Goal: Transaction & Acquisition: Purchase product/service

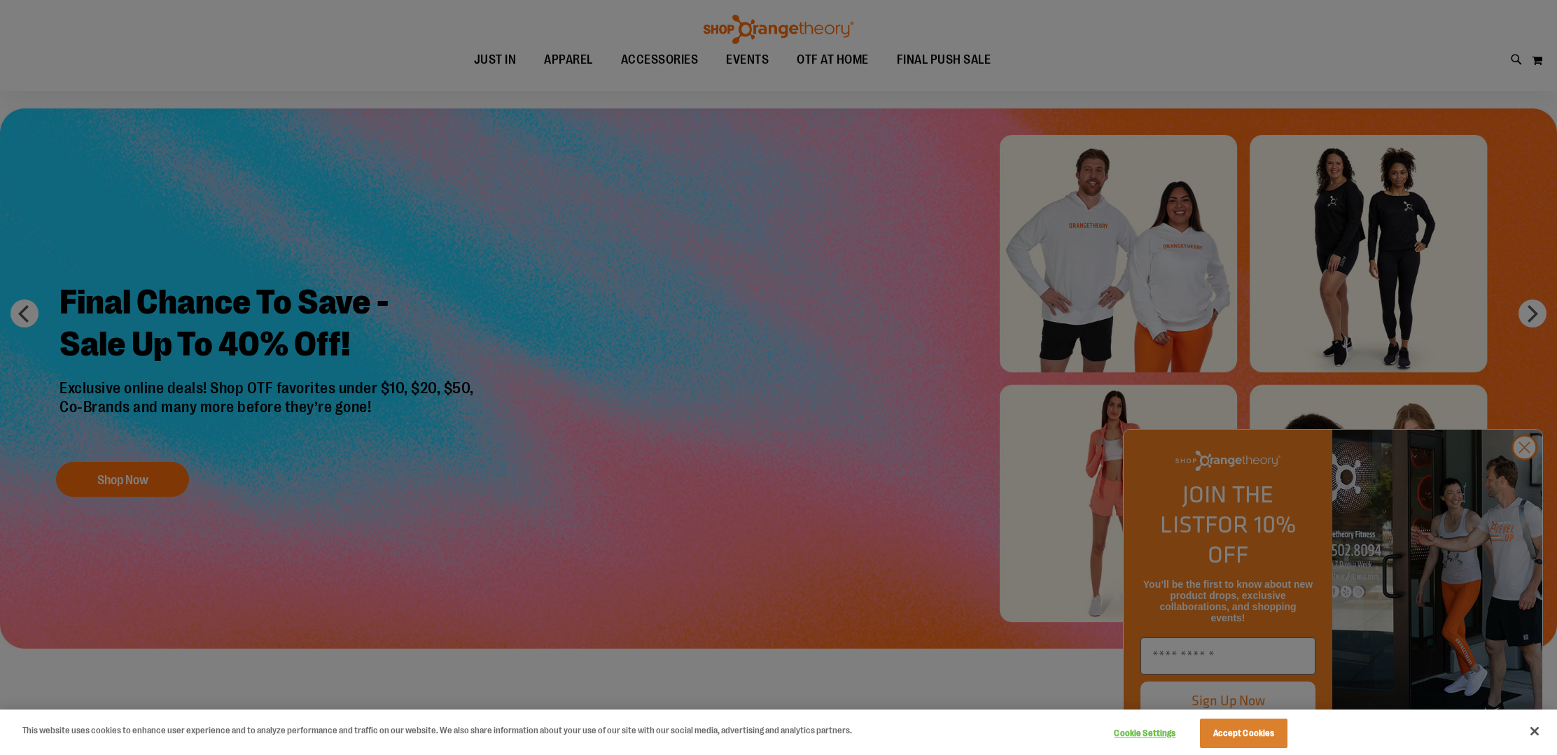
scroll to position [61, 0]
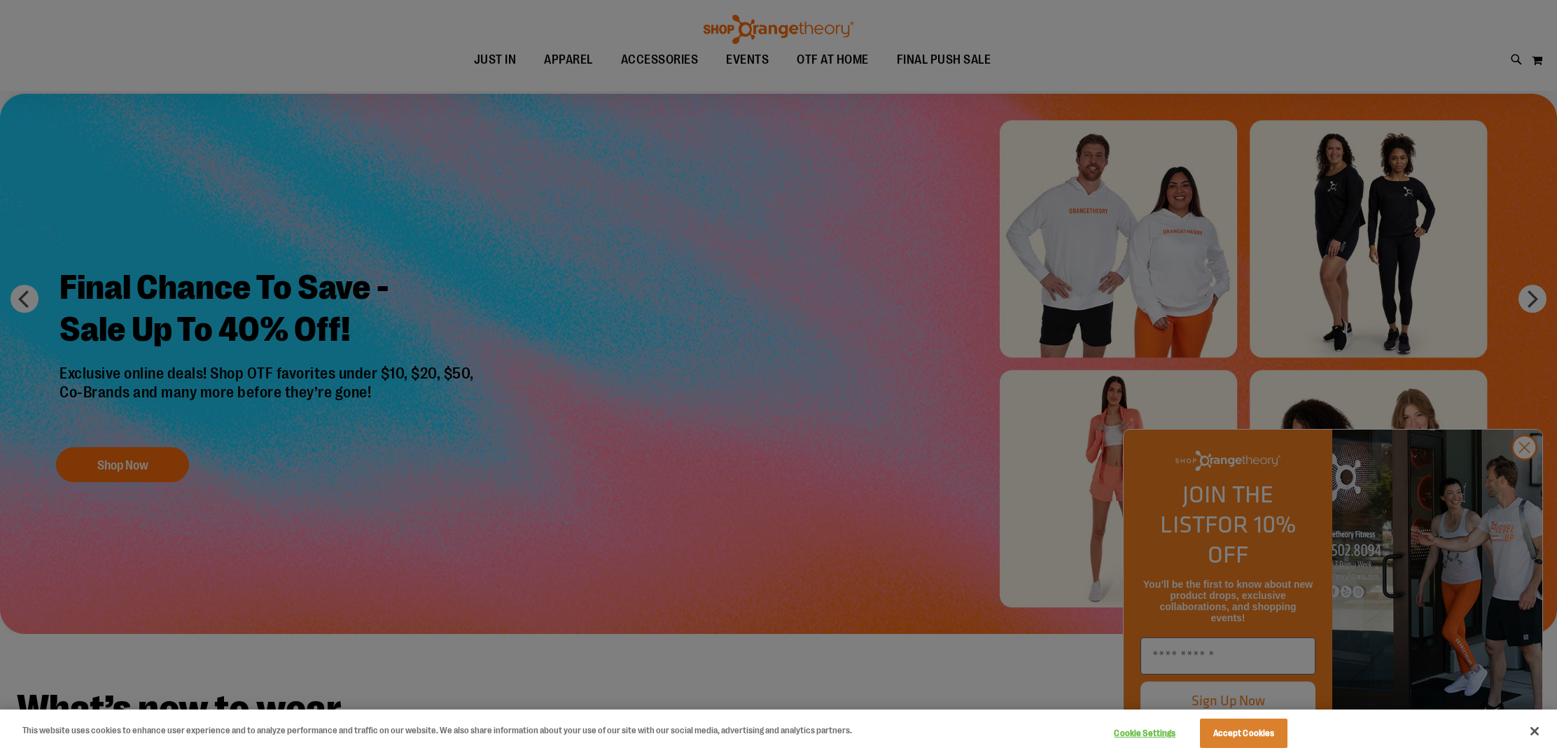
click at [1527, 482] on div at bounding box center [778, 377] width 1557 height 755
click at [1527, 477] on div at bounding box center [778, 377] width 1557 height 755
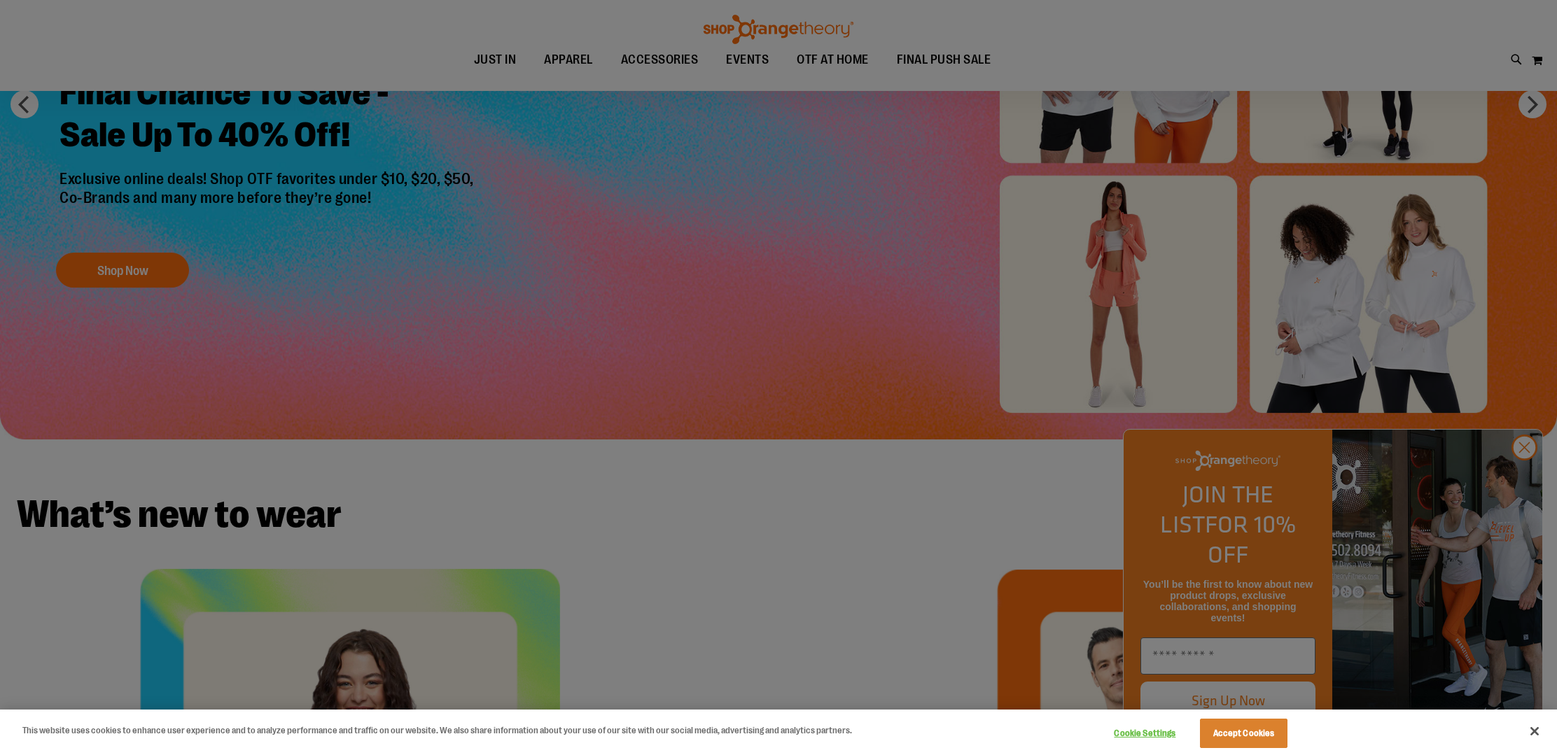
scroll to position [259, 0]
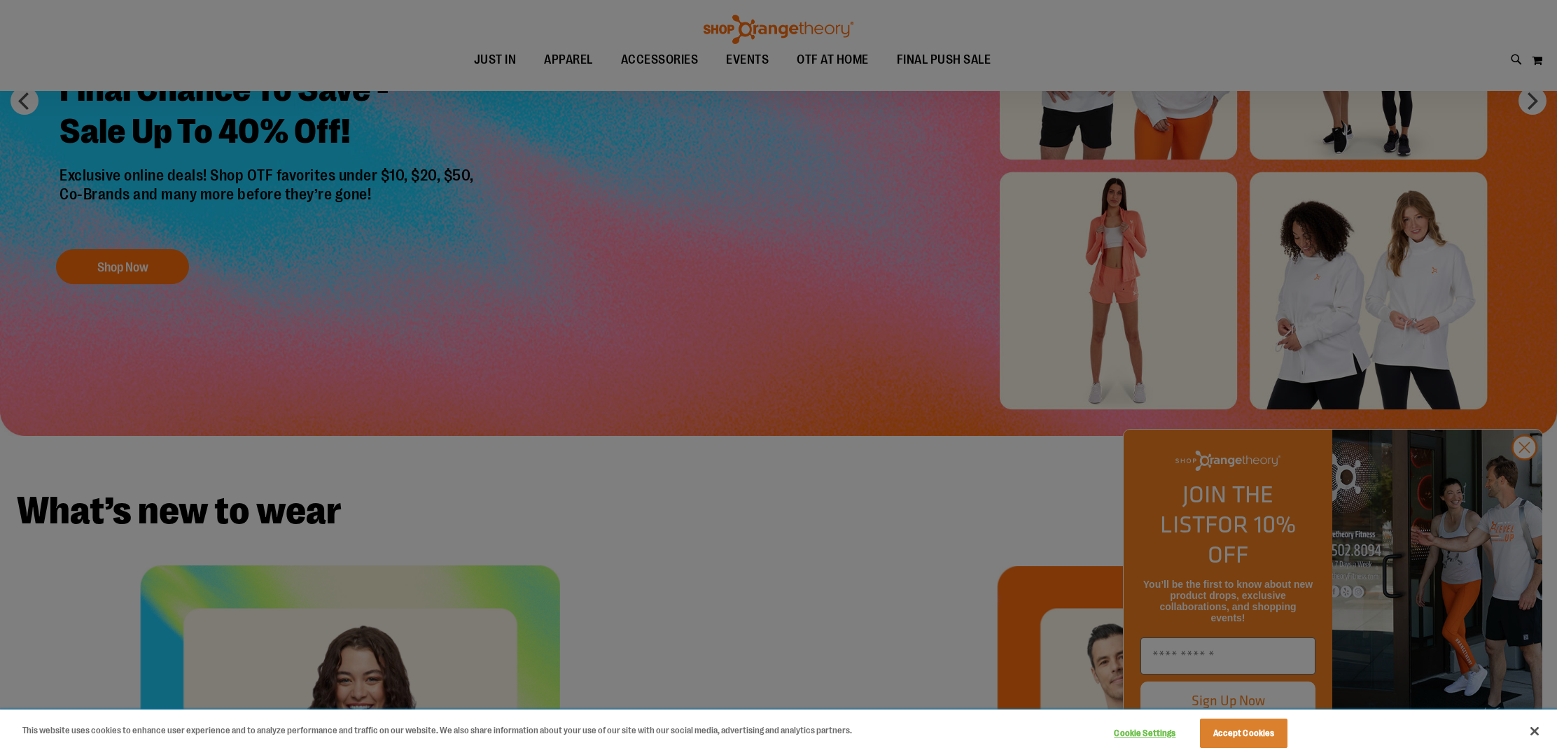
click at [1133, 732] on button "Cookie Settings" at bounding box center [1145, 734] width 88 height 28
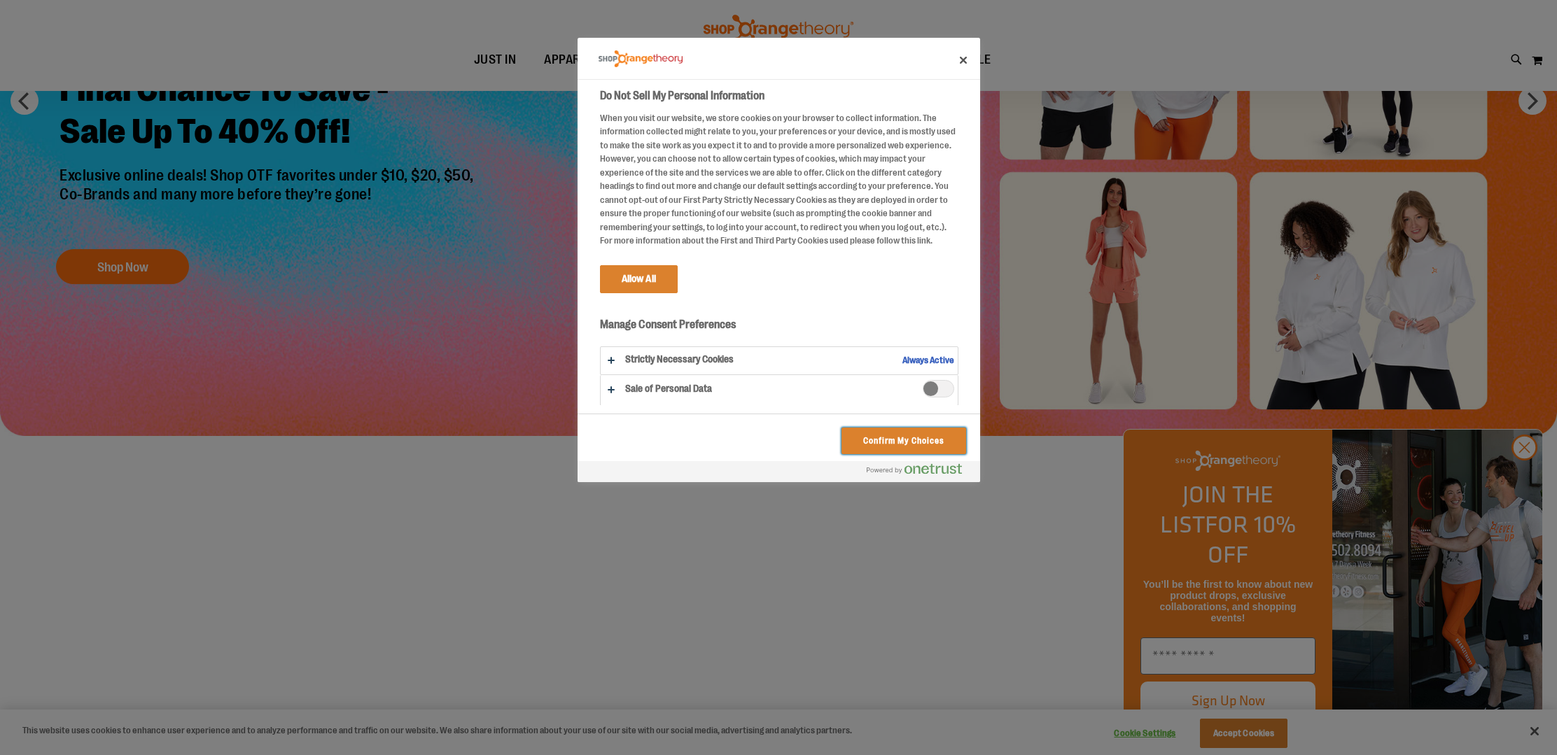
click at [887, 442] on button "Confirm My Choices" at bounding box center [903, 441] width 124 height 27
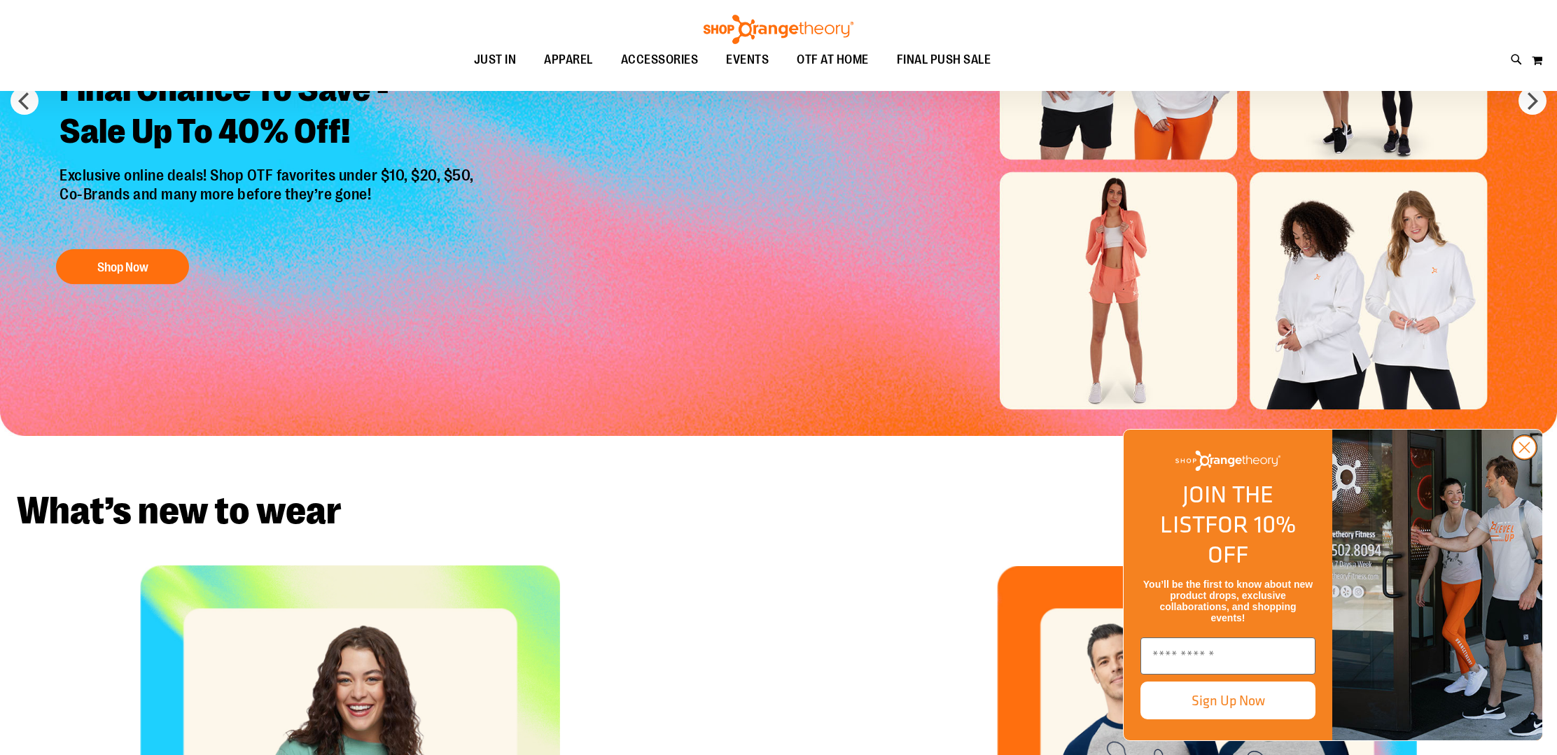
click at [1526, 459] on circle "Close dialog" at bounding box center [1524, 447] width 23 height 23
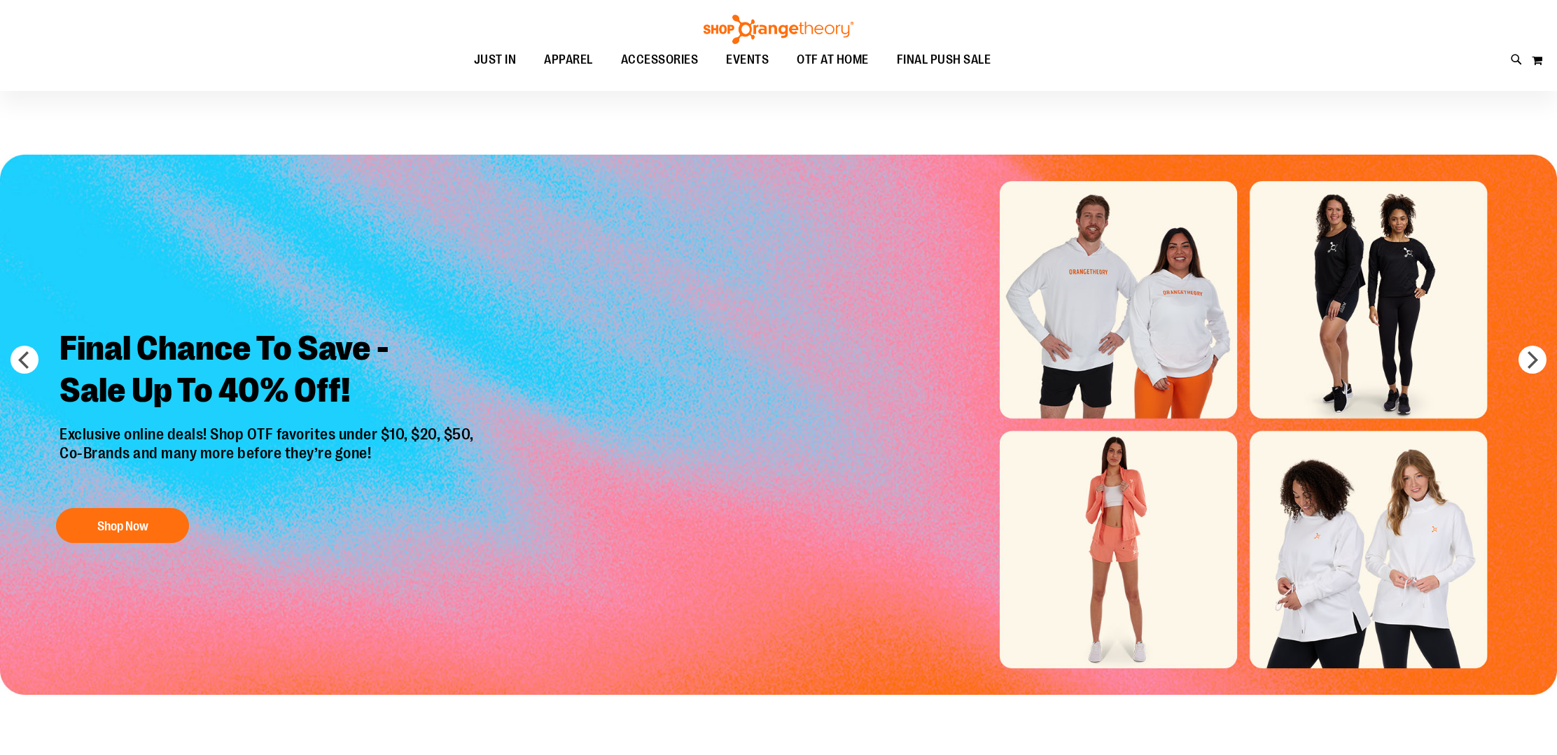
scroll to position [0, 0]
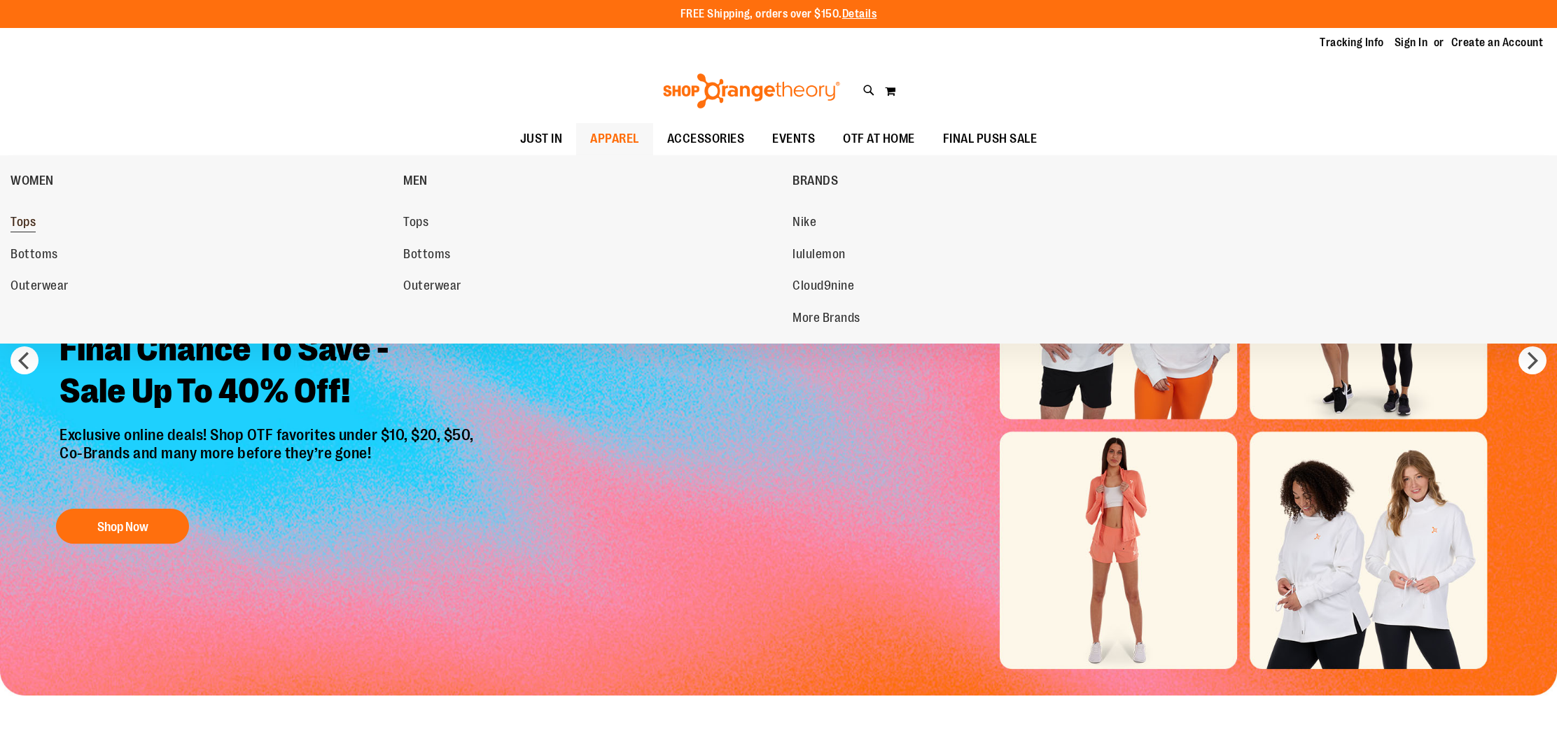
click at [14, 219] on span "Tops" at bounding box center [23, 224] width 25 height 18
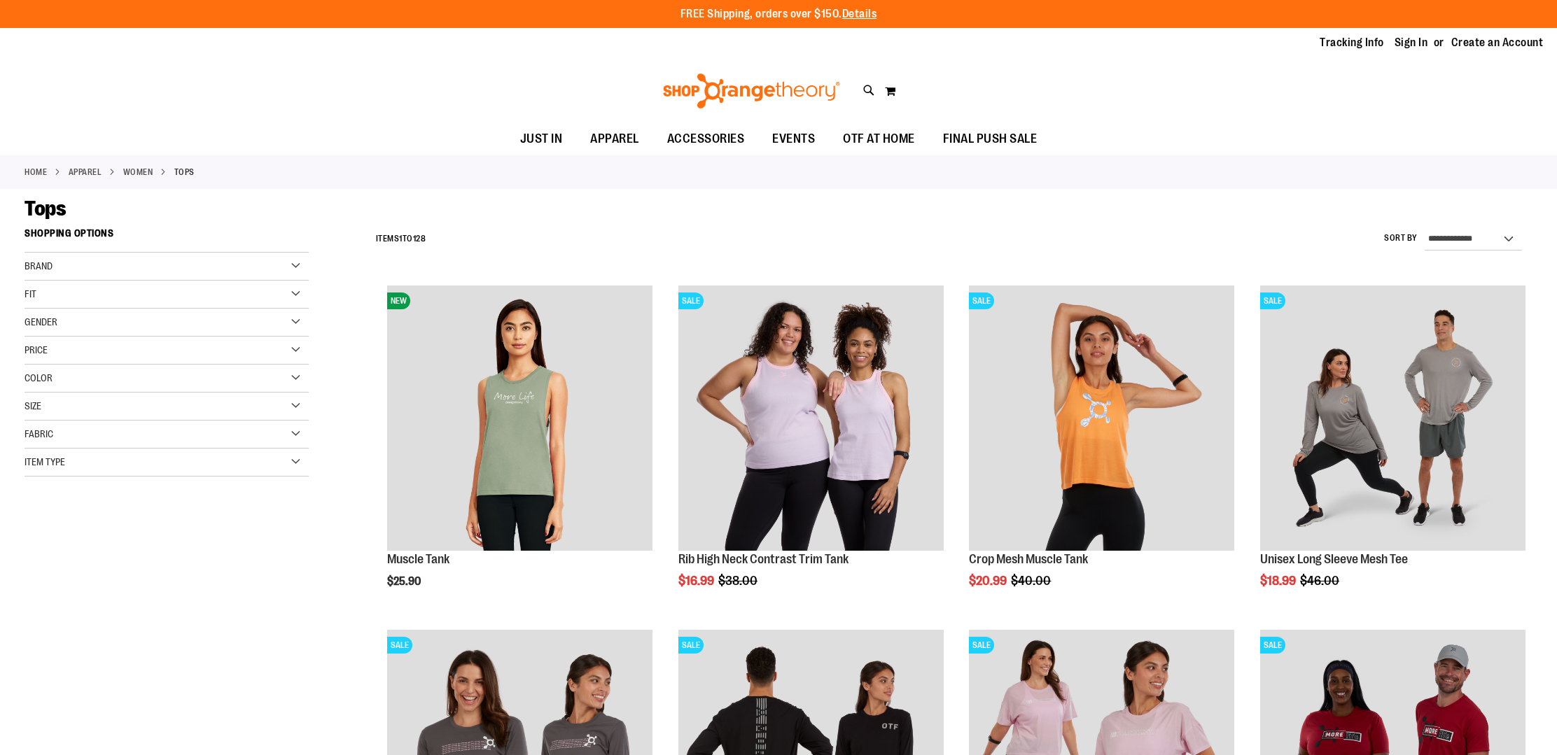
click at [295, 298] on div "Fit" at bounding box center [167, 295] width 284 height 28
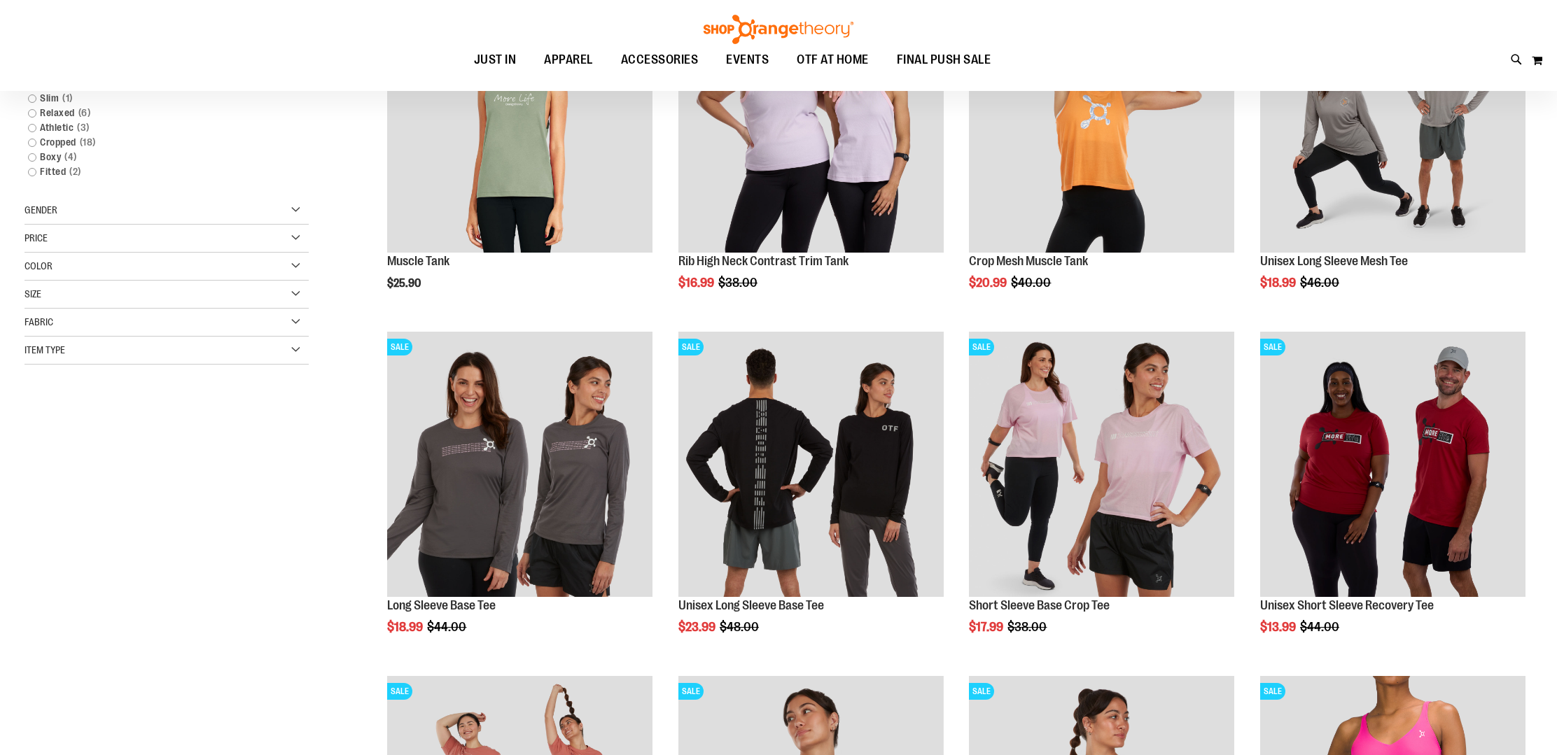
scroll to position [146, 0]
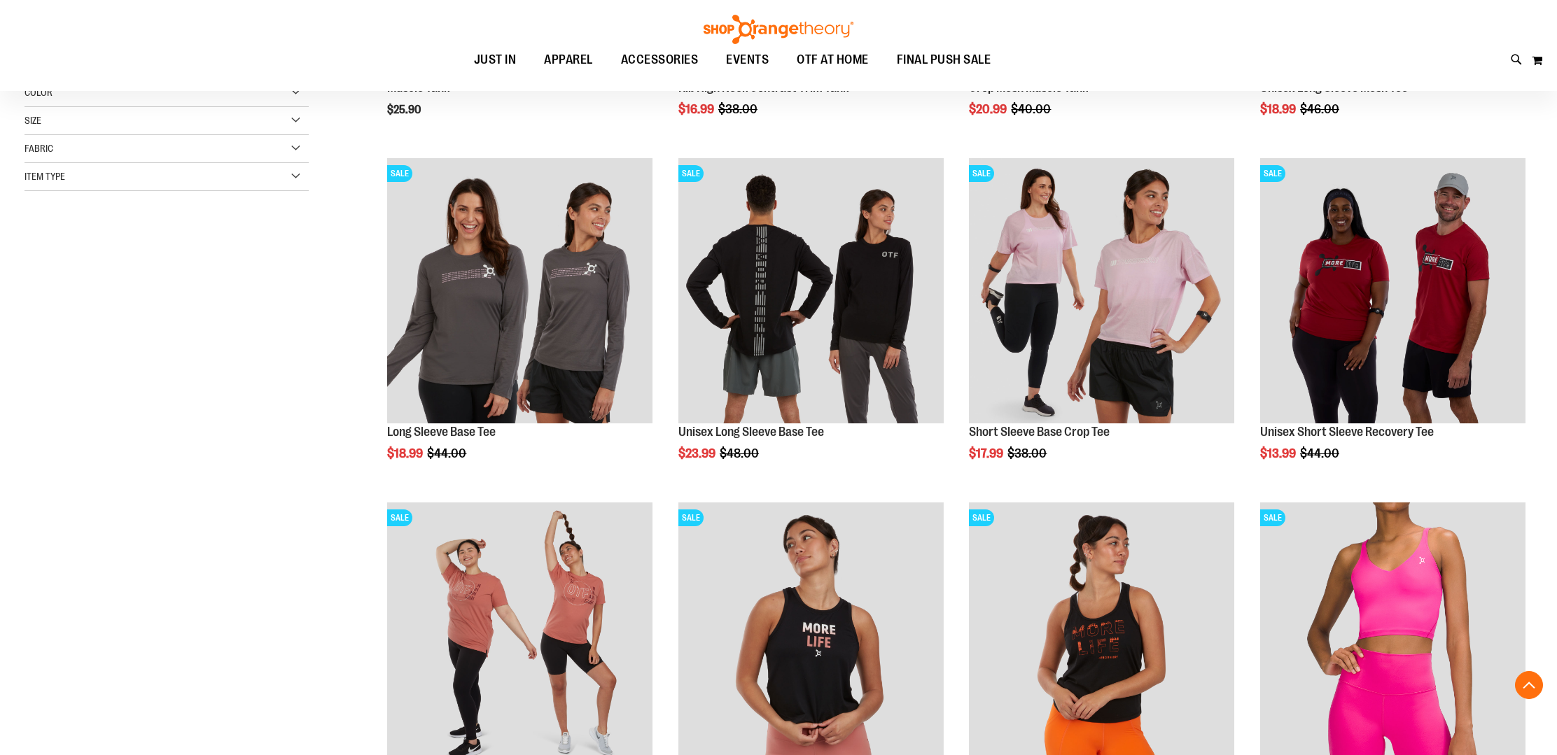
scroll to position [250, 0]
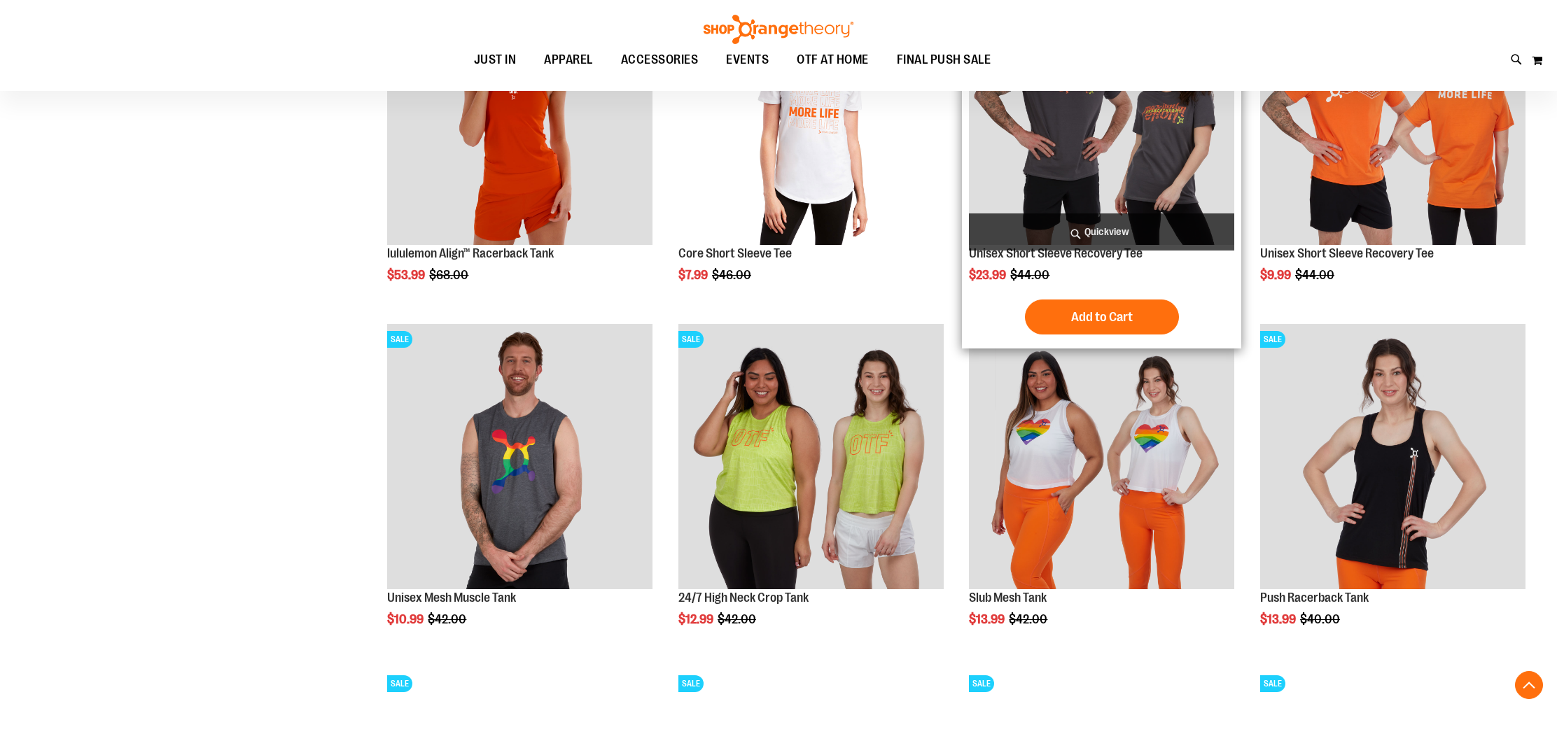
scroll to position [1186, 0]
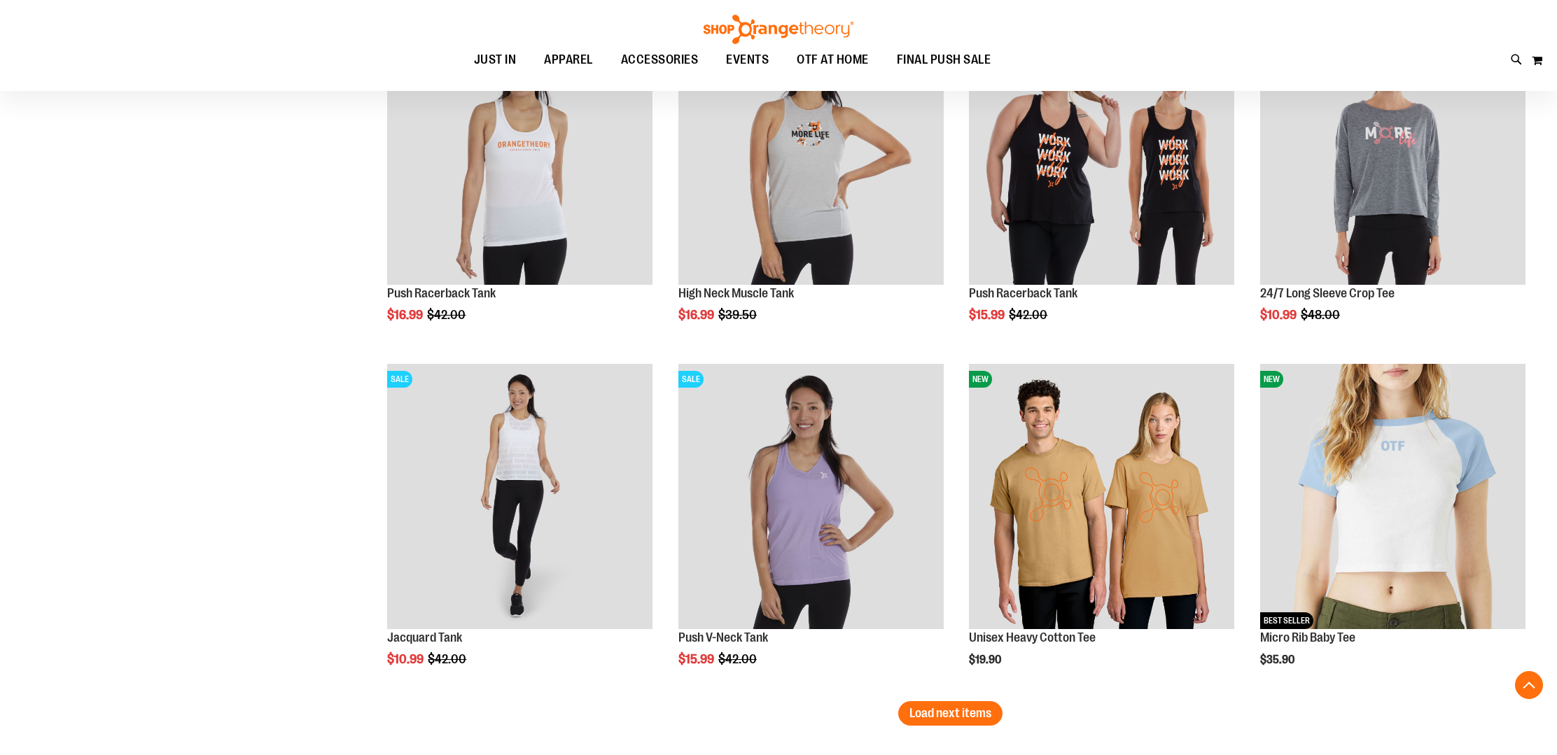
scroll to position [2534, 0]
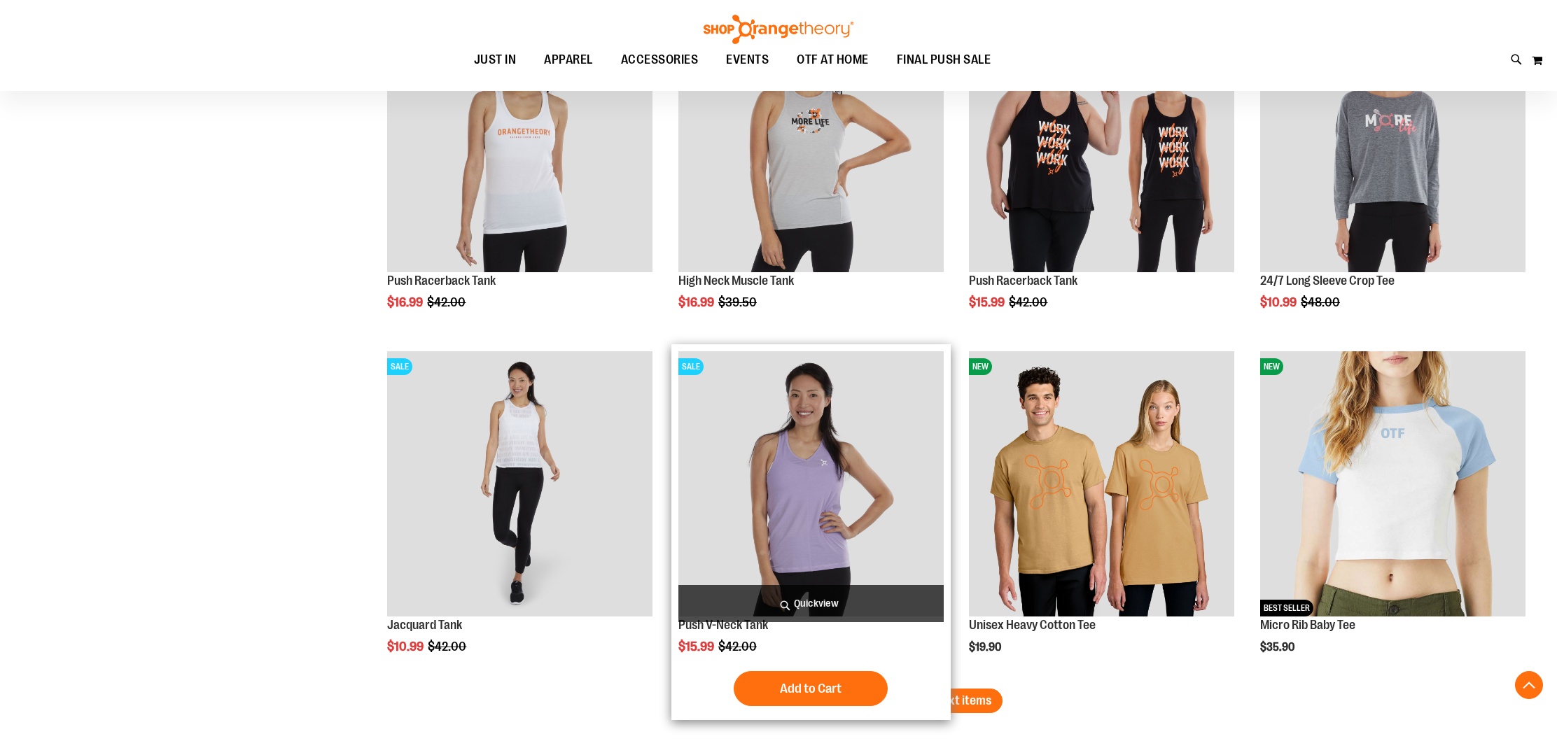
click at [798, 497] on img "product" at bounding box center [810, 483] width 265 height 265
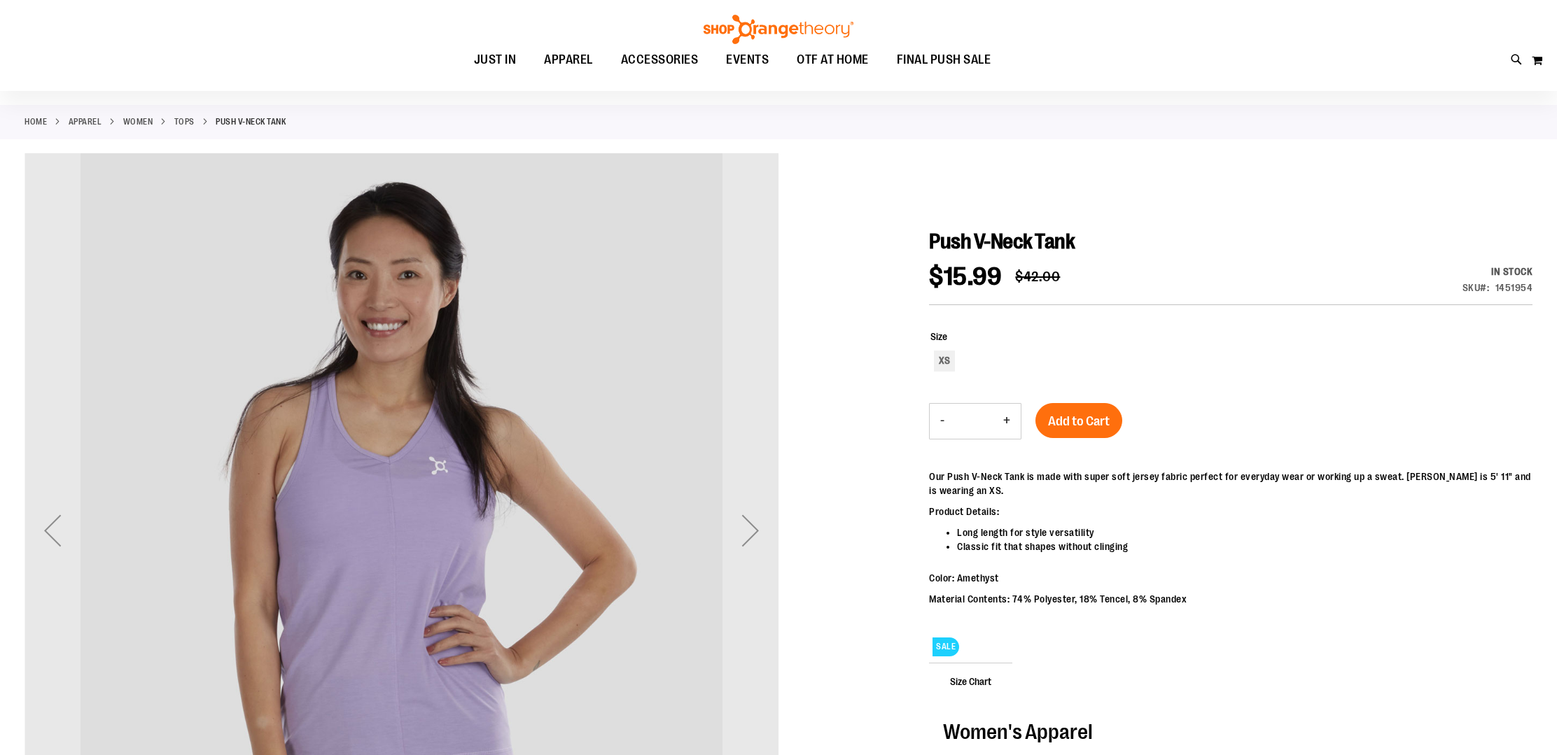
scroll to position [48, 0]
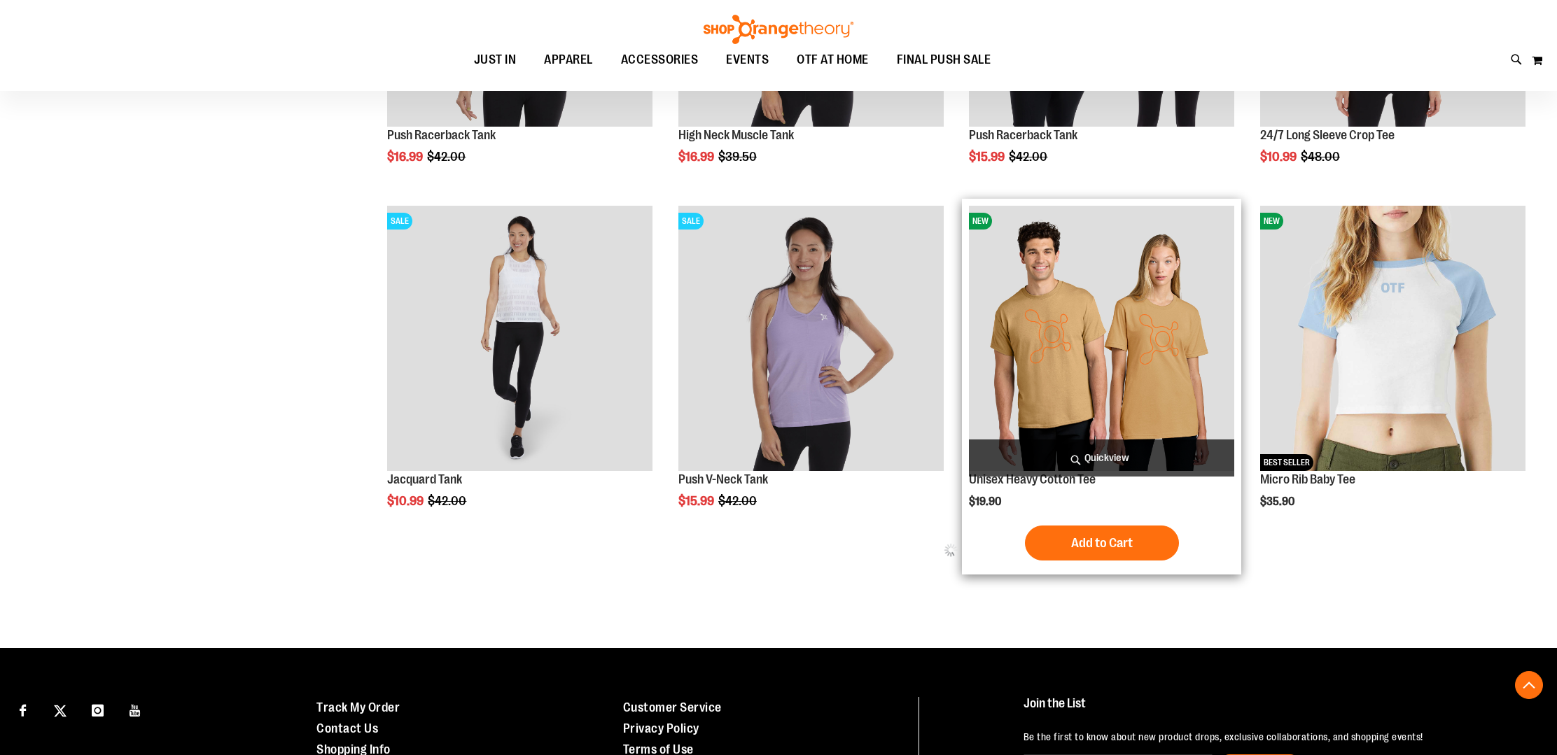
scroll to position [764, 0]
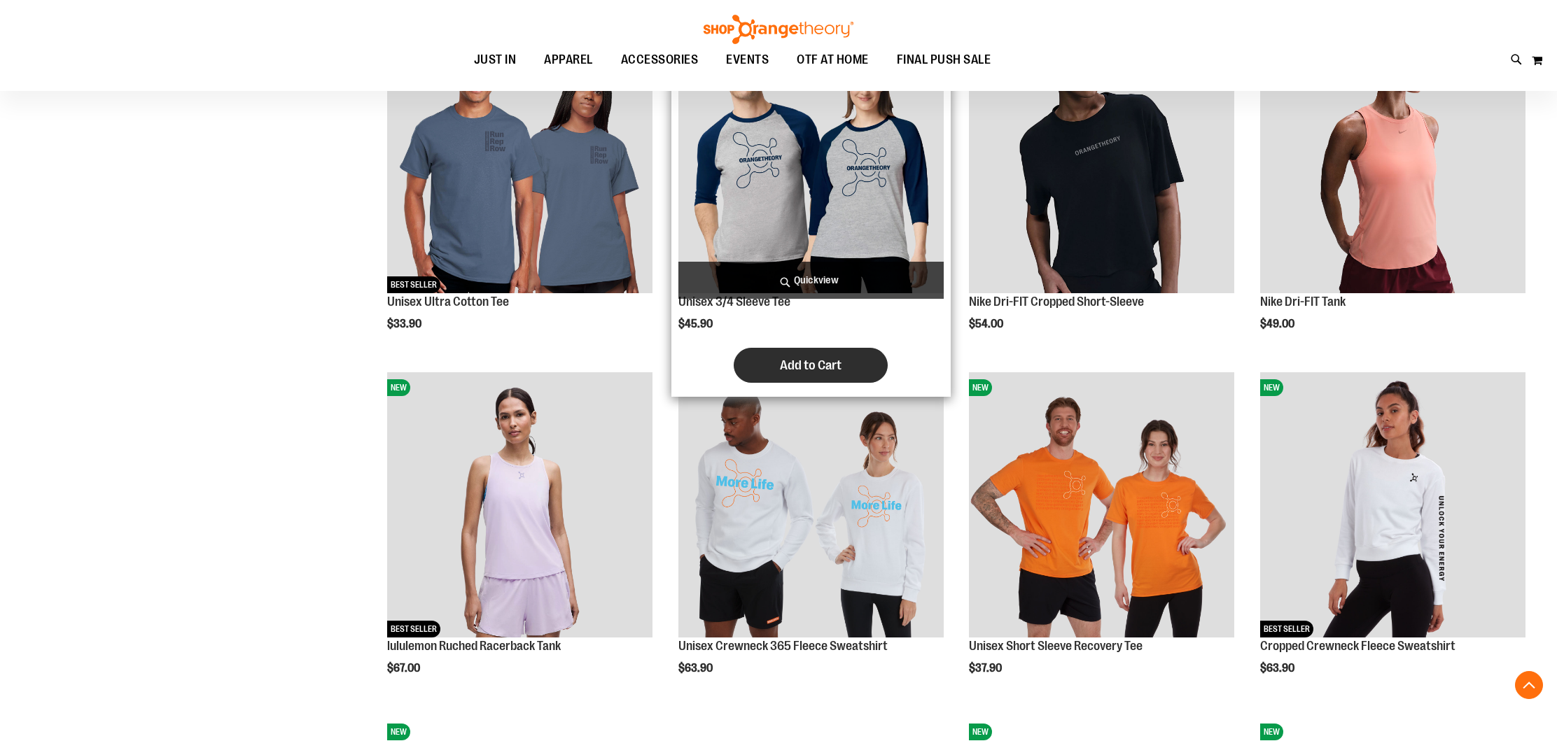
scroll to position [1295, 0]
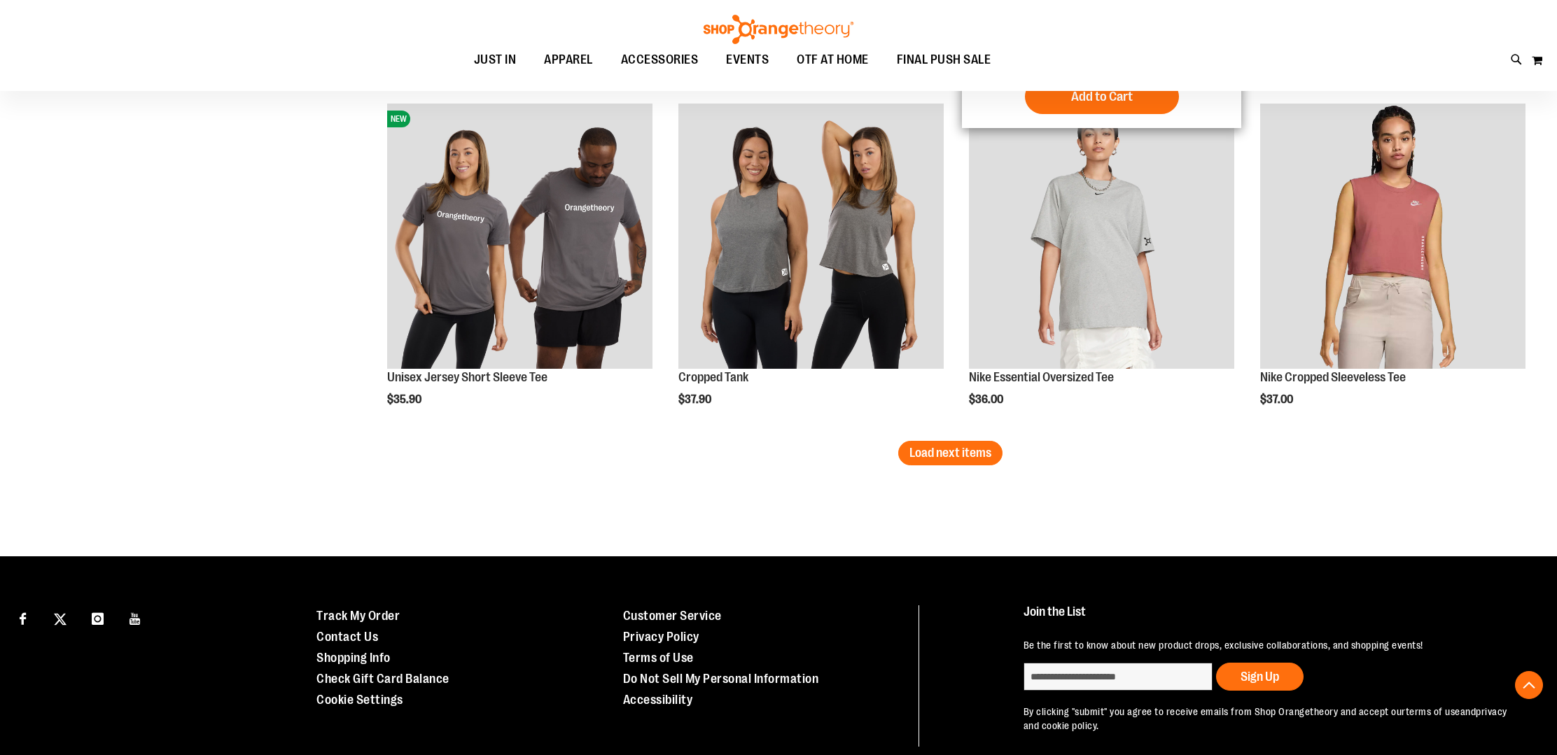
scroll to position [2942, 0]
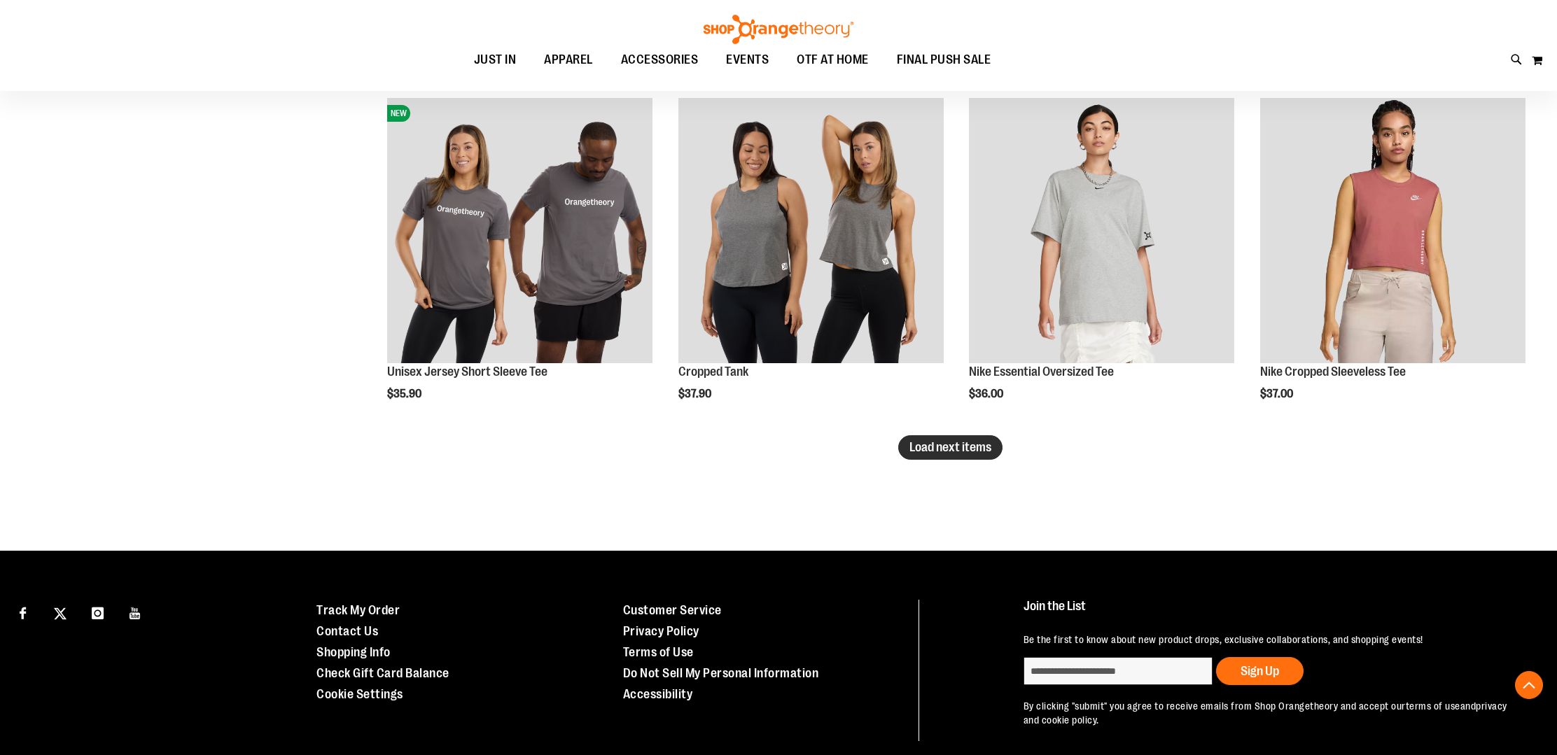
click at [937, 456] on button "Load next items" at bounding box center [950, 447] width 104 height 25
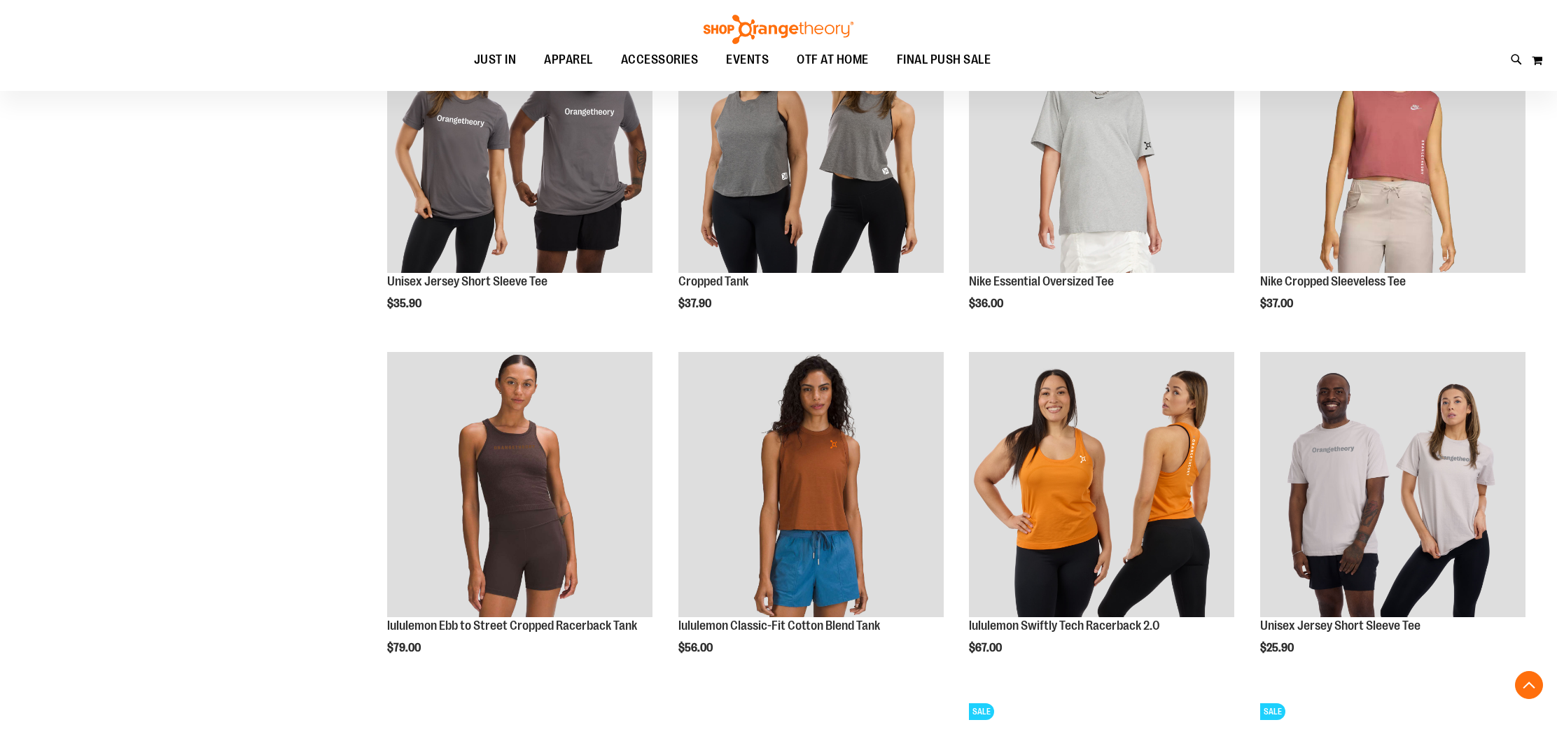
scroll to position [3096, 0]
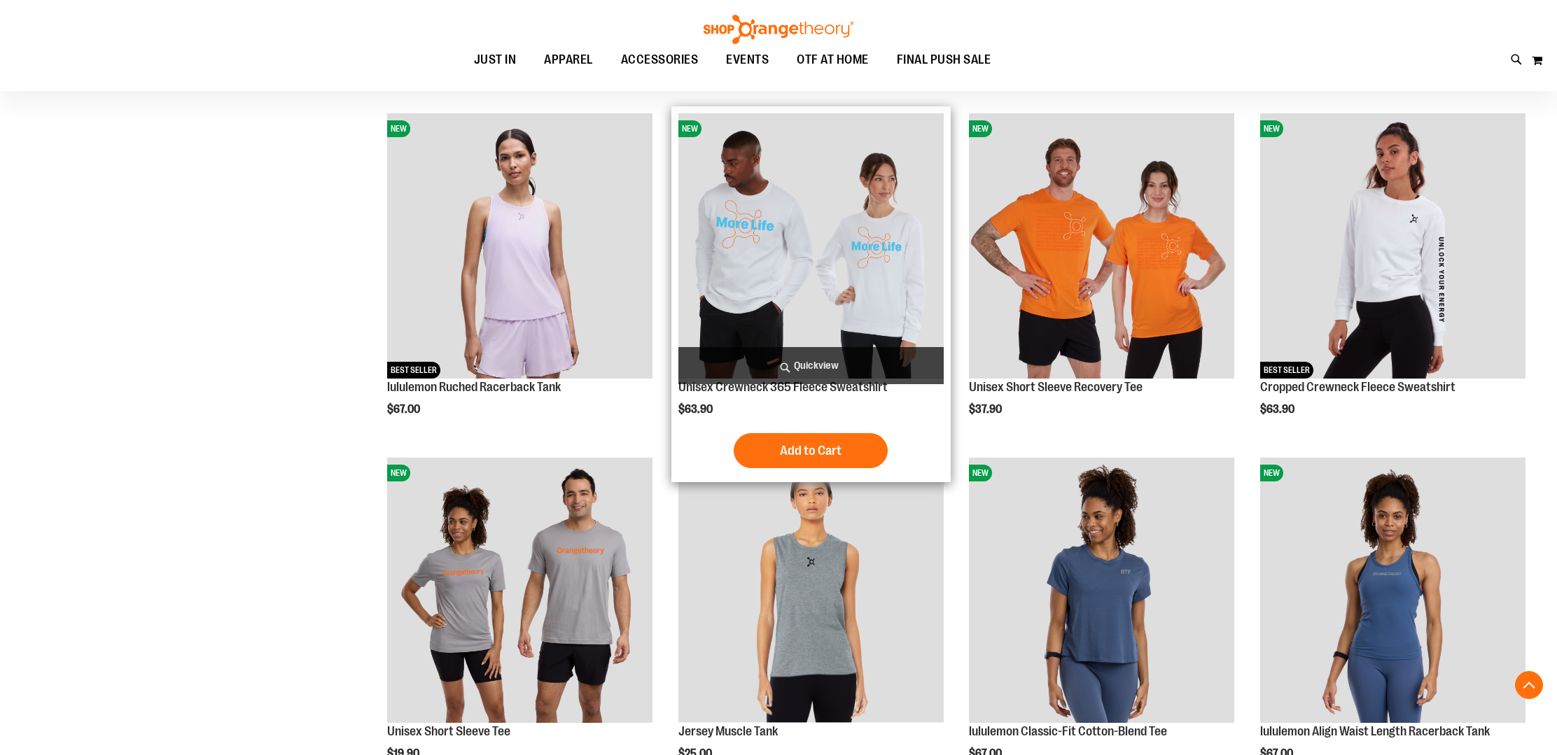
scroll to position [1530, 0]
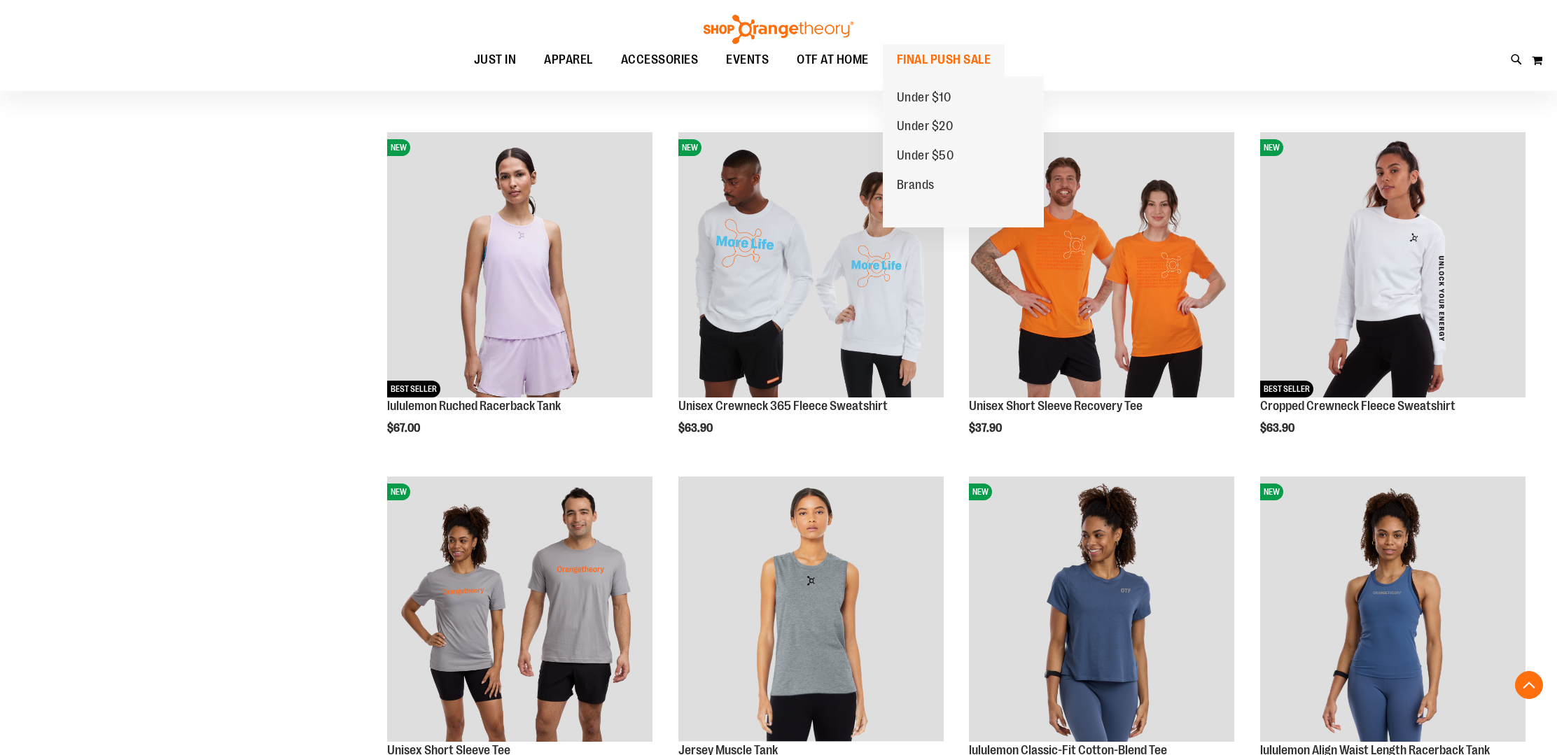
click at [937, 56] on span "FINAL PUSH SALE" at bounding box center [944, 60] width 95 height 32
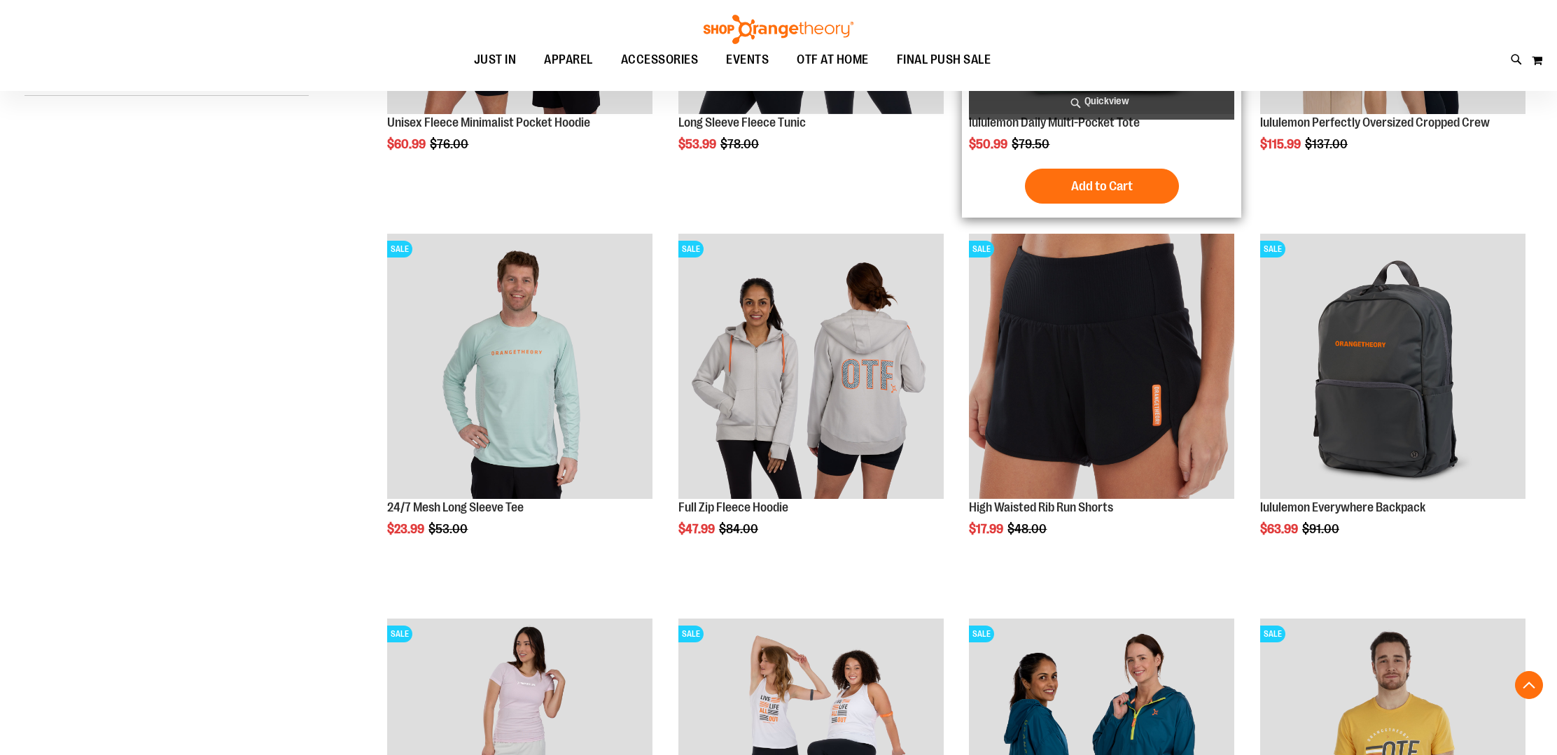
scroll to position [438, 0]
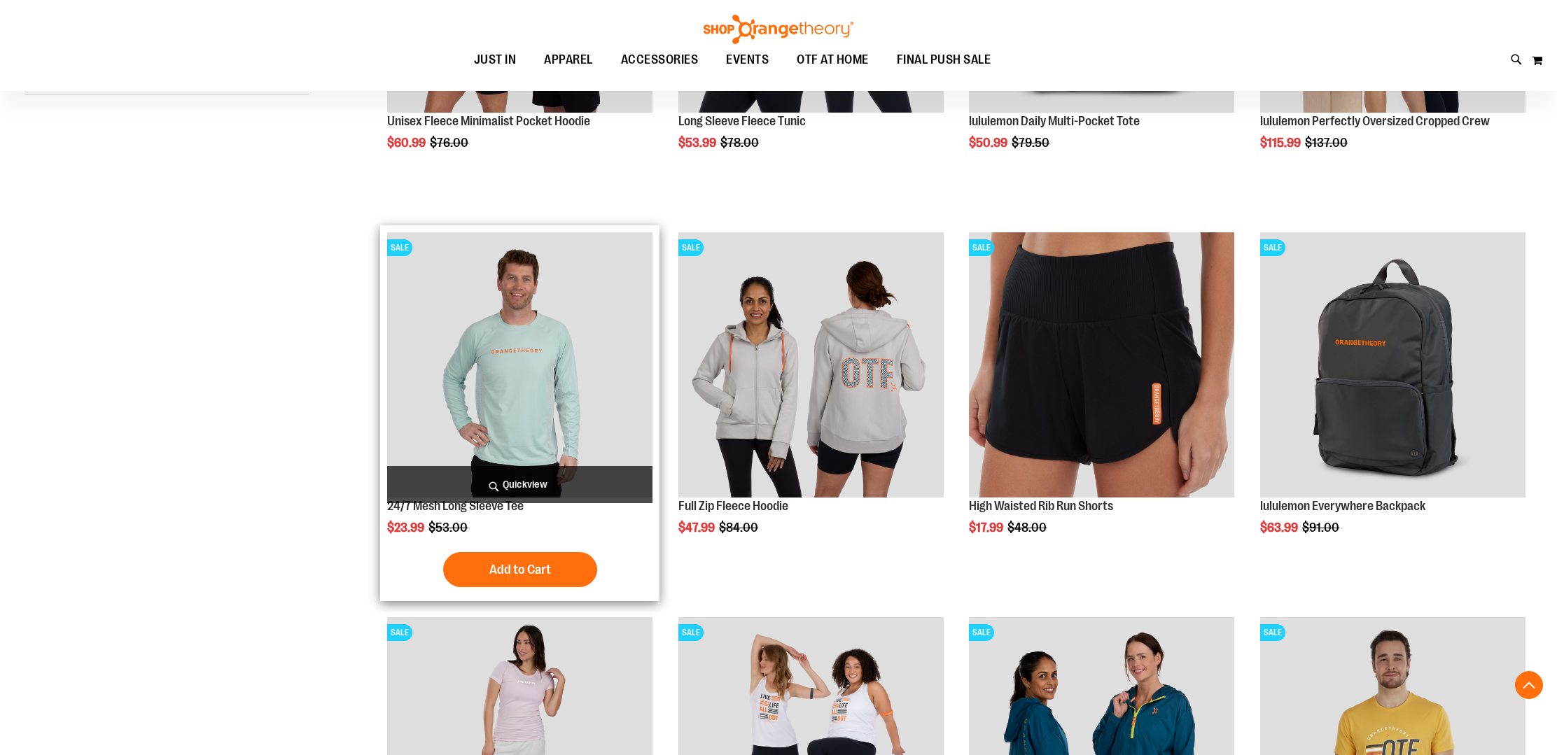
click at [517, 391] on img "product" at bounding box center [519, 364] width 265 height 265
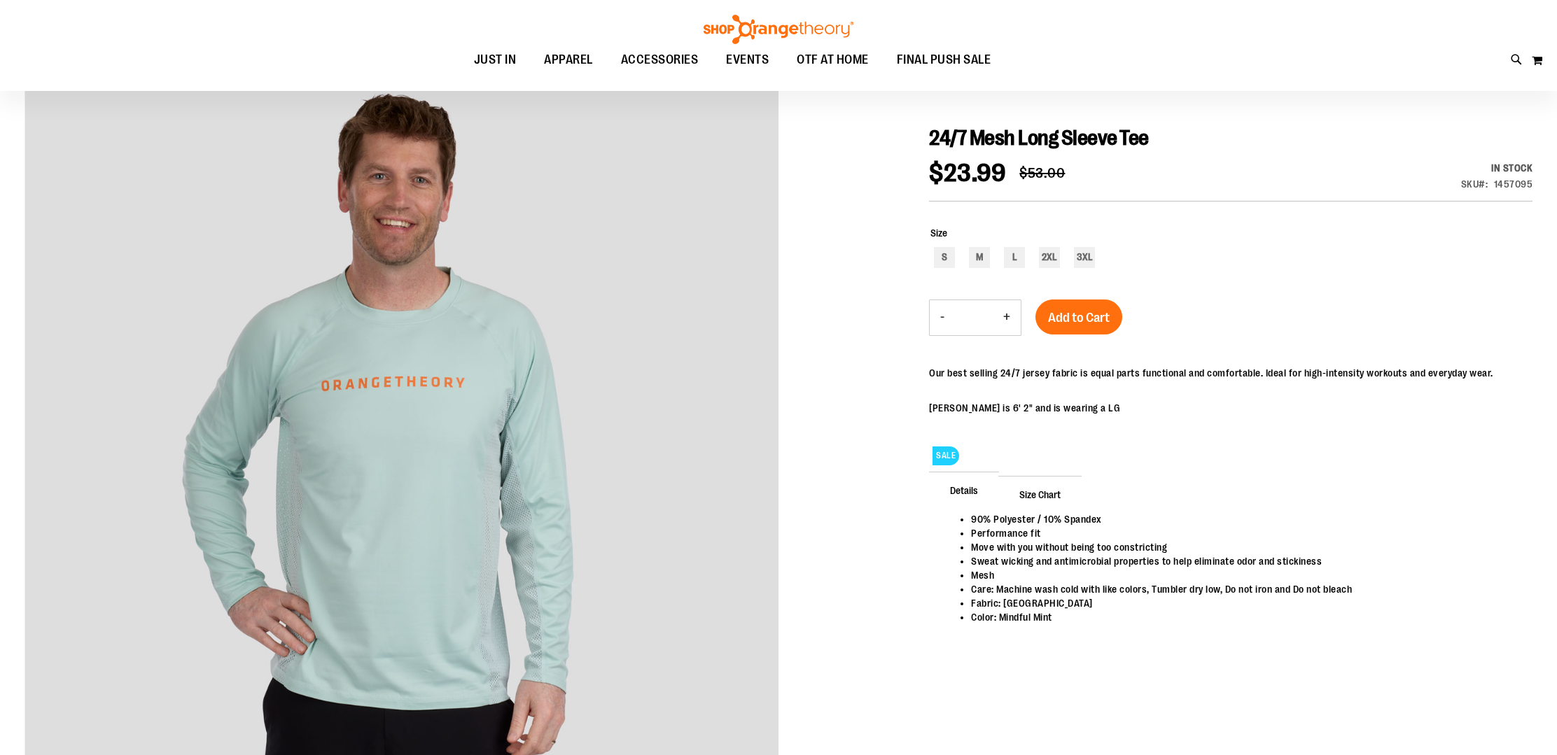
scroll to position [155, 0]
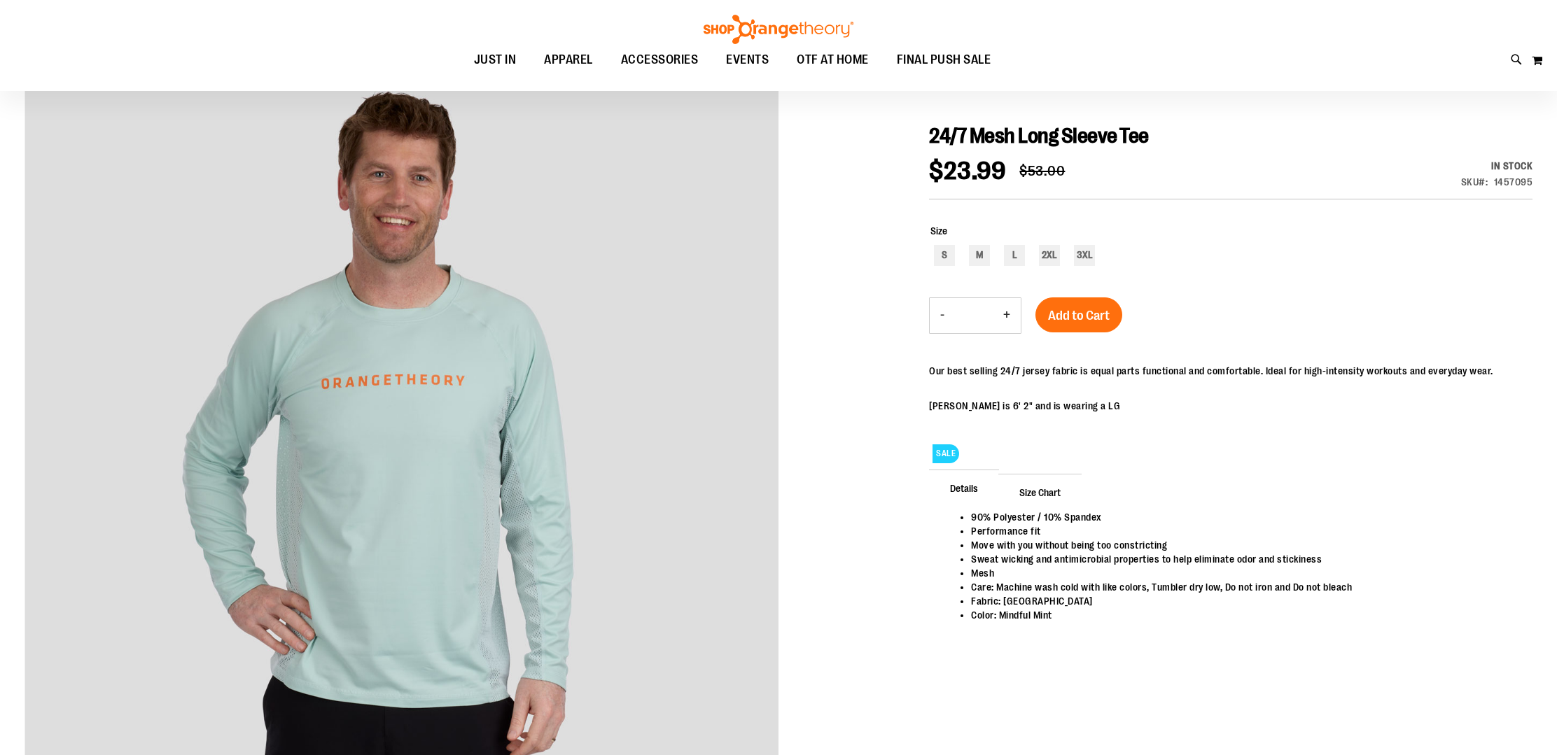
click at [1028, 492] on span "Size Chart" at bounding box center [1039, 492] width 83 height 36
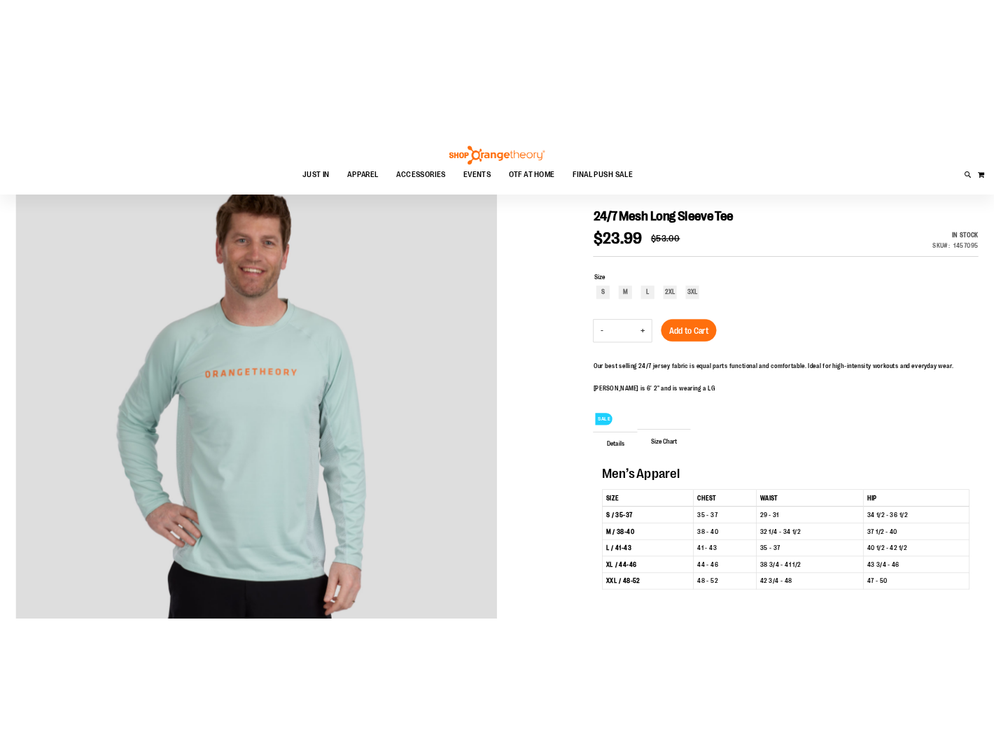
scroll to position [115, 0]
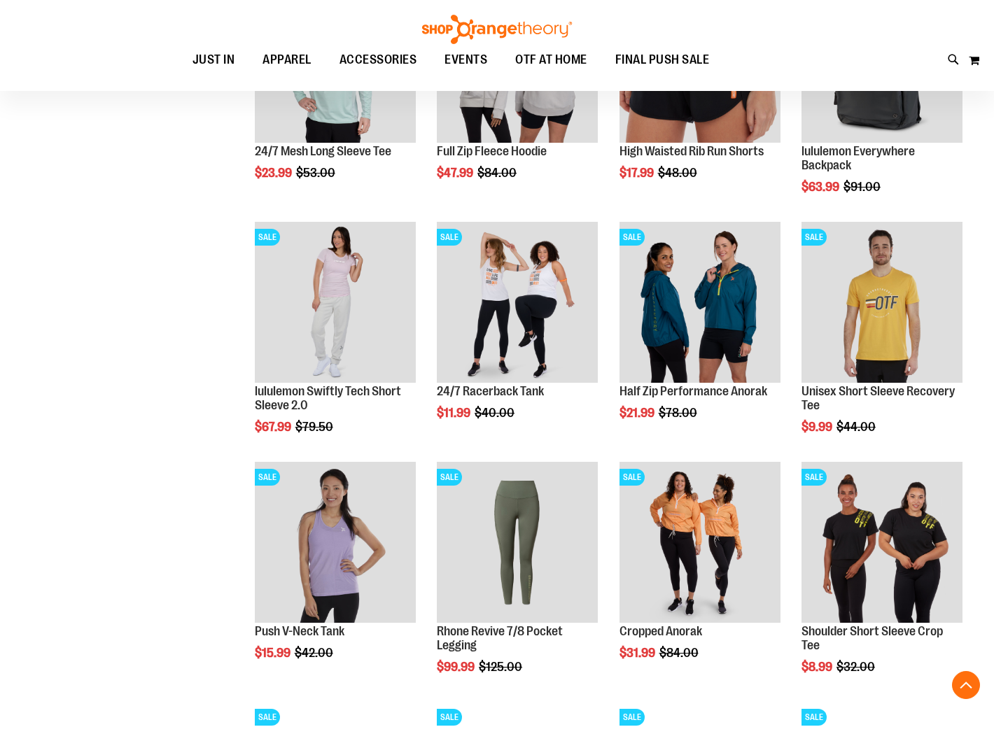
scroll to position [391, 0]
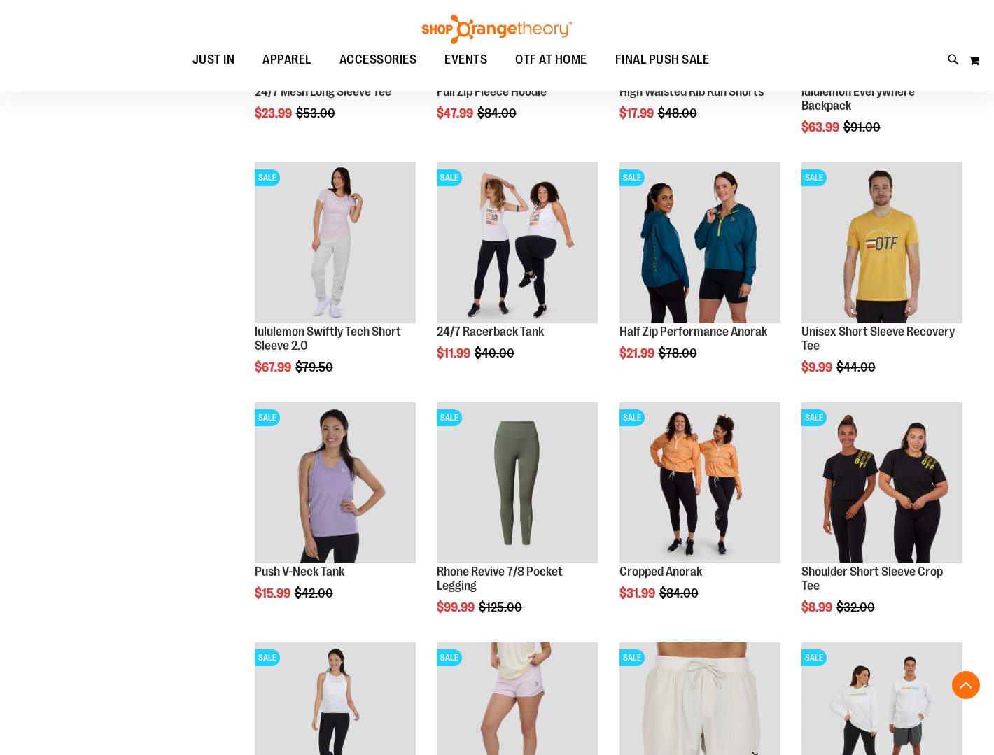
scroll to position [469, 0]
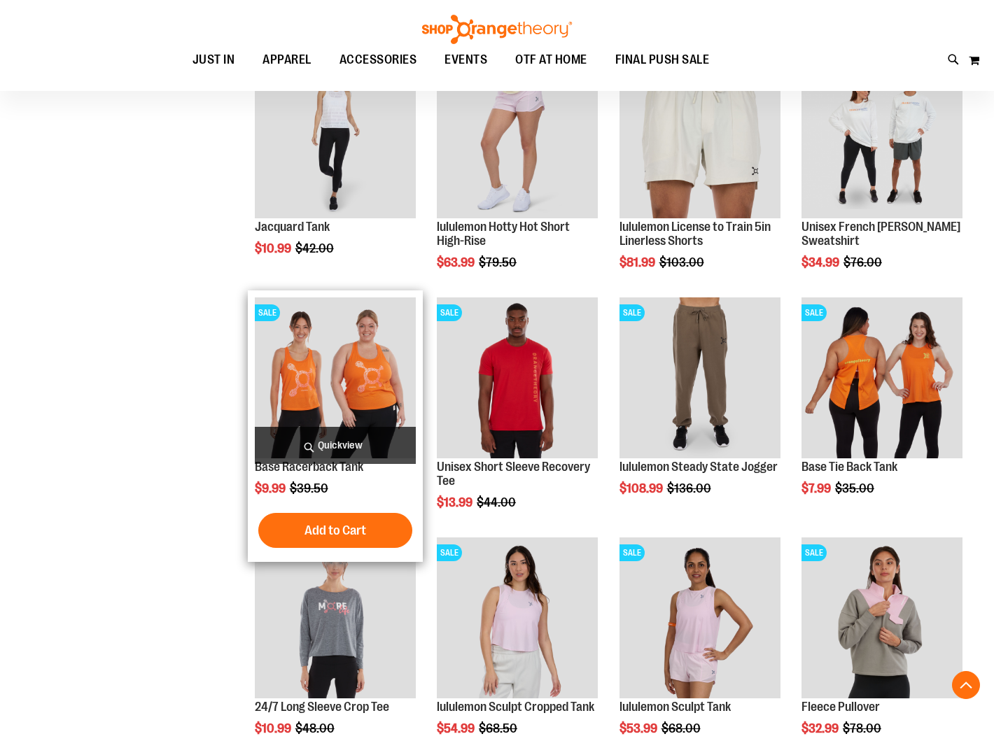
scroll to position [1031, 0]
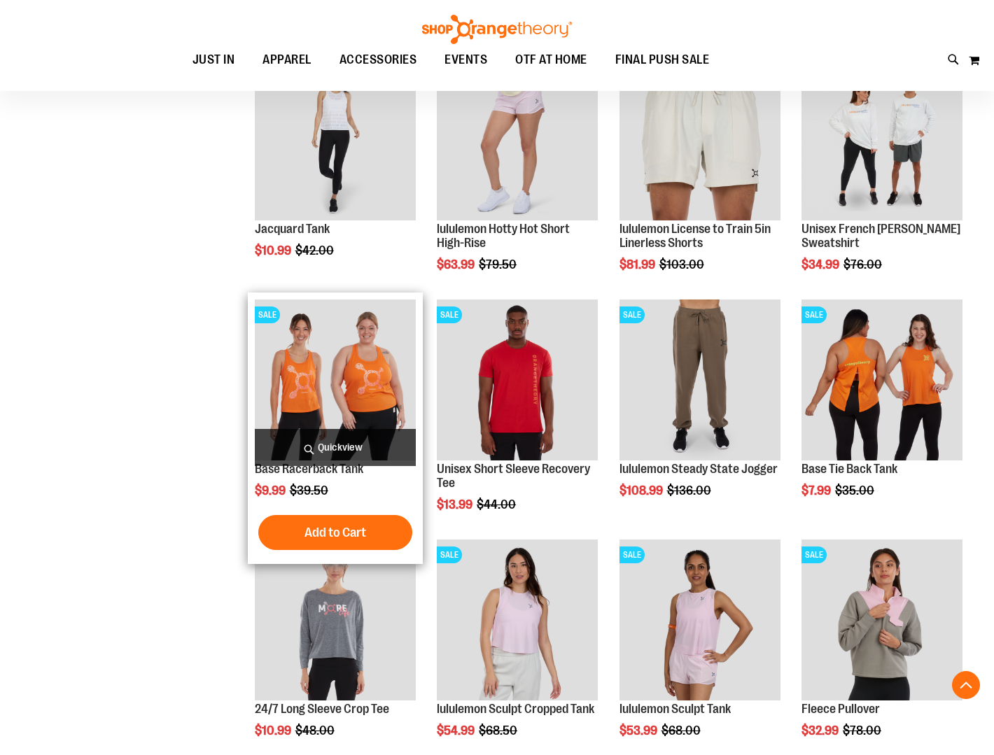
click at [364, 384] on img "product" at bounding box center [335, 380] width 161 height 161
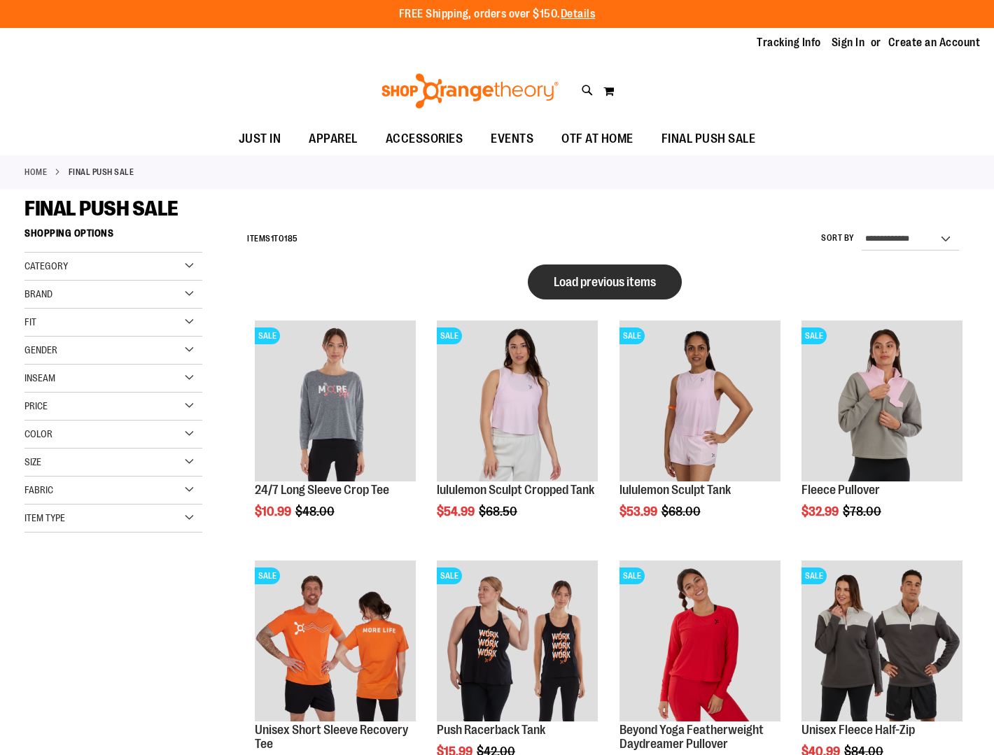
click at [588, 289] on button "Load previous items" at bounding box center [605, 282] width 154 height 35
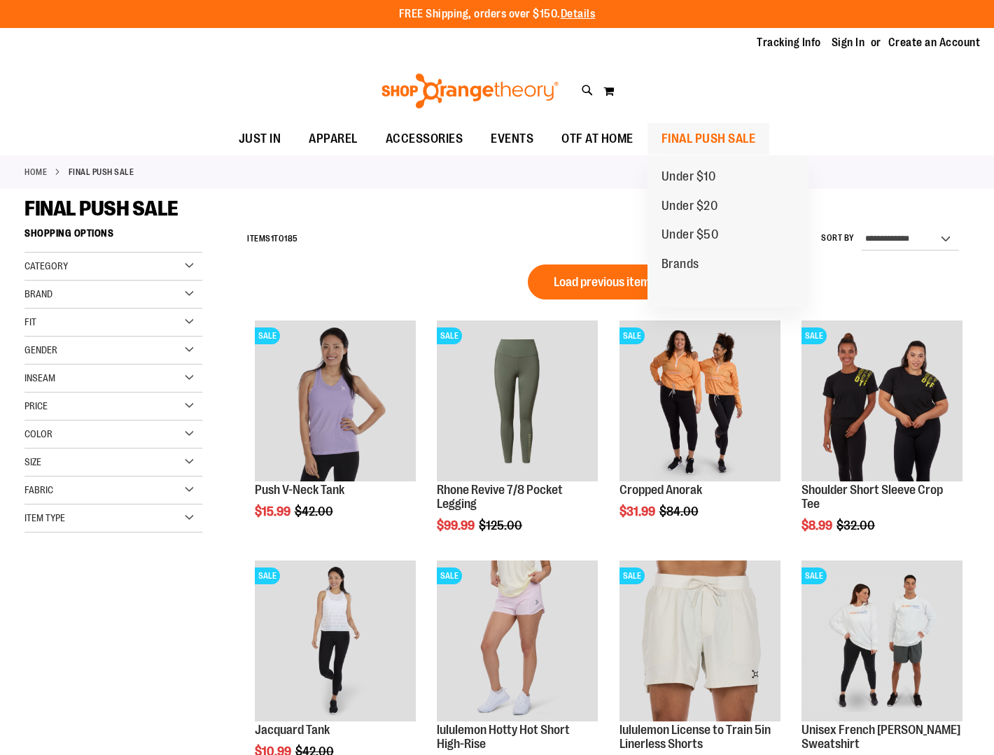
click at [694, 136] on span "FINAL PUSH SALE" at bounding box center [709, 139] width 95 height 32
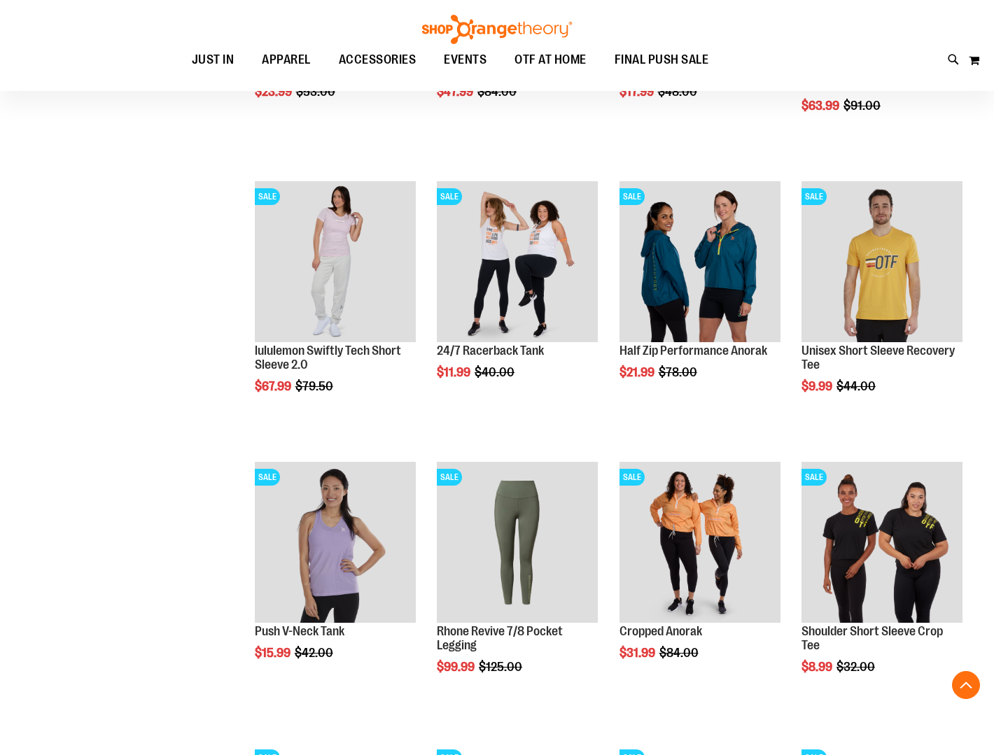
scroll to position [666, 0]
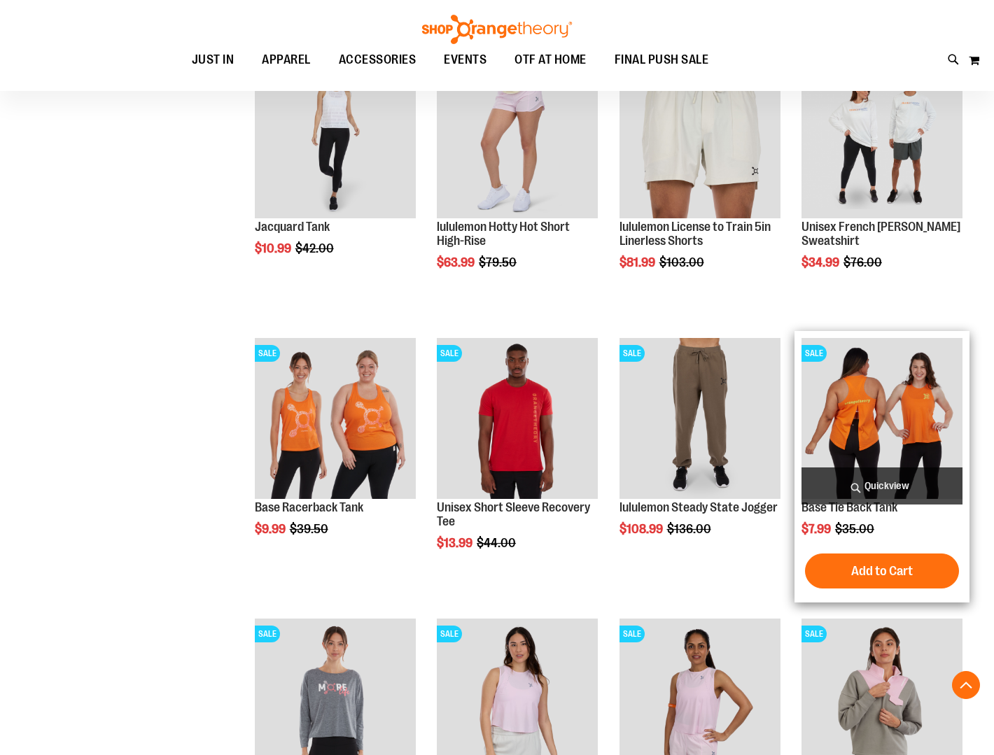
scroll to position [1355, 0]
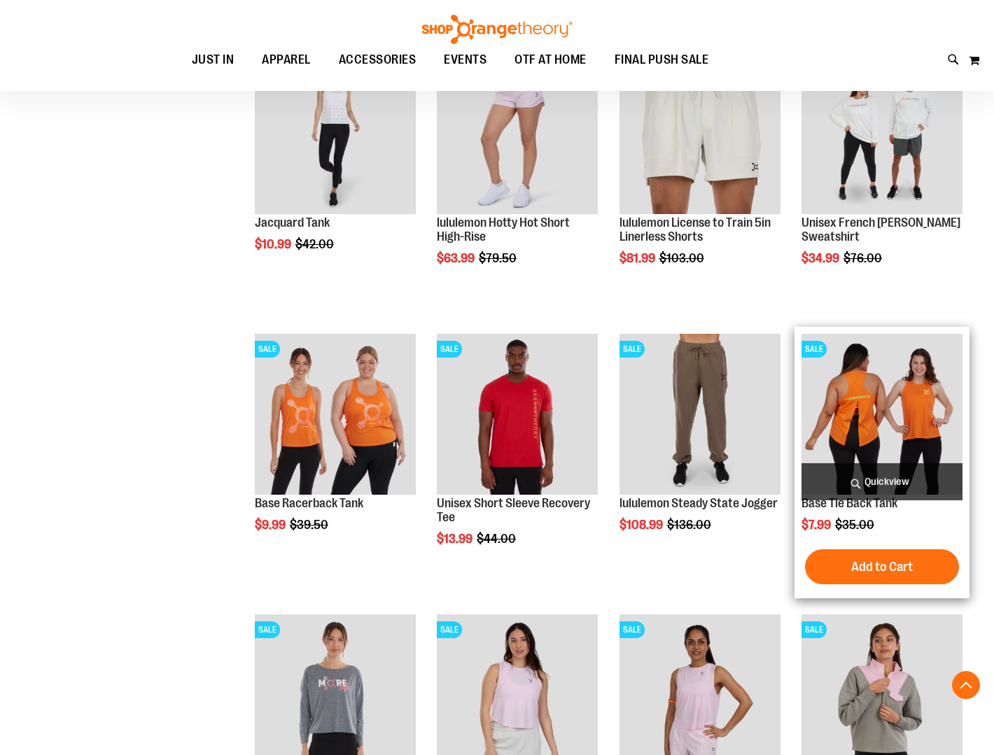
click at [862, 438] on img "product" at bounding box center [882, 414] width 161 height 161
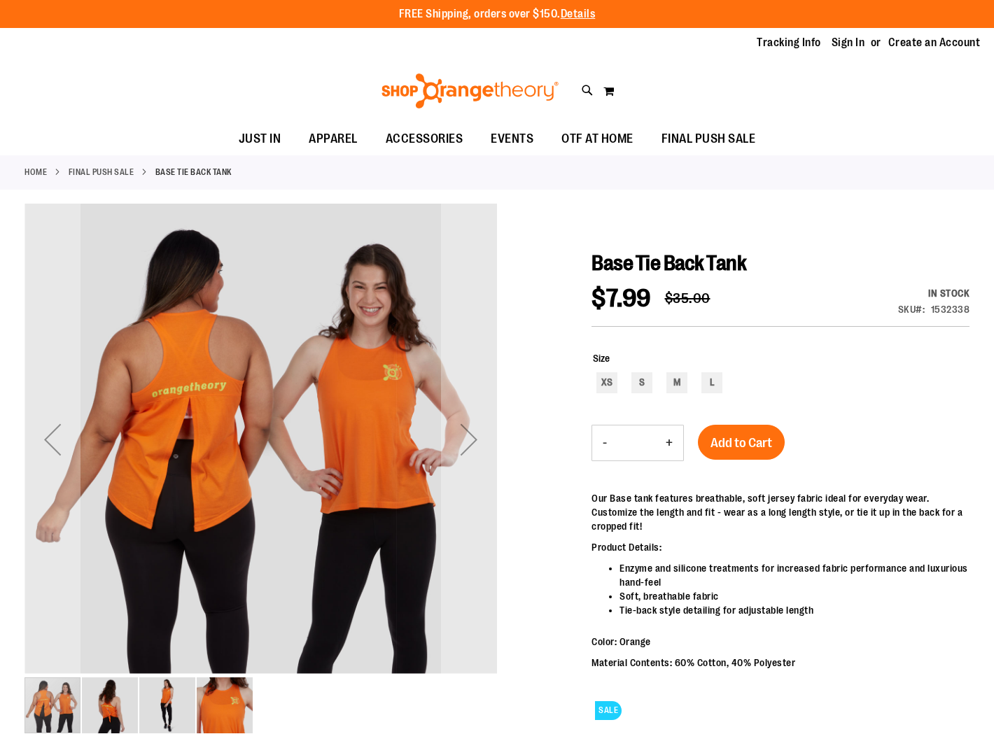
click at [107, 708] on img "image 2 of 4" at bounding box center [110, 706] width 56 height 56
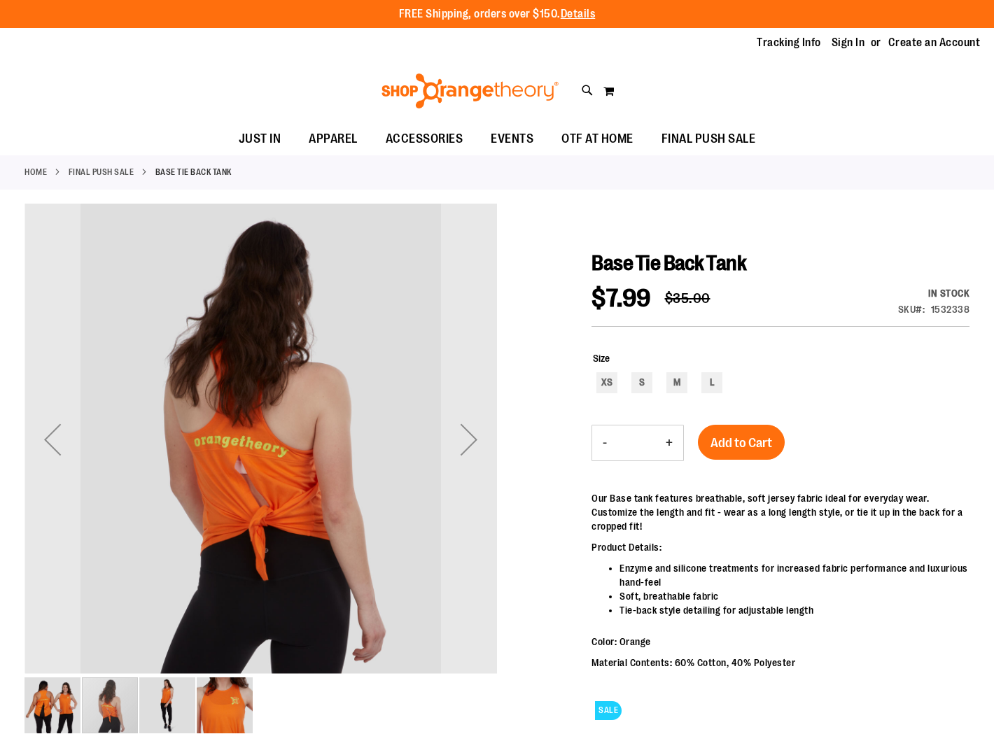
click at [43, 704] on img "image 1 of 4" at bounding box center [53, 706] width 56 height 56
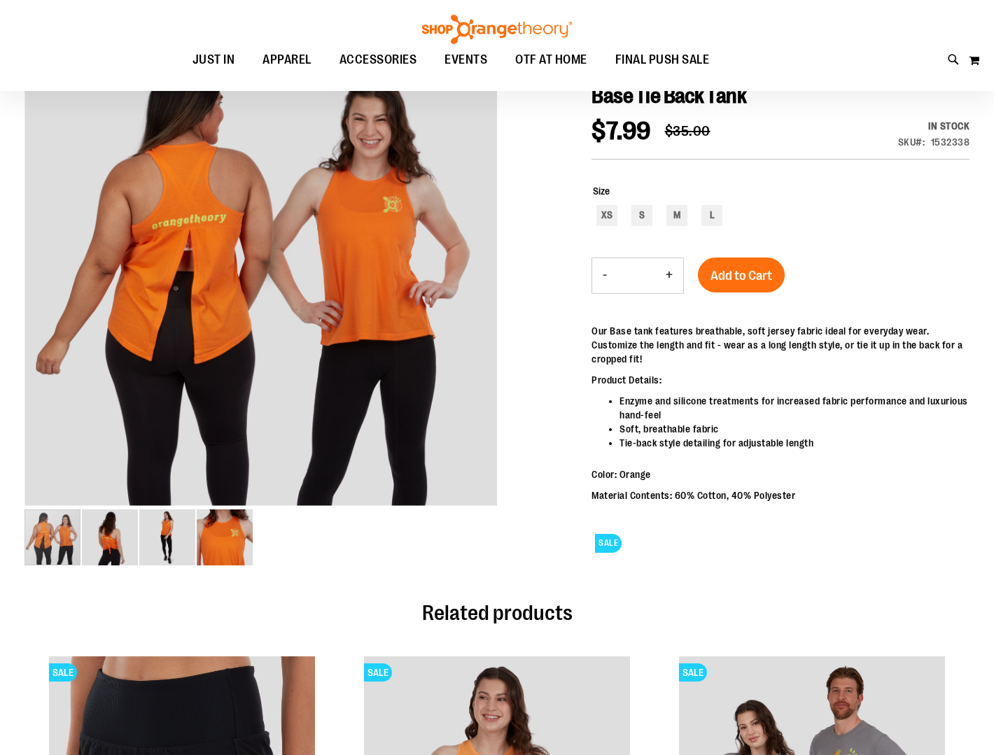
scroll to position [167, 0]
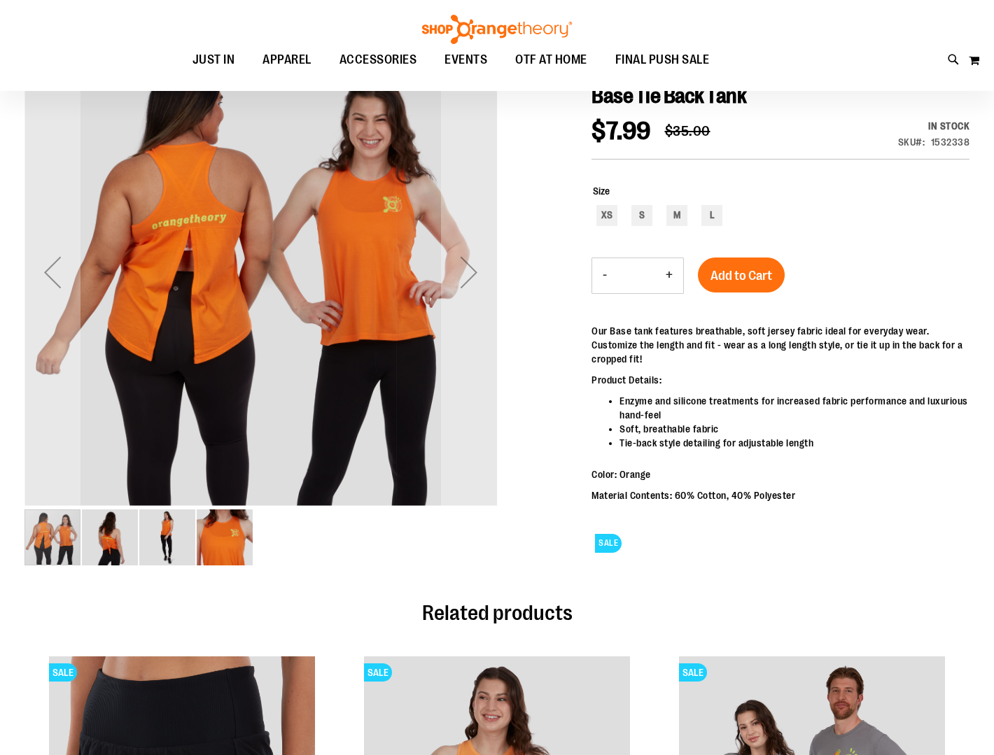
click at [108, 540] on img "image 2 of 4" at bounding box center [110, 538] width 56 height 56
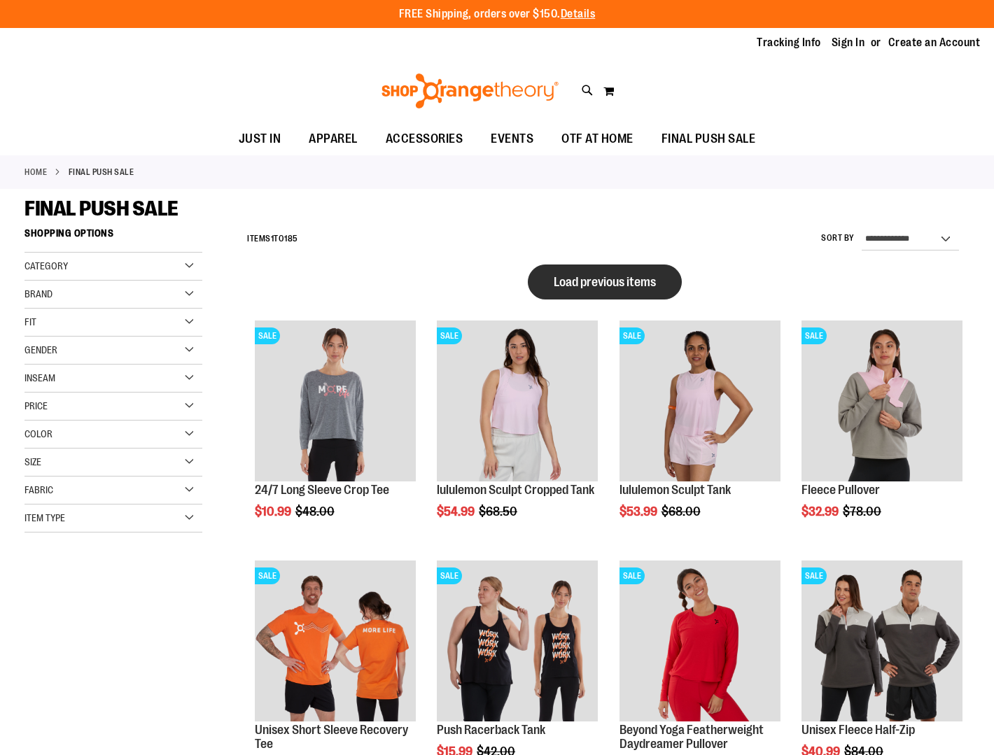
click at [613, 280] on span "Load previous items" at bounding box center [605, 282] width 102 height 14
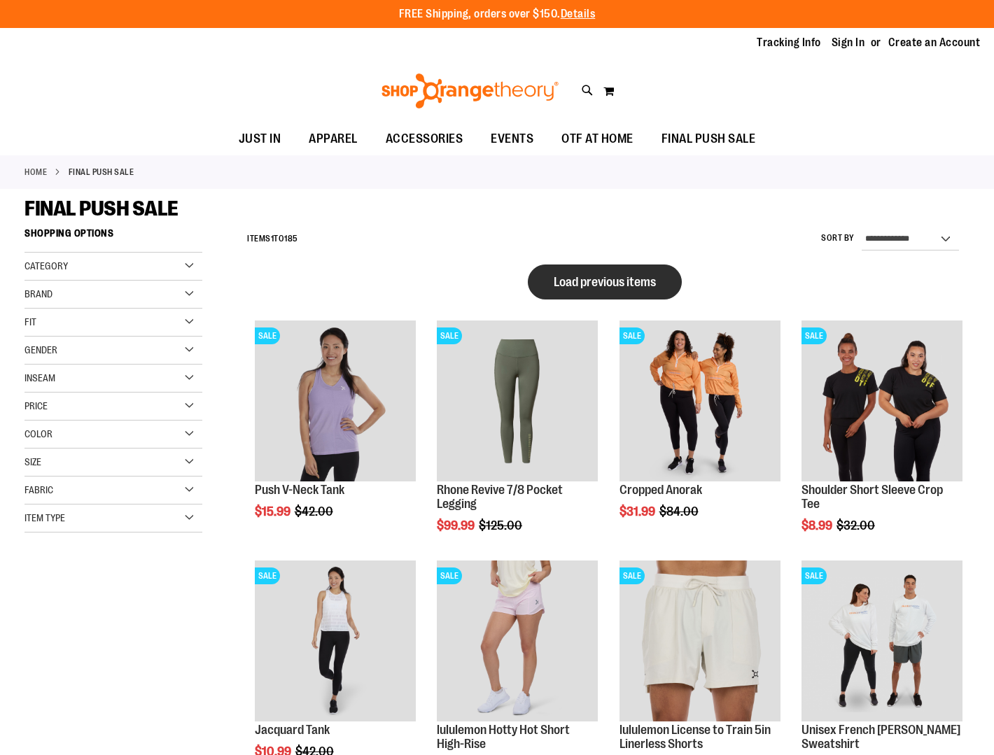
click at [620, 285] on span "Load previous items" at bounding box center [605, 282] width 102 height 14
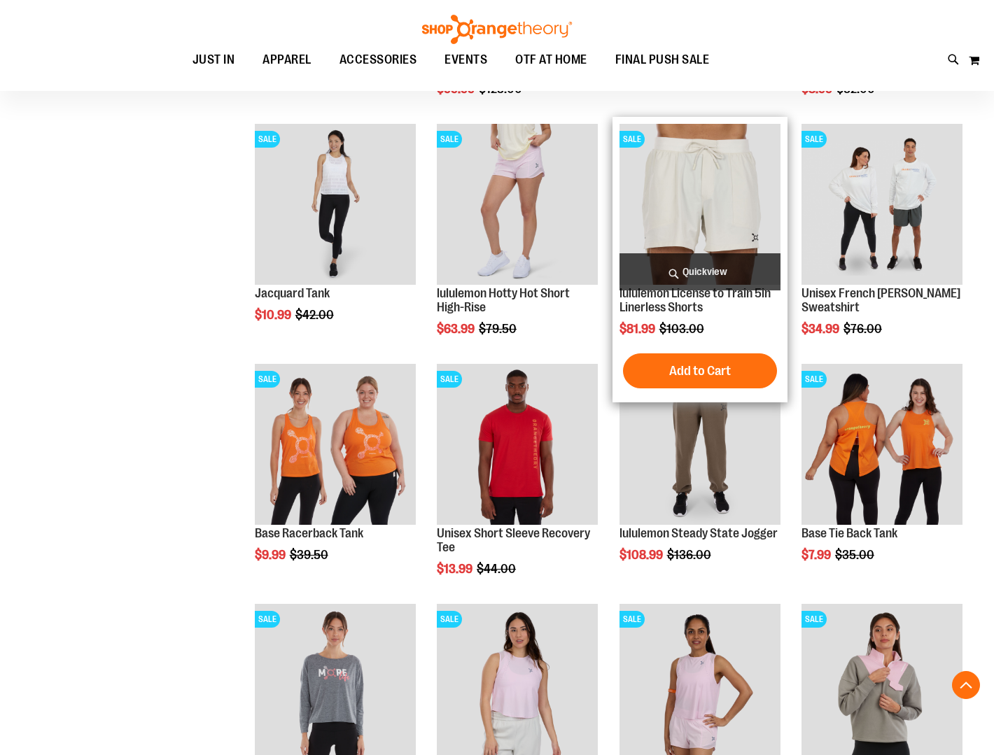
scroll to position [967, 0]
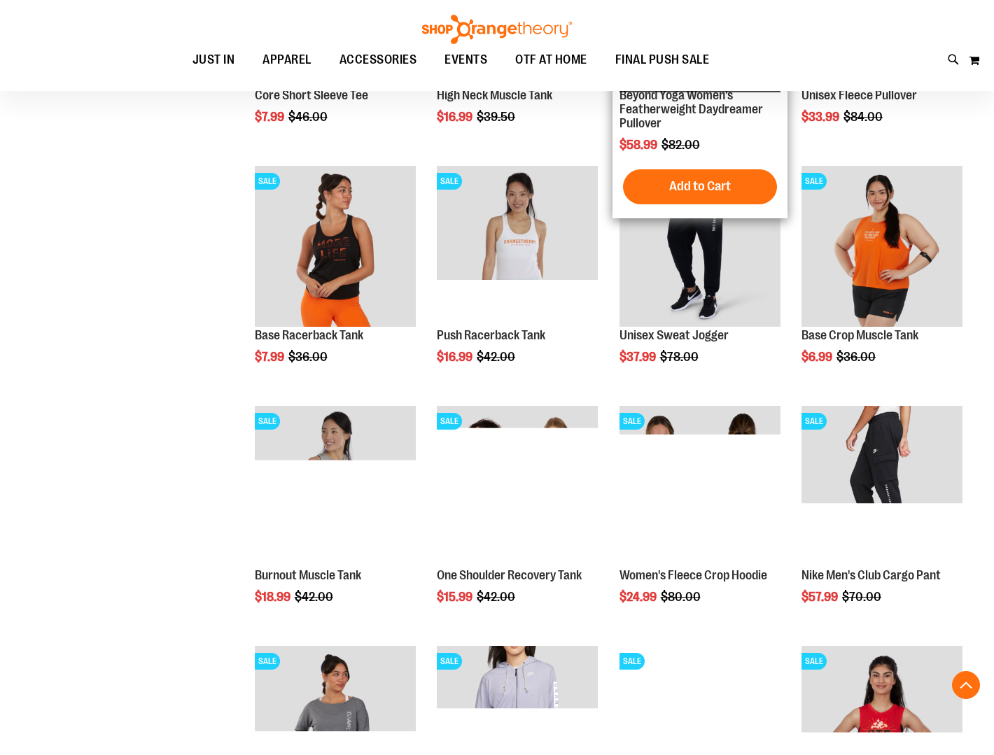
scroll to position [2126, 0]
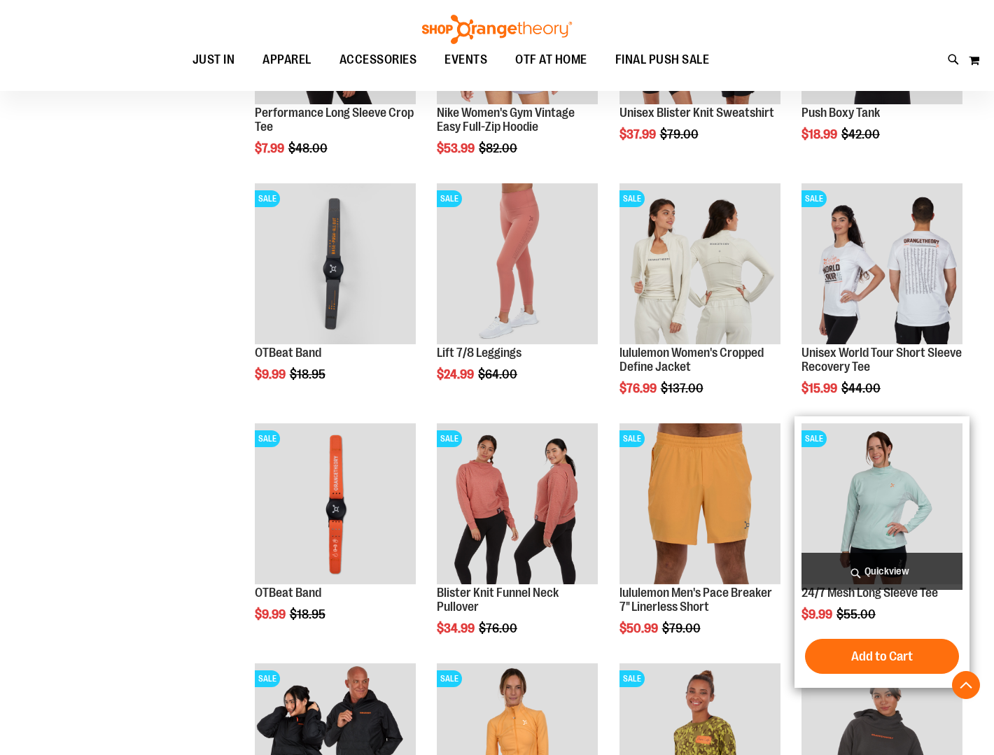
scroll to position [2829, 0]
click at [875, 493] on img "product" at bounding box center [882, 503] width 161 height 161
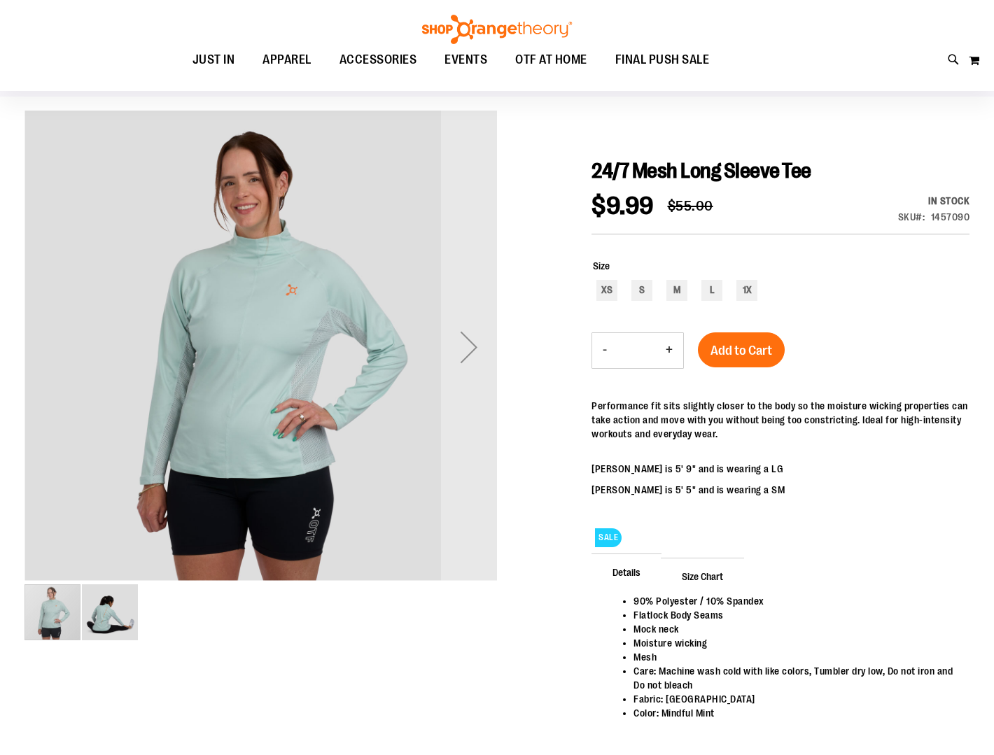
scroll to position [94, 0]
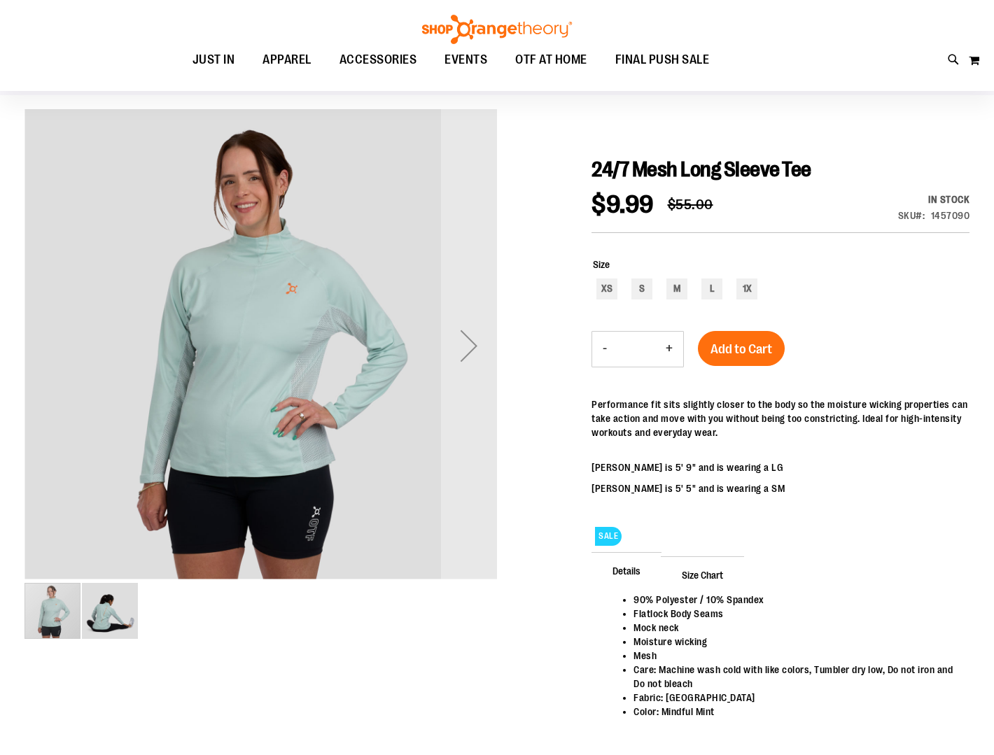
click at [701, 574] on span "Size Chart" at bounding box center [702, 575] width 83 height 36
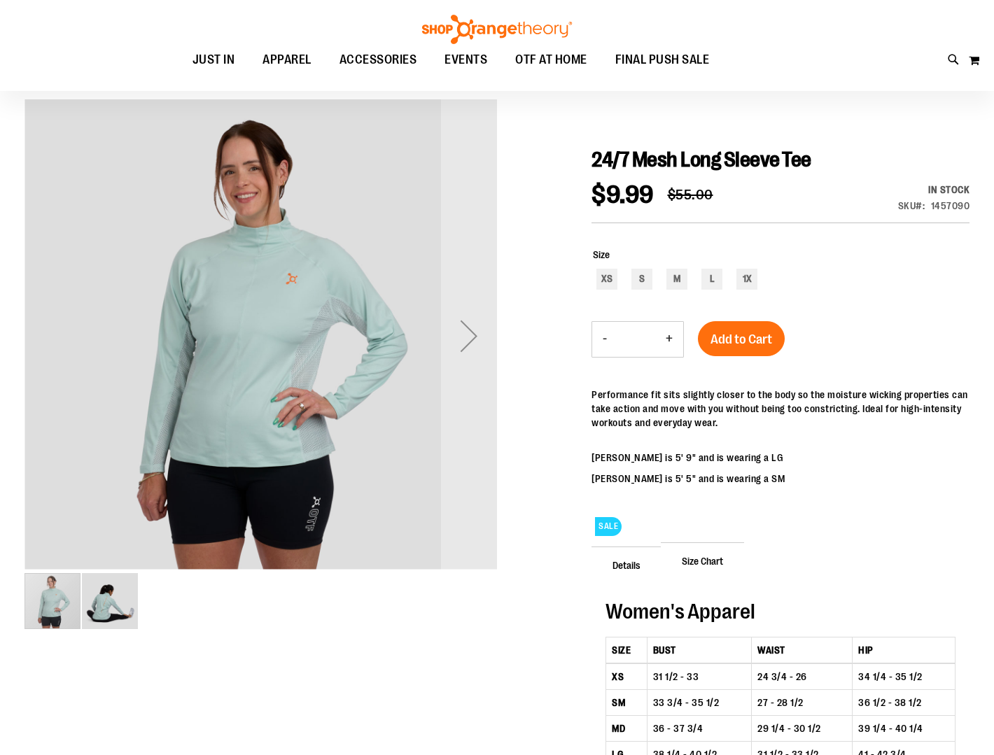
scroll to position [95, 0]
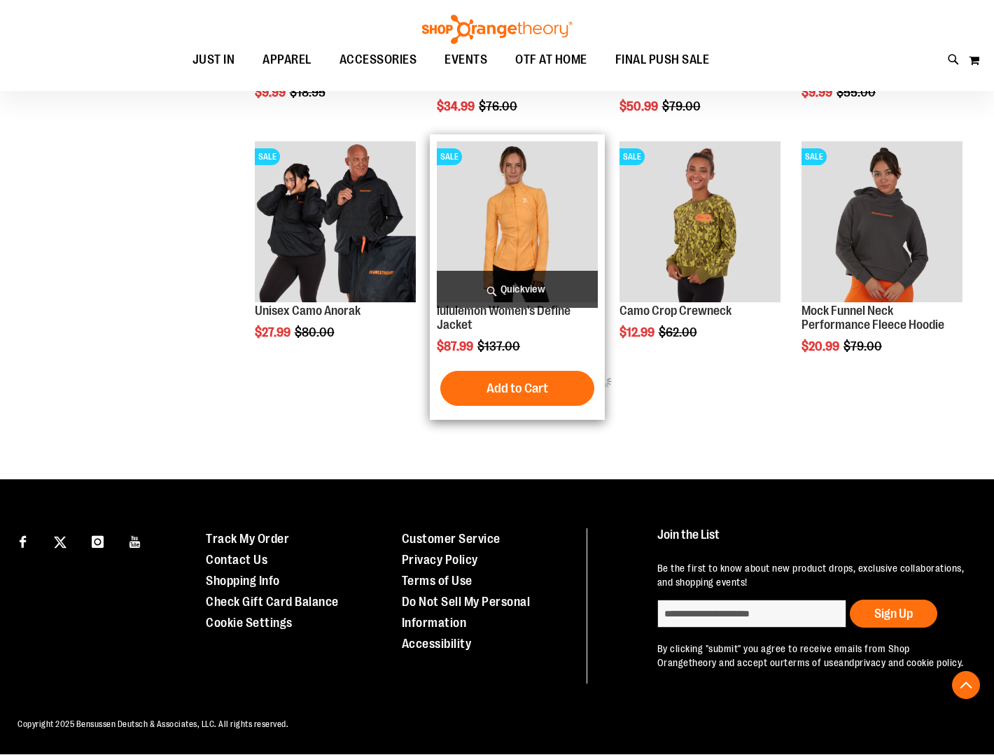
scroll to position [503, 0]
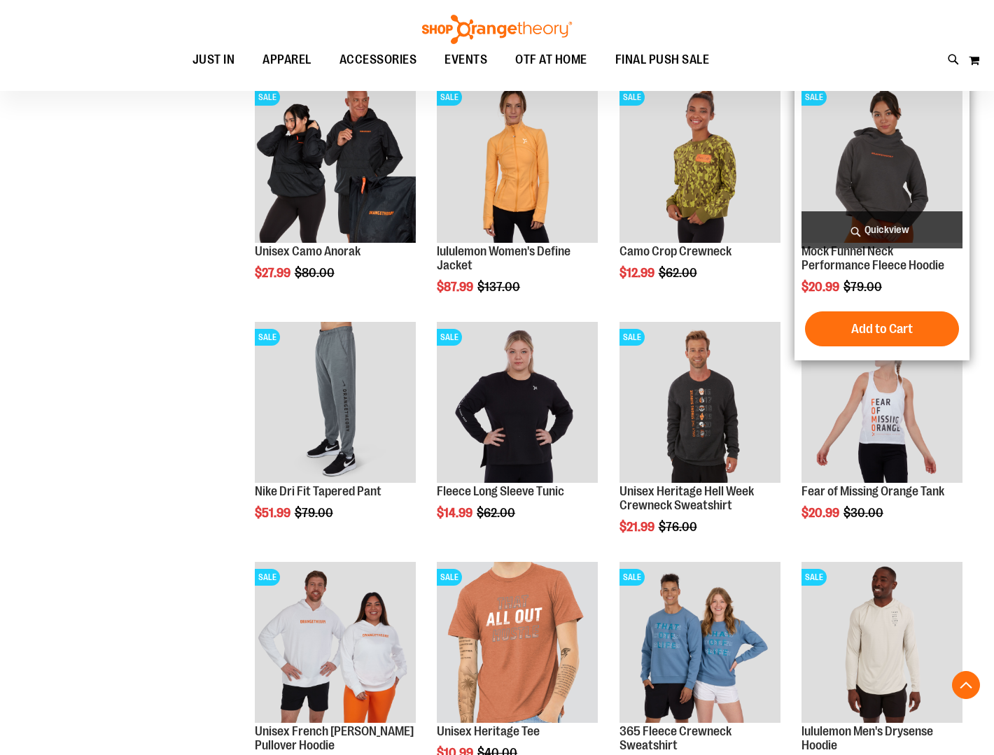
scroll to position [605, 0]
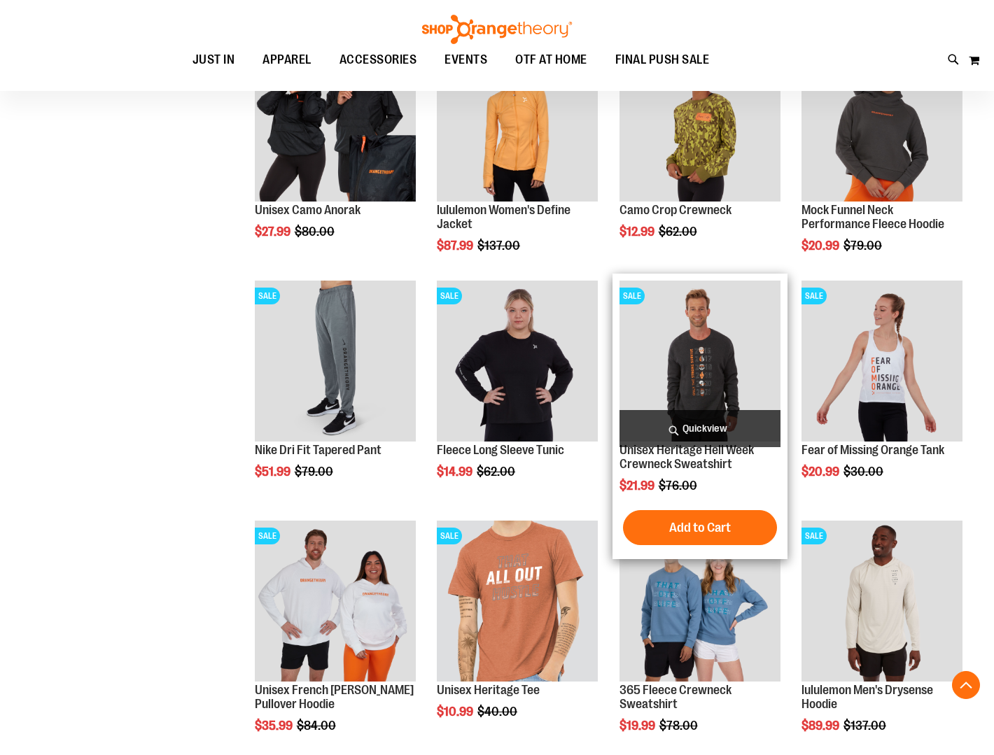
click at [692, 383] on img "product" at bounding box center [700, 361] width 161 height 161
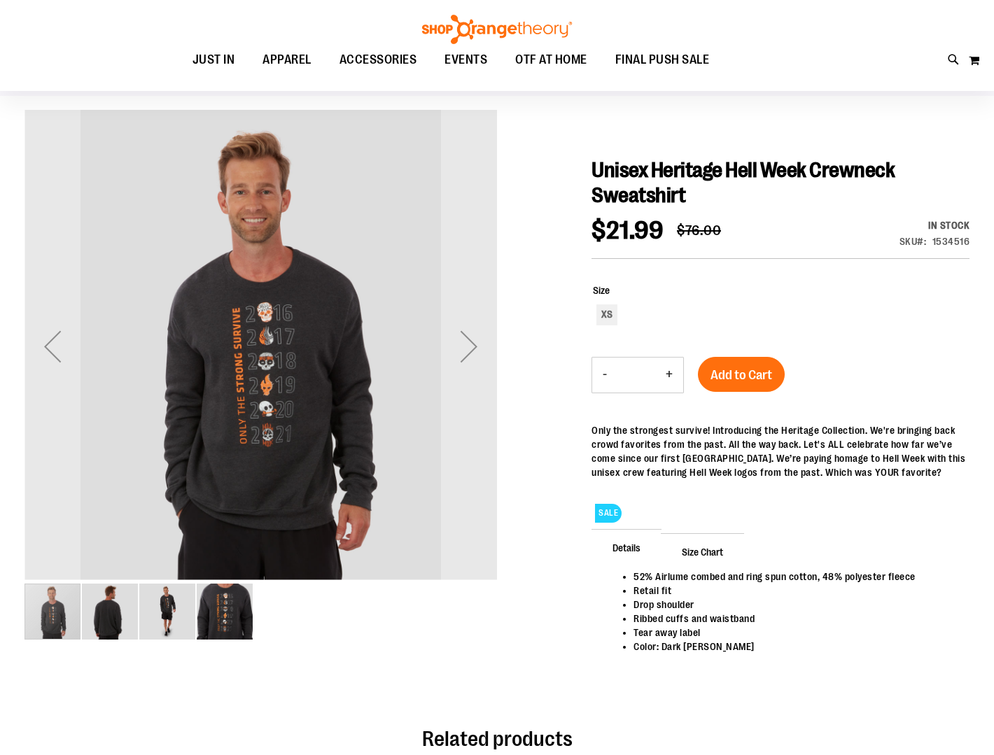
scroll to position [98, 0]
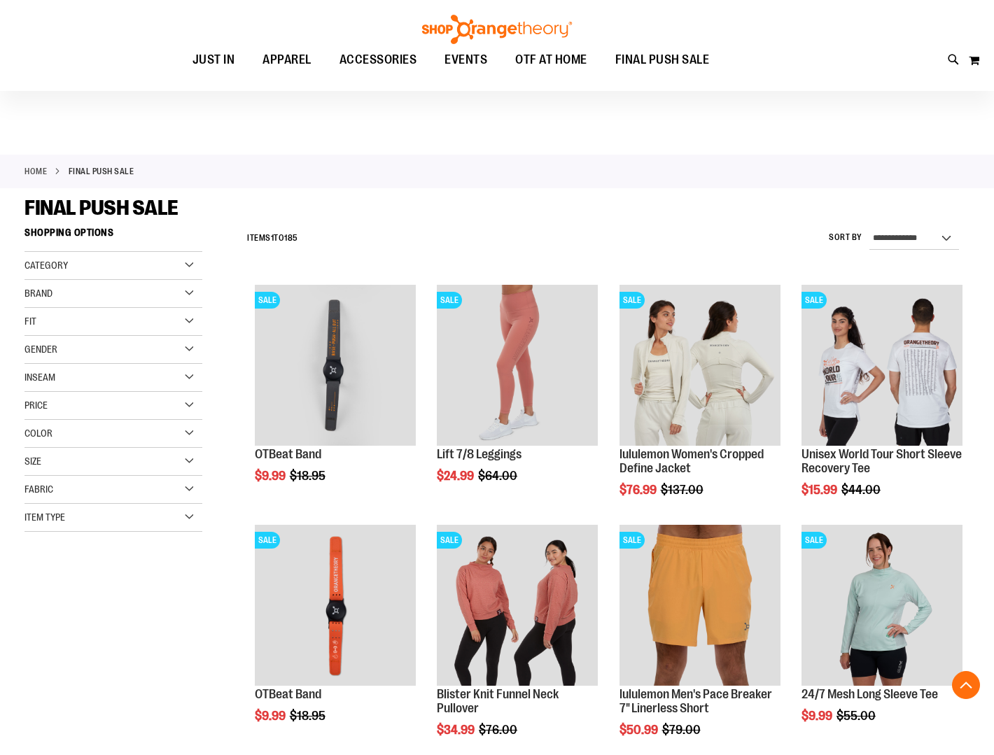
scroll to position [468, 0]
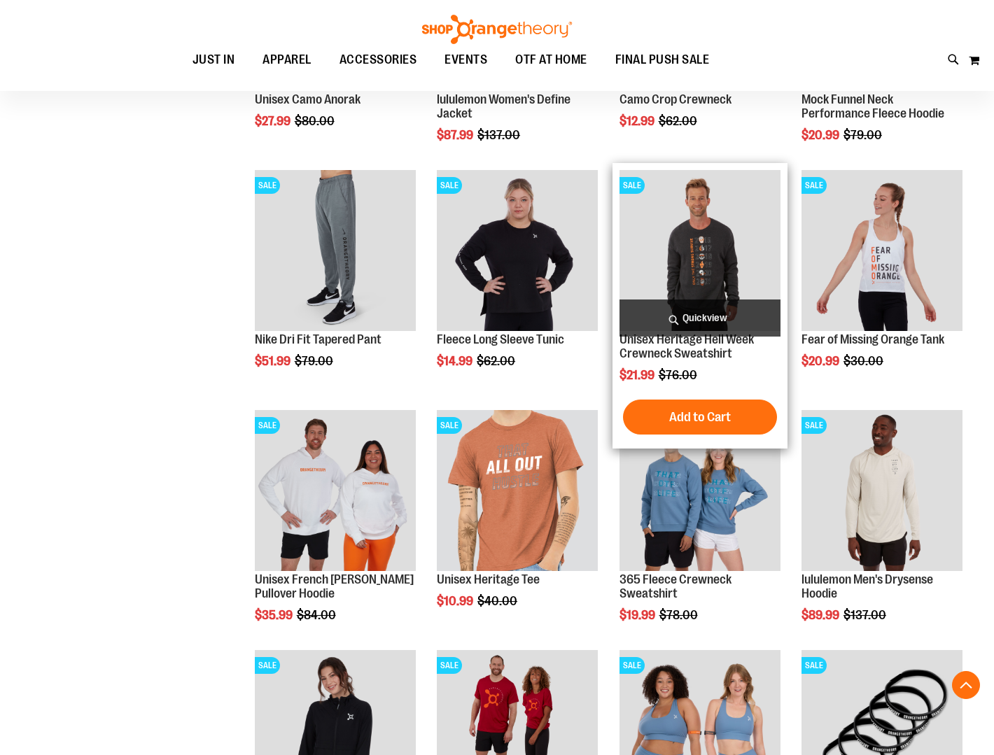
scroll to position [689, 0]
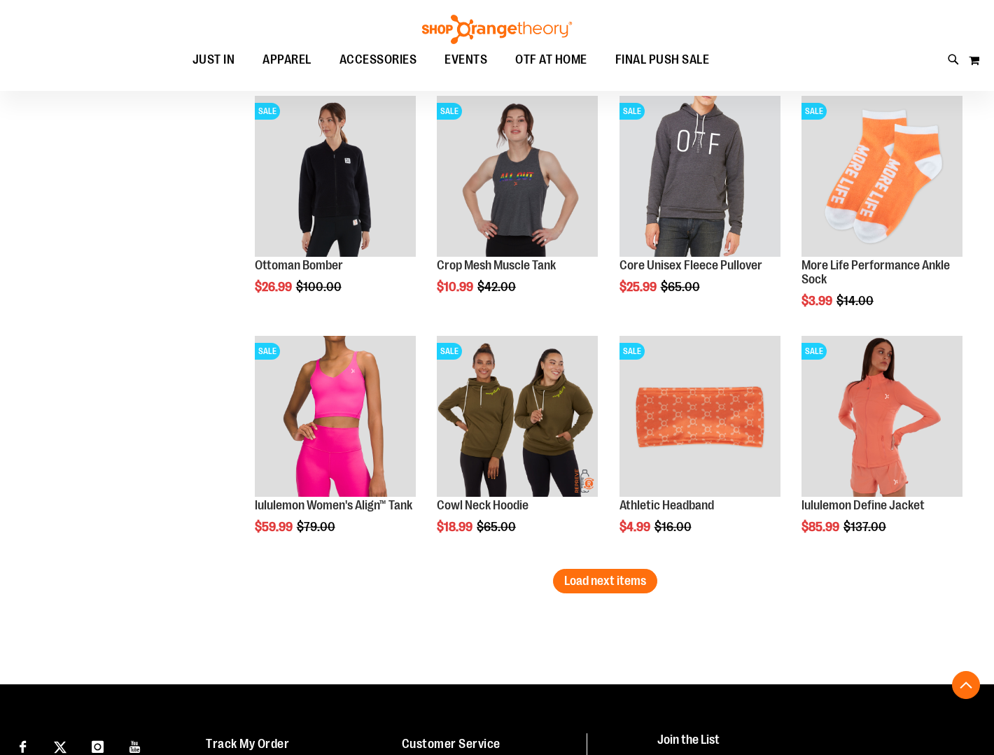
scroll to position [1716, 0]
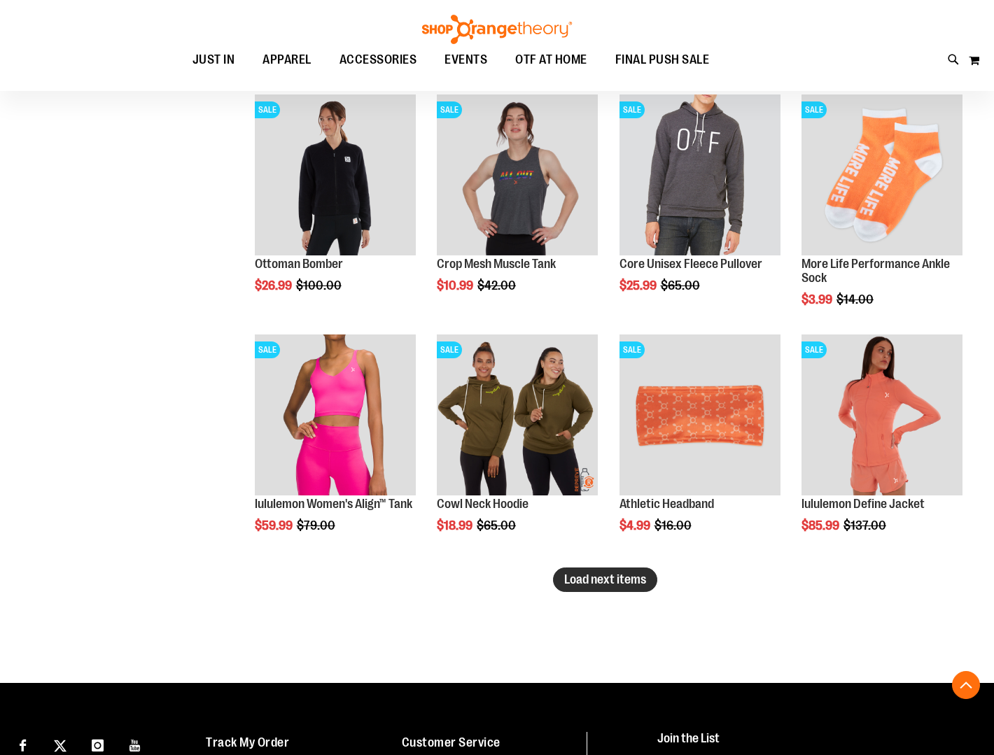
click at [606, 578] on span "Load next items" at bounding box center [605, 580] width 82 height 14
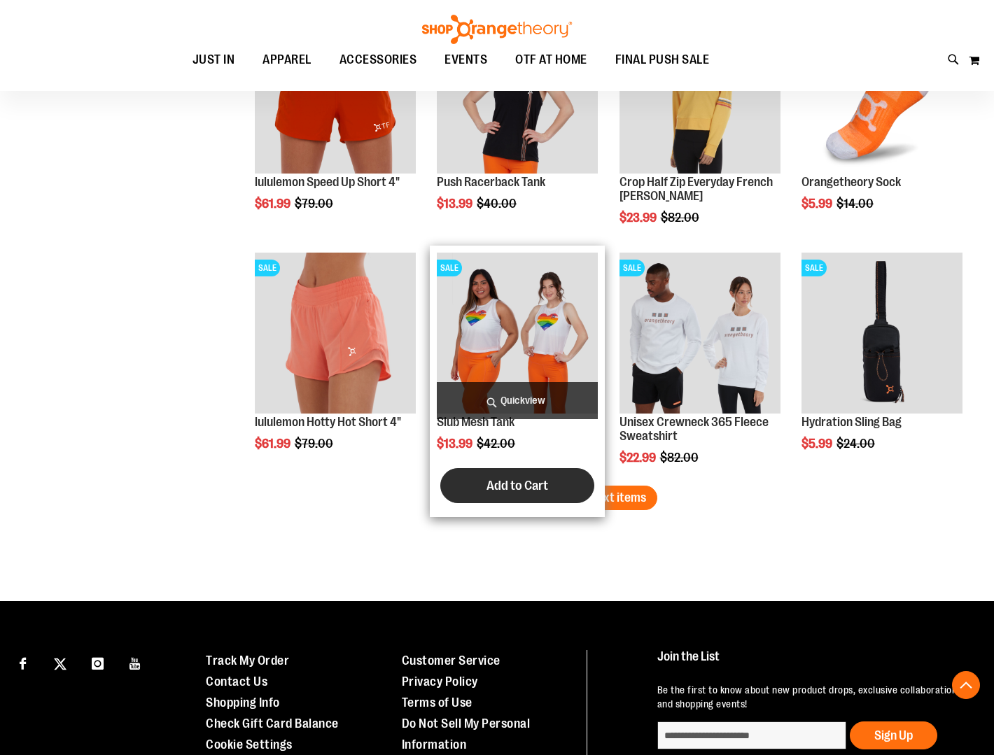
scroll to position [2519, 0]
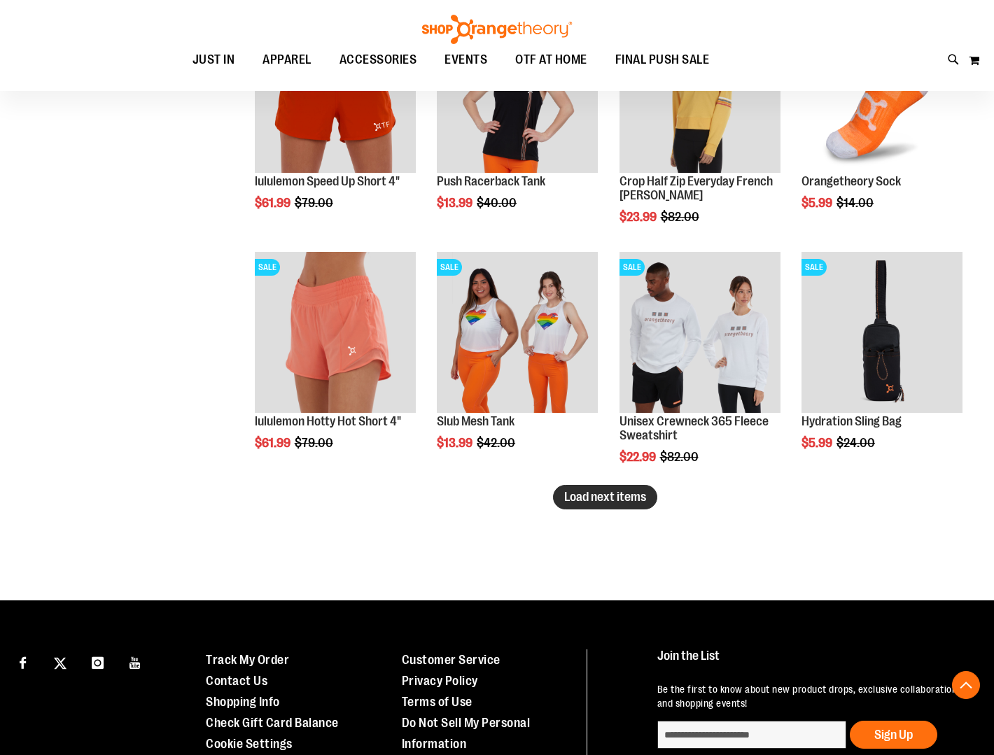
click at [580, 501] on span "Load next items" at bounding box center [605, 497] width 82 height 14
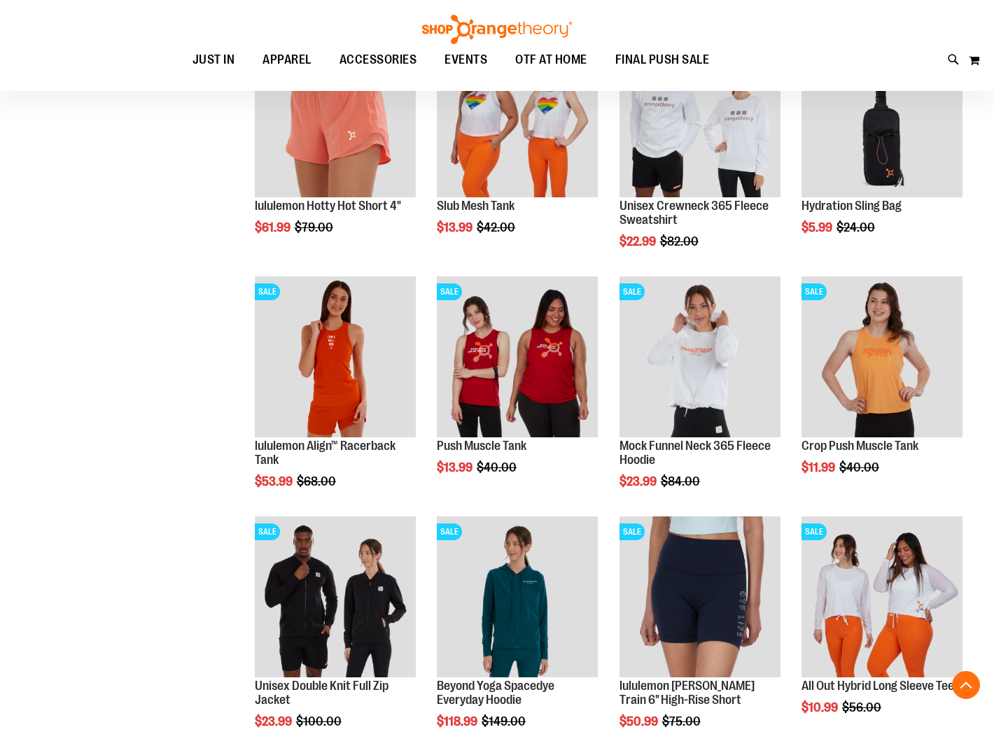
scroll to position [2740, 0]
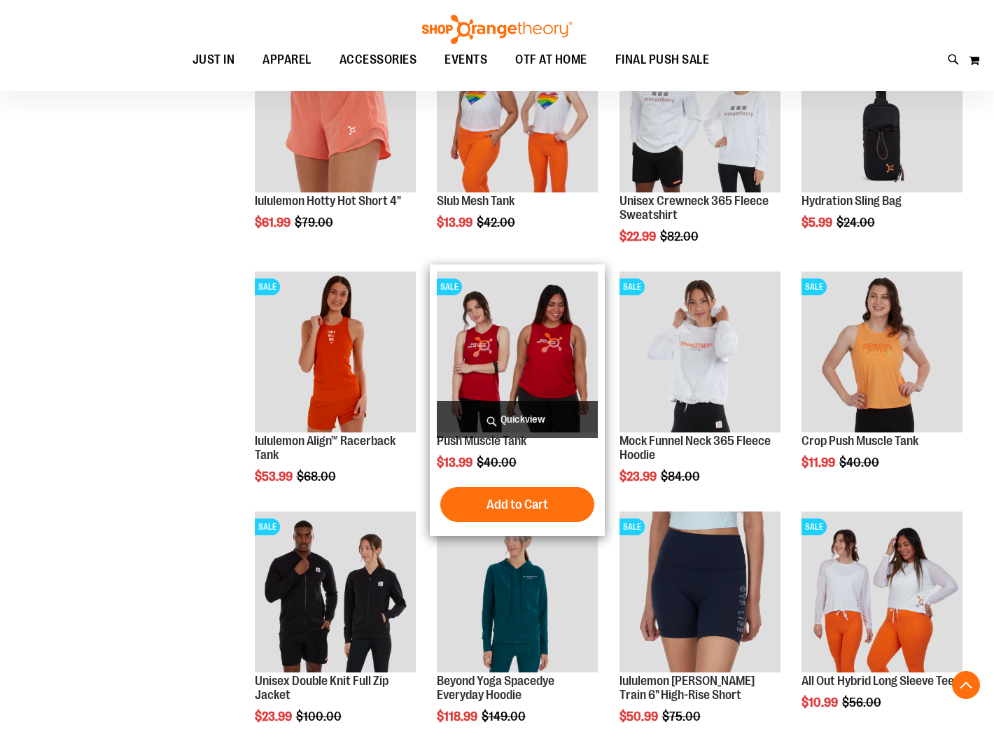
click at [548, 381] on img "product" at bounding box center [517, 352] width 161 height 161
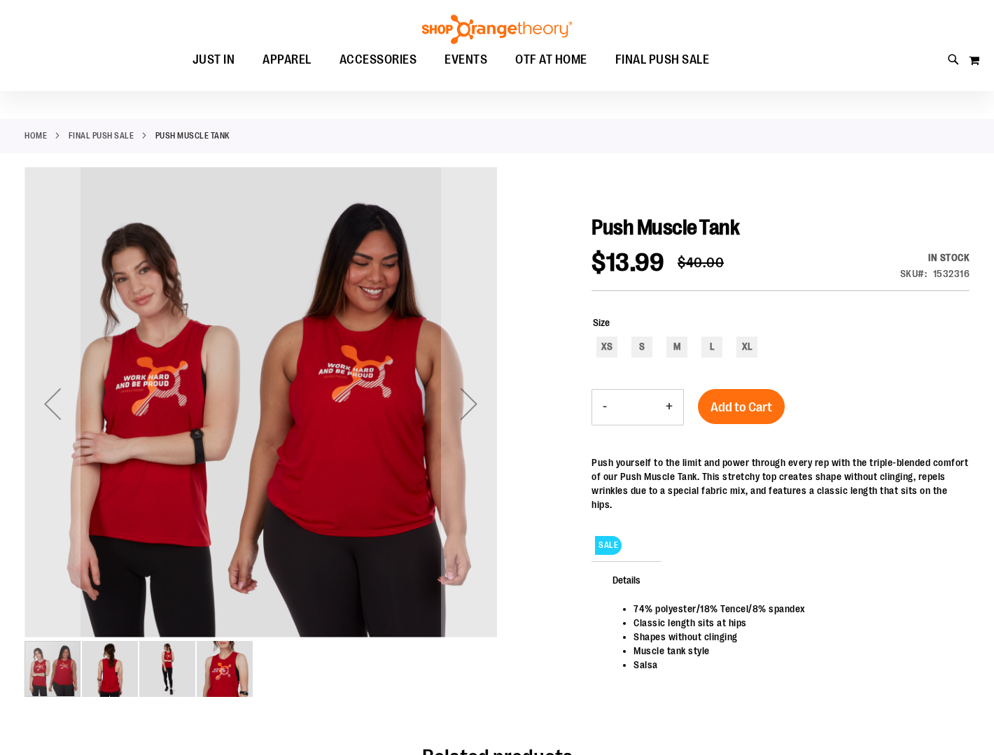
scroll to position [15, 0]
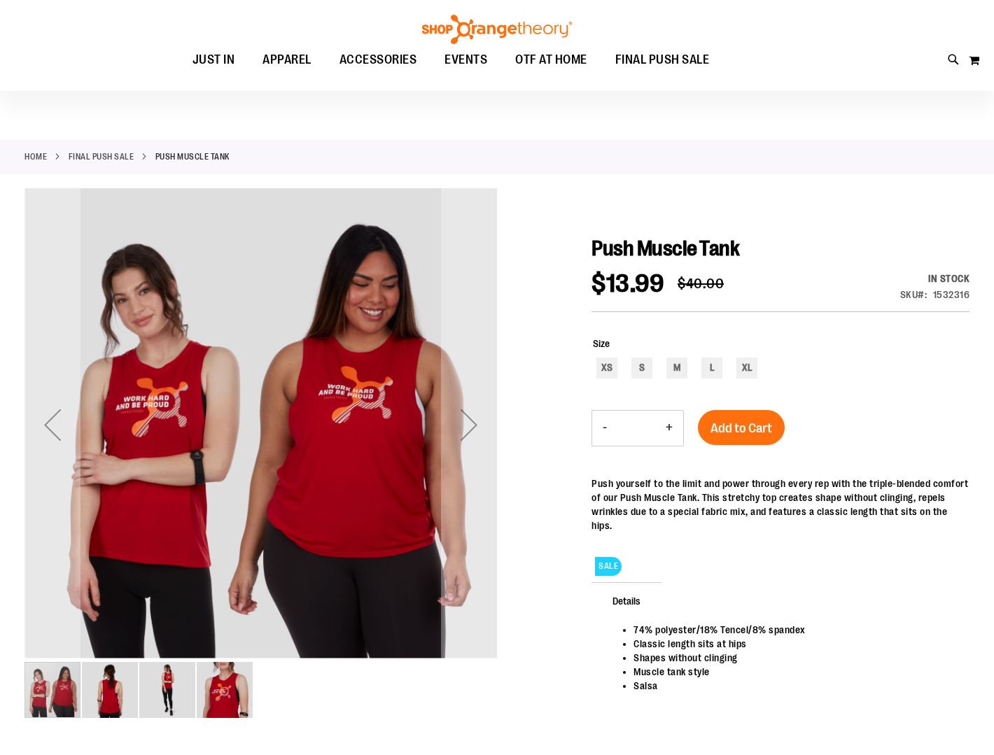
click at [111, 711] on img "image 2 of 4" at bounding box center [110, 690] width 56 height 56
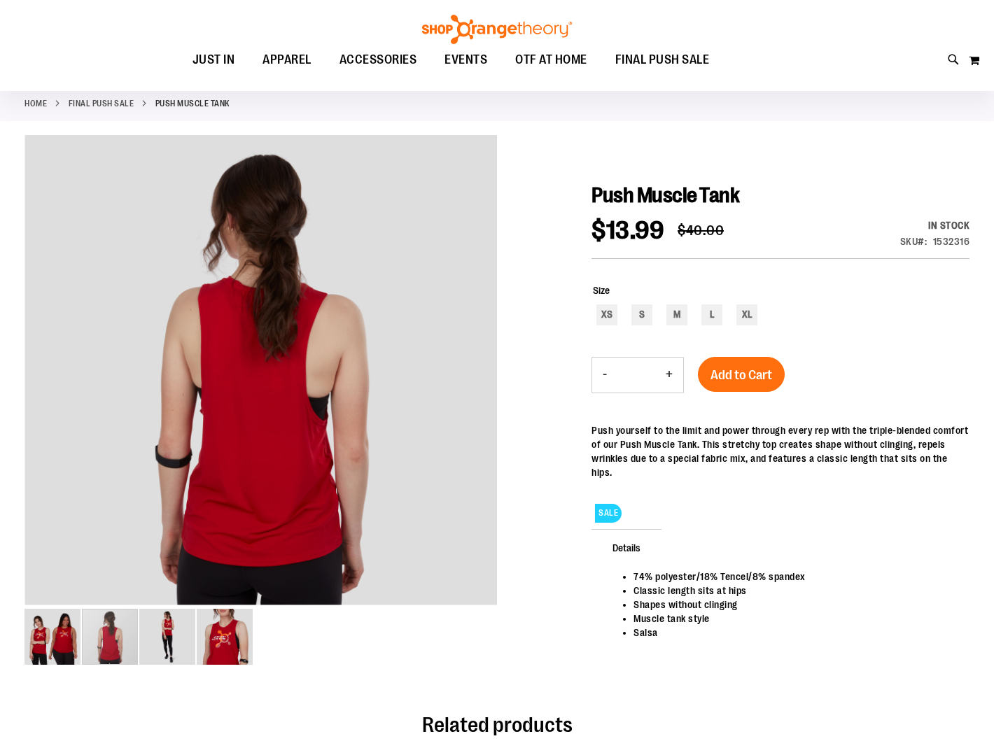
scroll to position [67, 0]
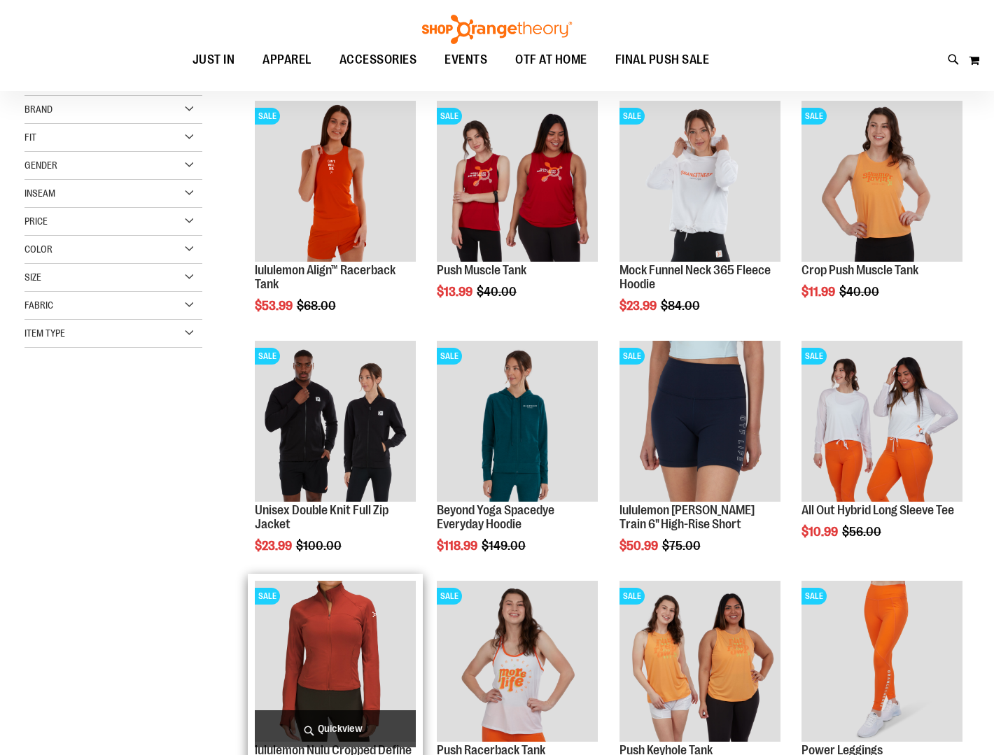
scroll to position [187, 0]
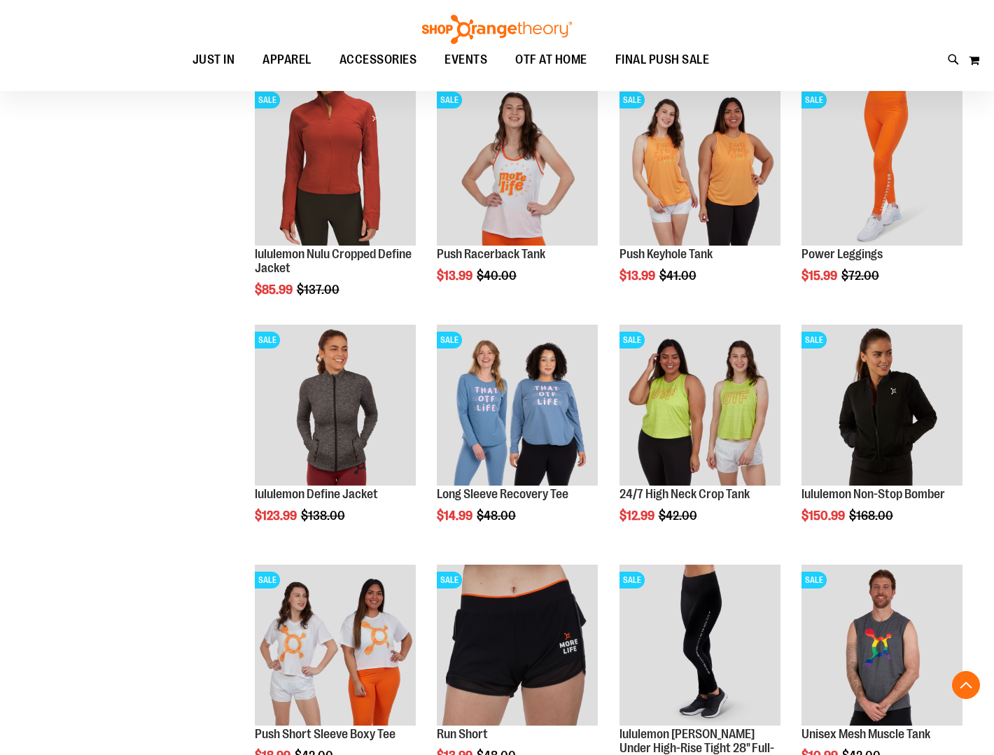
scroll to position [718, 0]
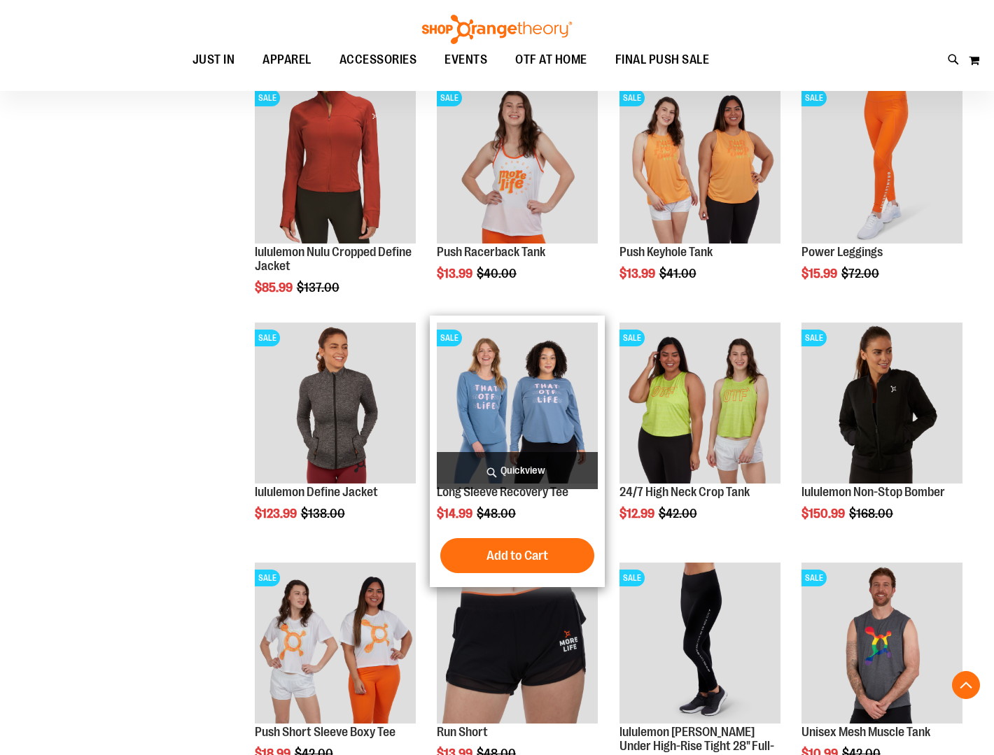
click at [487, 404] on img "product" at bounding box center [517, 403] width 161 height 161
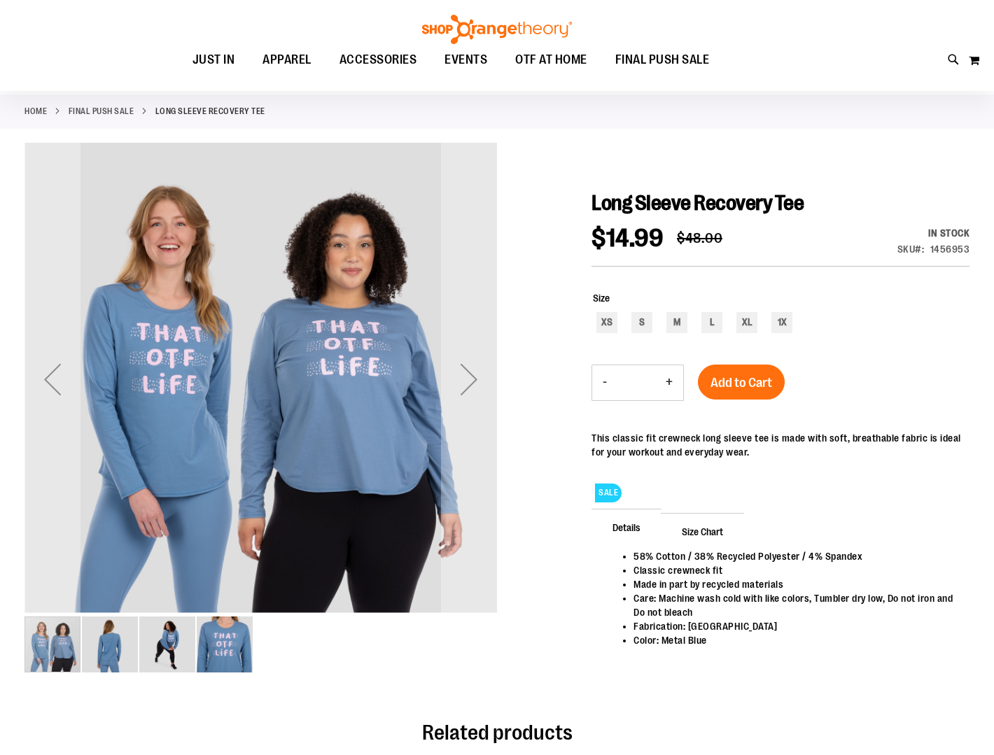
scroll to position [60, 0]
click at [701, 531] on span "Size Chart" at bounding box center [702, 531] width 83 height 36
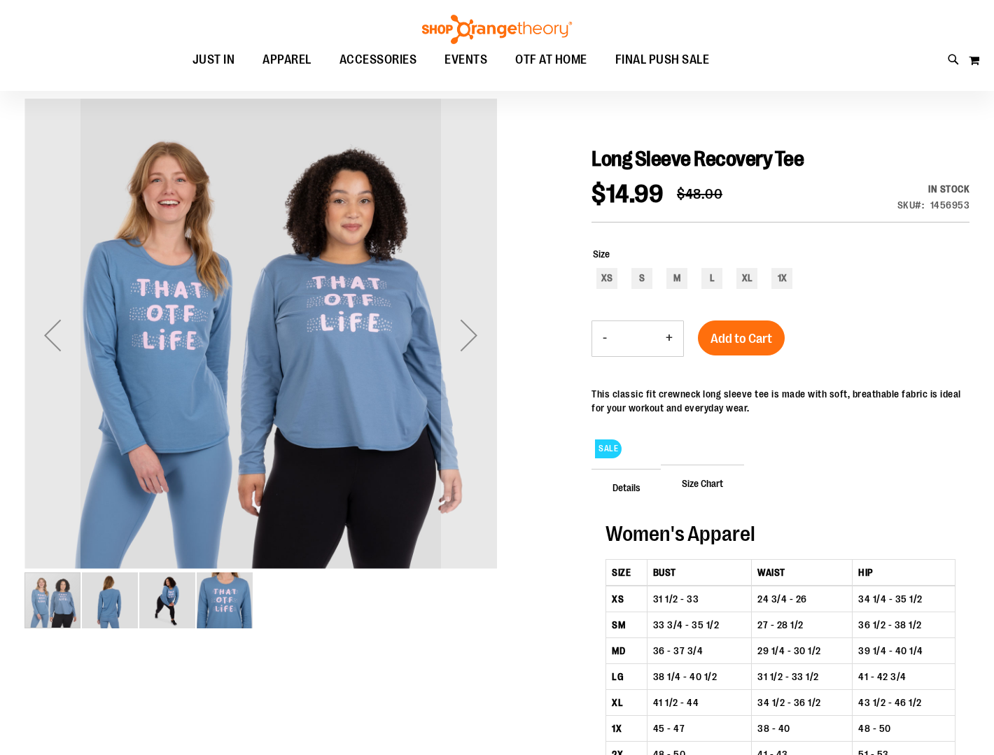
scroll to position [93, 1]
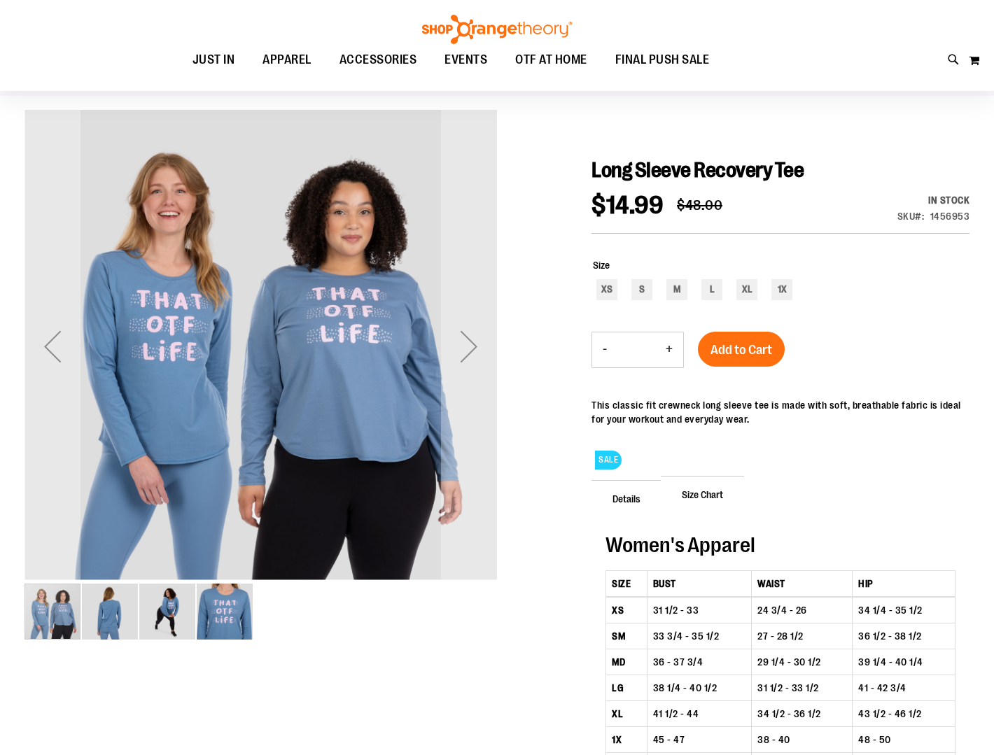
click at [636, 496] on span "Details" at bounding box center [627, 498] width 70 height 36
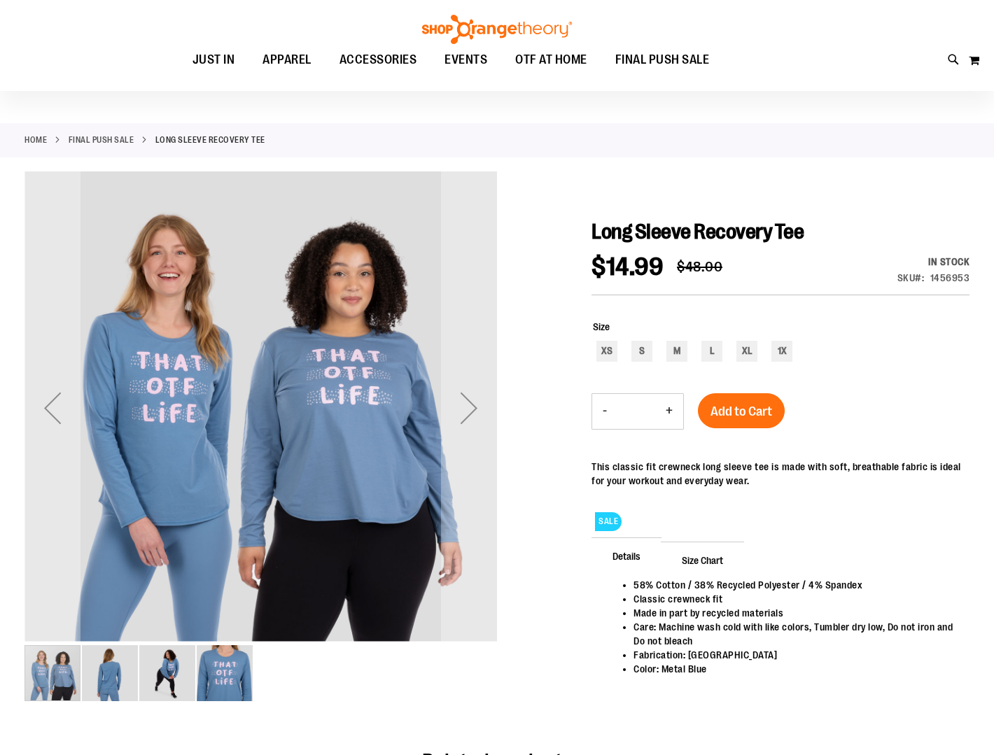
scroll to position [30, 0]
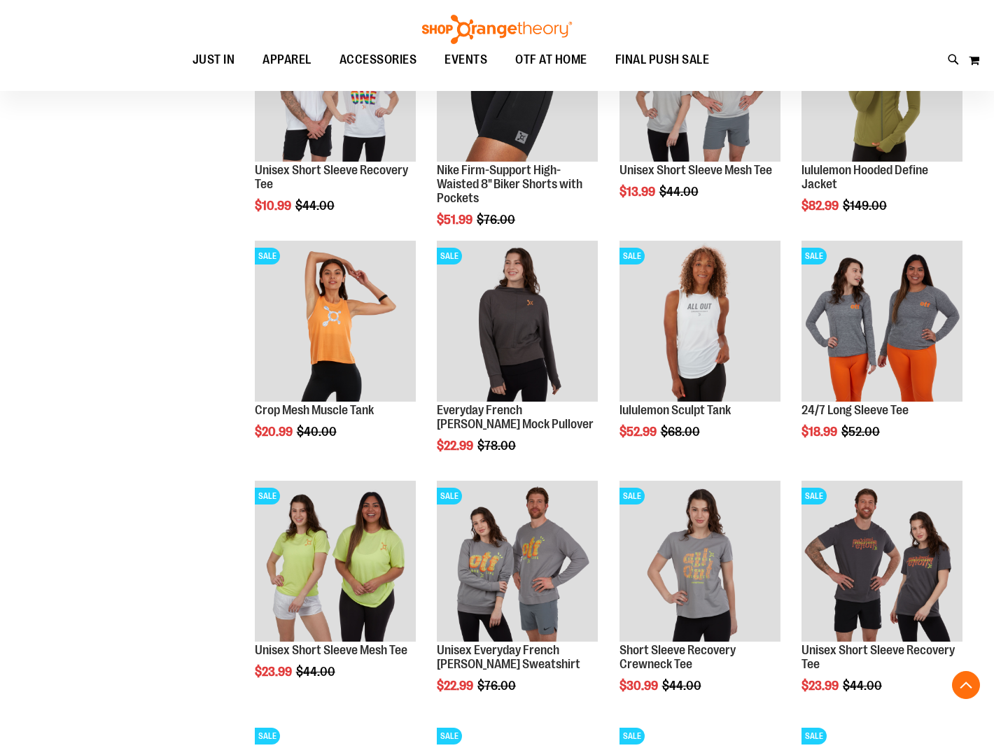
scroll to position [666, 0]
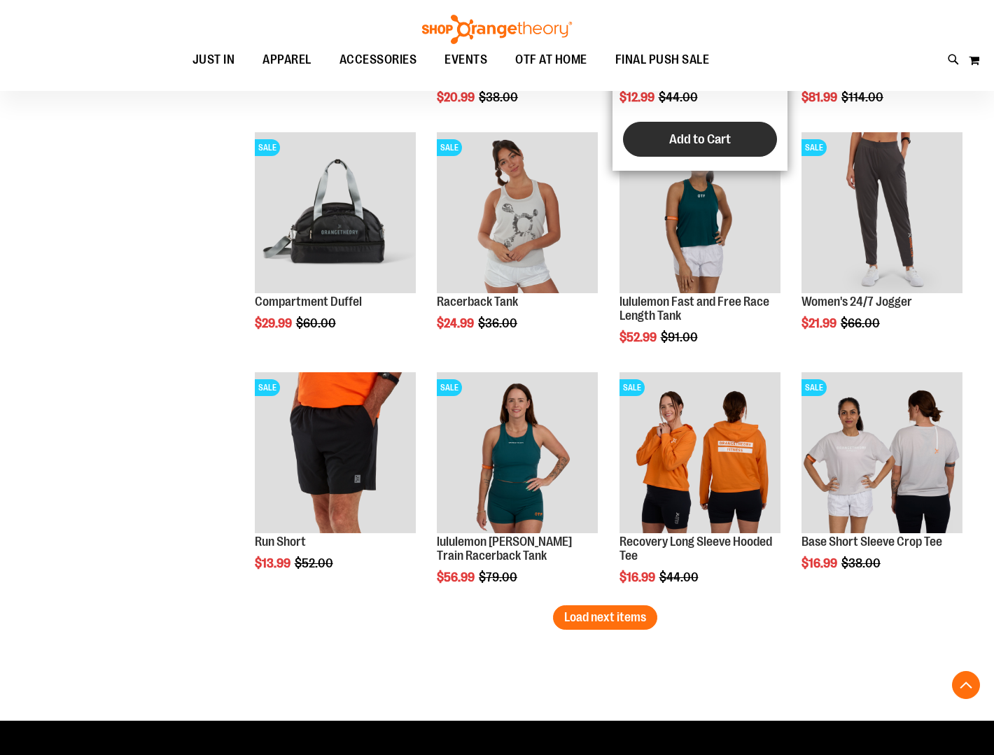
scroll to position [1718, 0]
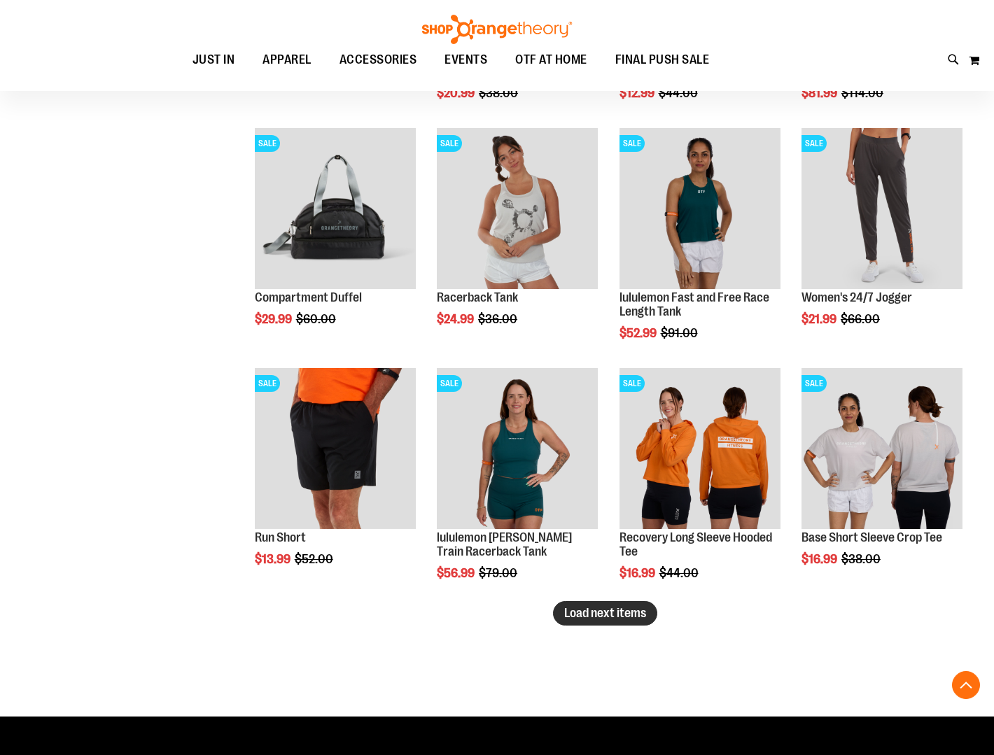
click at [603, 616] on span "Load next items" at bounding box center [605, 613] width 82 height 14
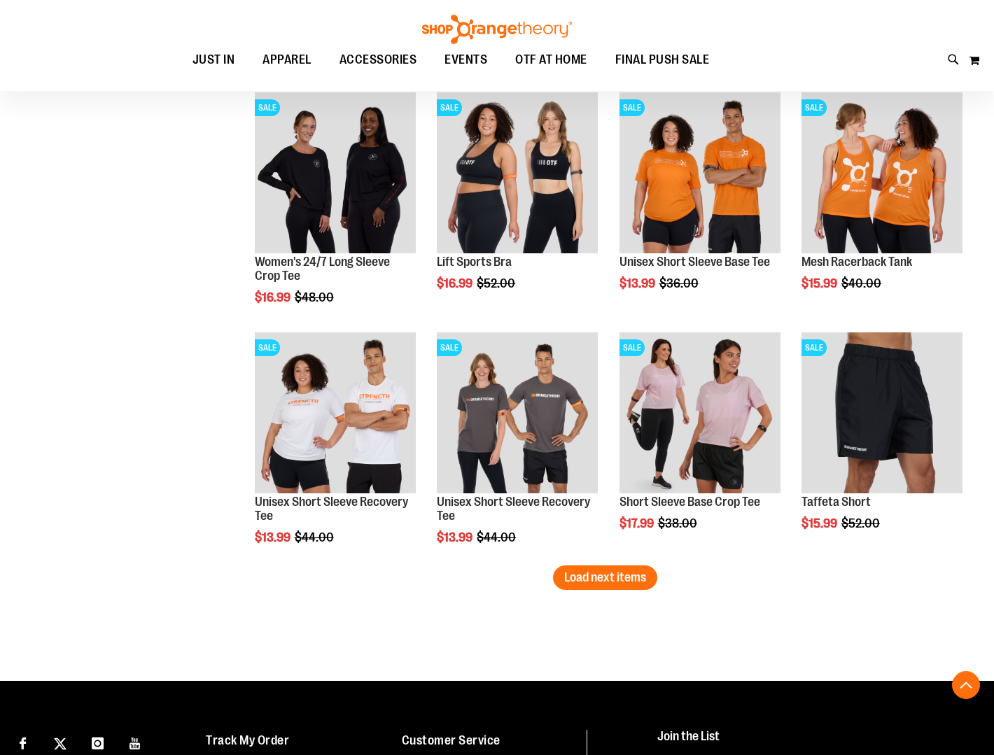
scroll to position [2475, 0]
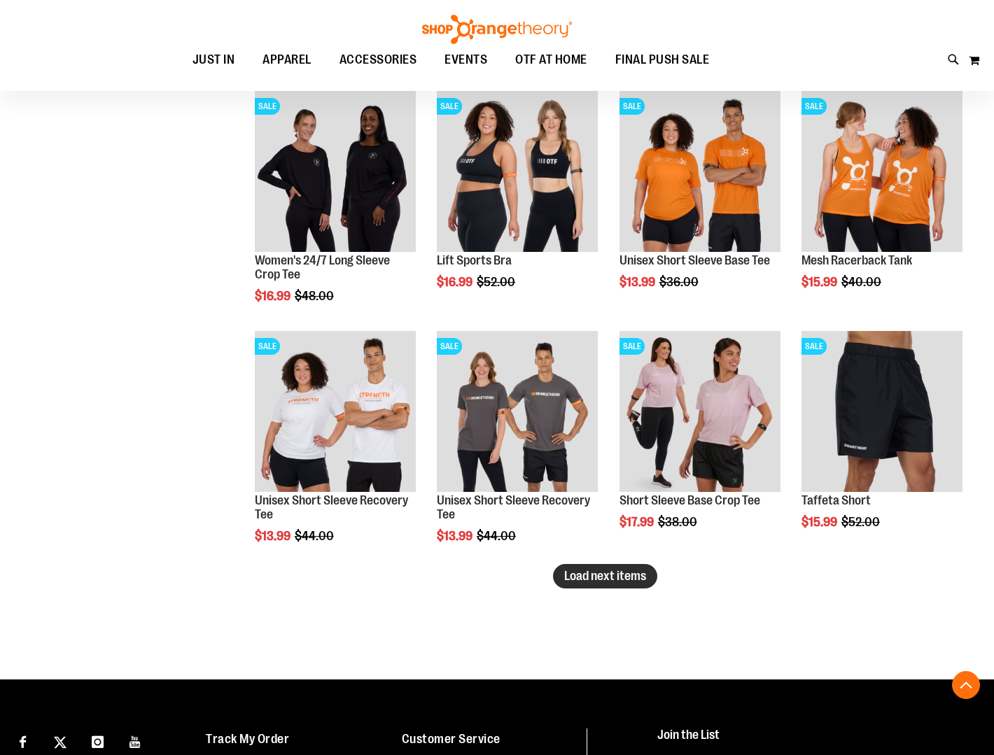
click at [602, 576] on span "Load next items" at bounding box center [605, 576] width 82 height 14
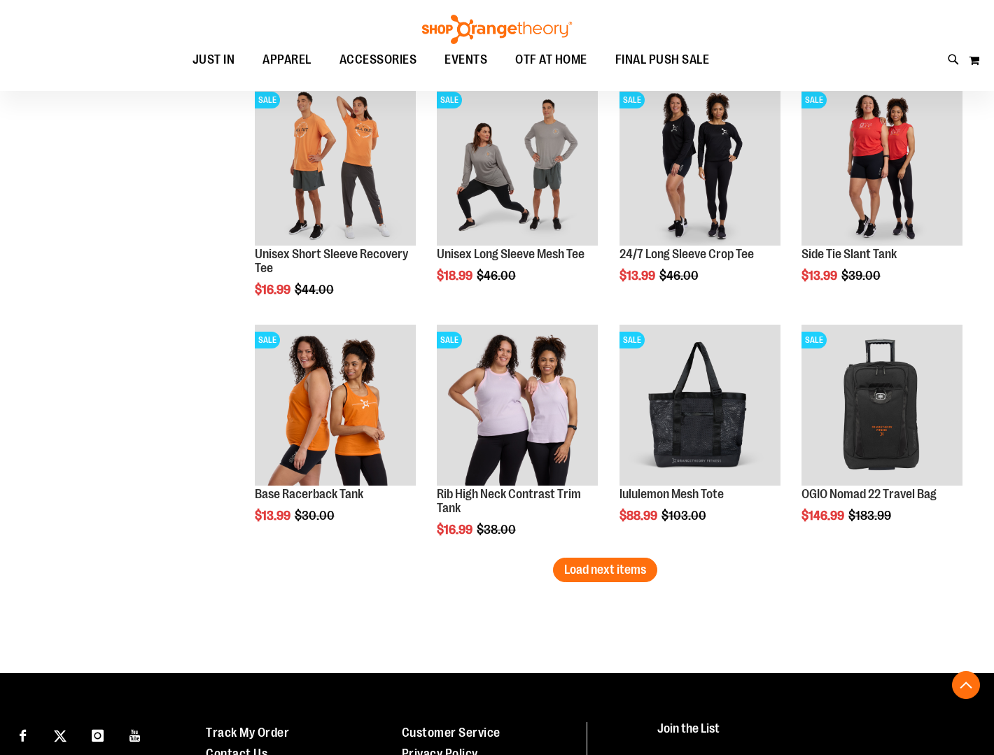
scroll to position [3204, 0]
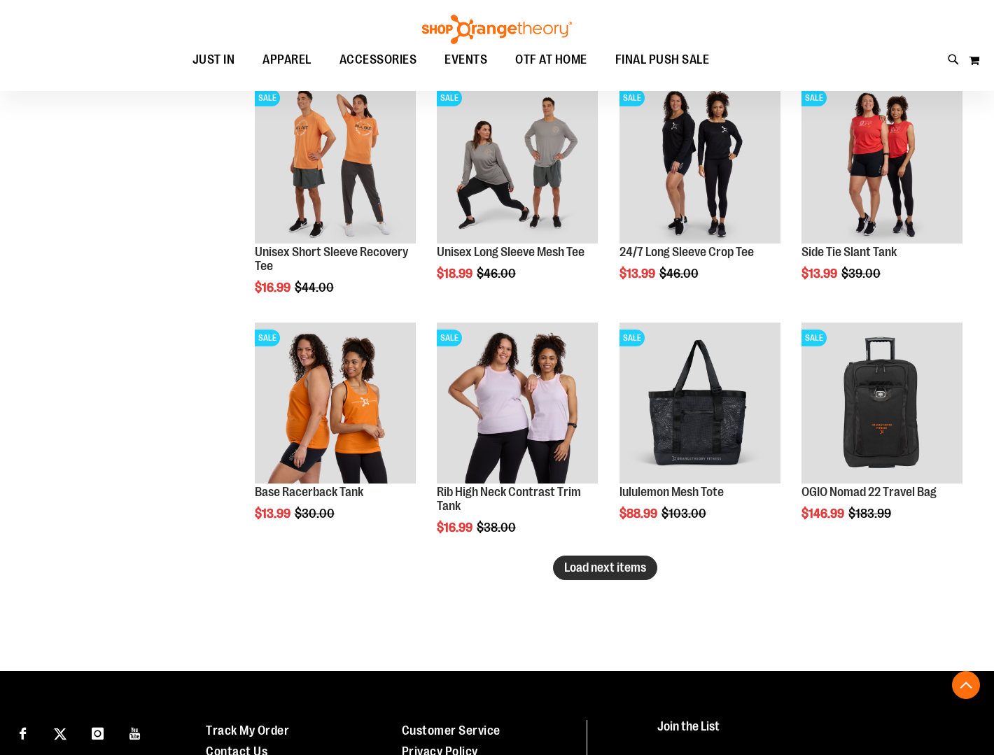
click at [596, 561] on span "Load next items" at bounding box center [605, 568] width 82 height 14
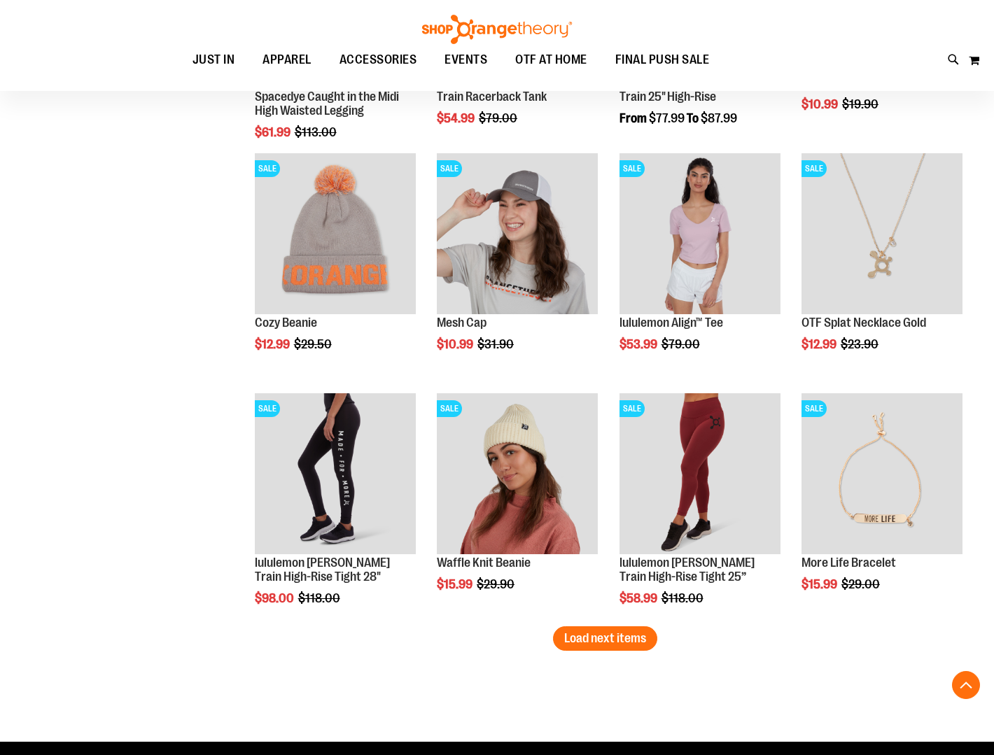
scroll to position [3855, 0]
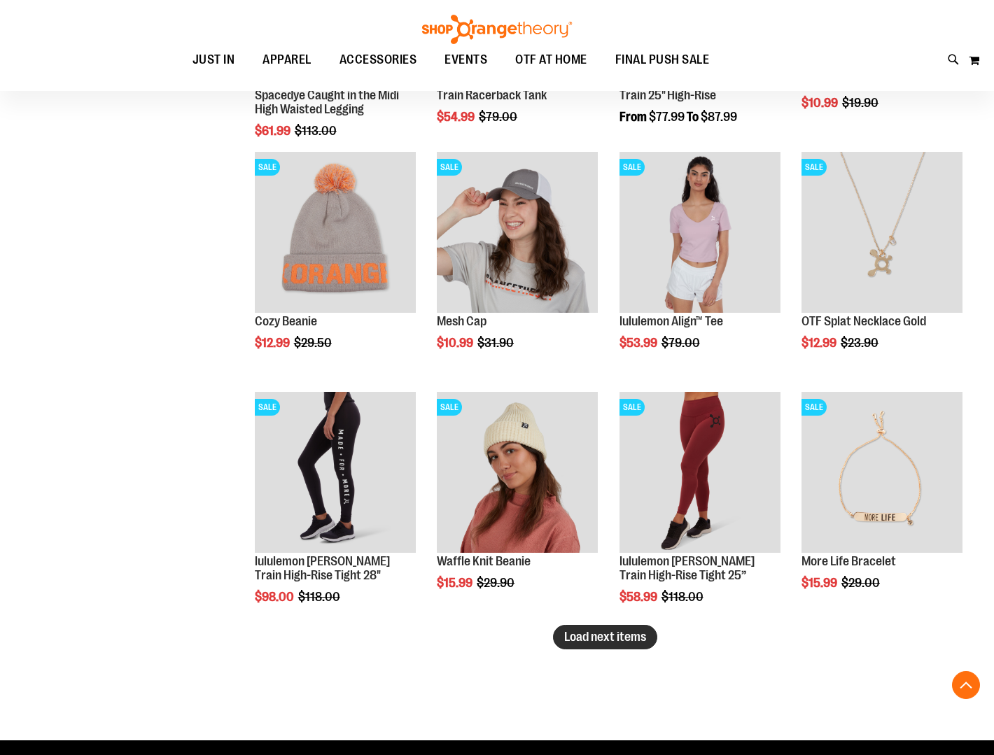
click at [578, 645] on button "Load next items" at bounding box center [605, 637] width 104 height 25
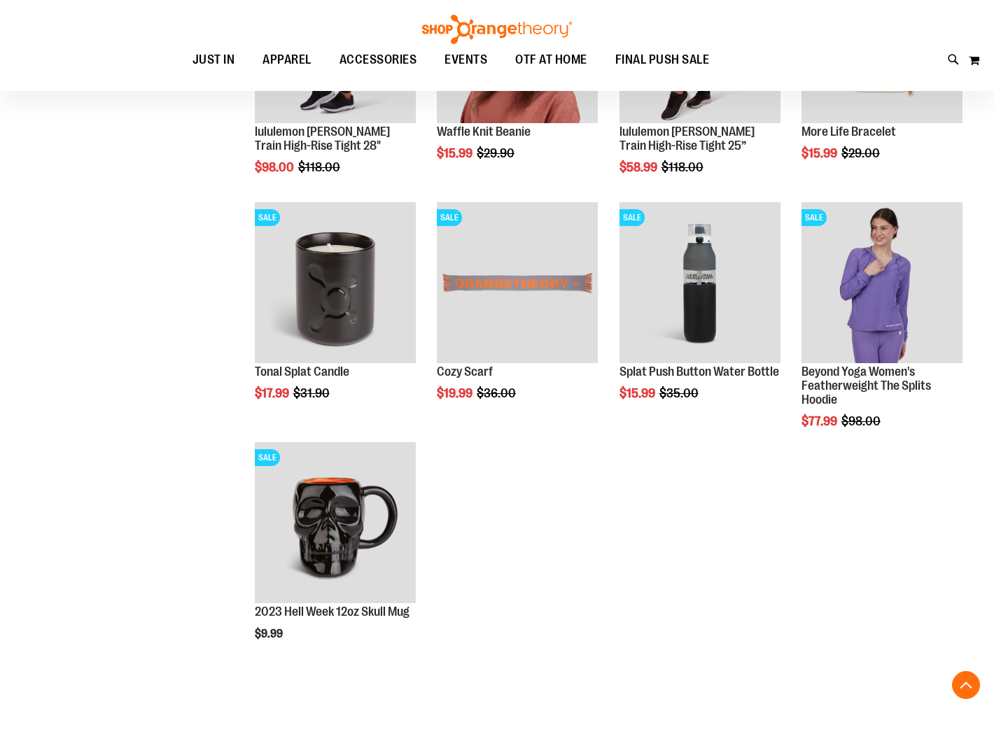
scroll to position [4282, 0]
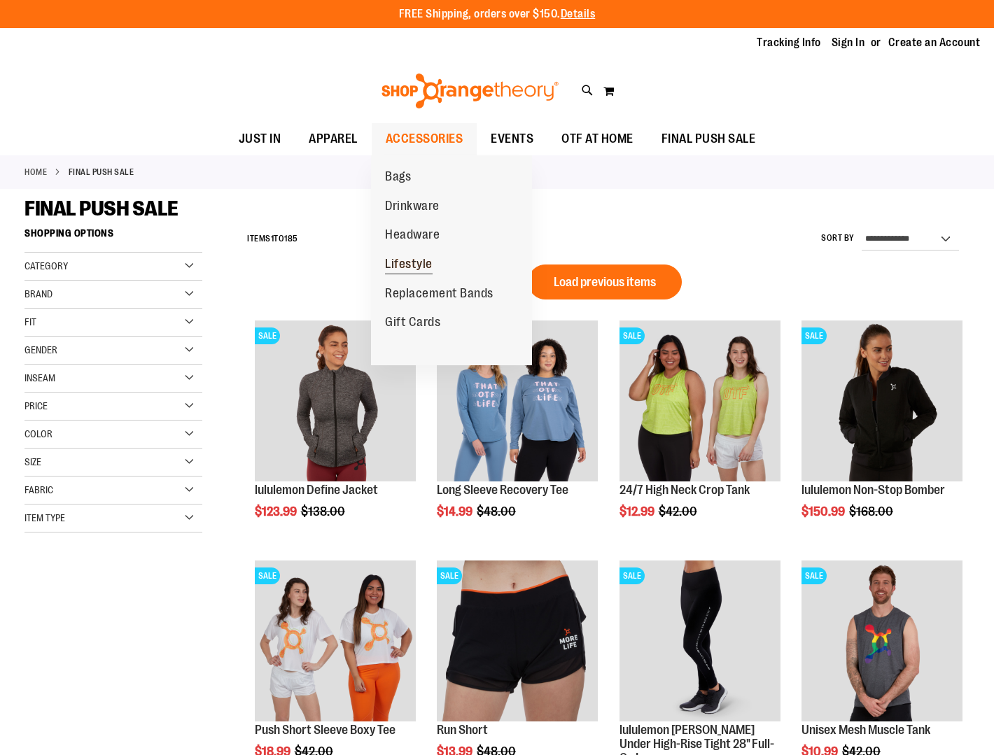
click at [407, 261] on span "Lifestyle" at bounding box center [409, 266] width 48 height 18
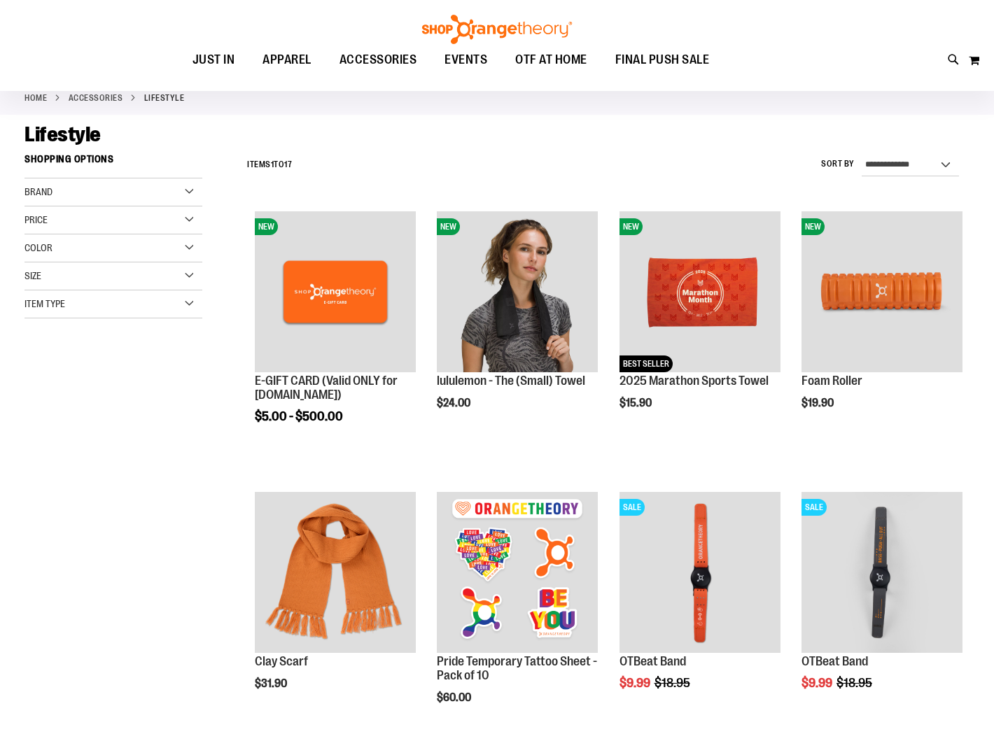
scroll to position [76, 0]
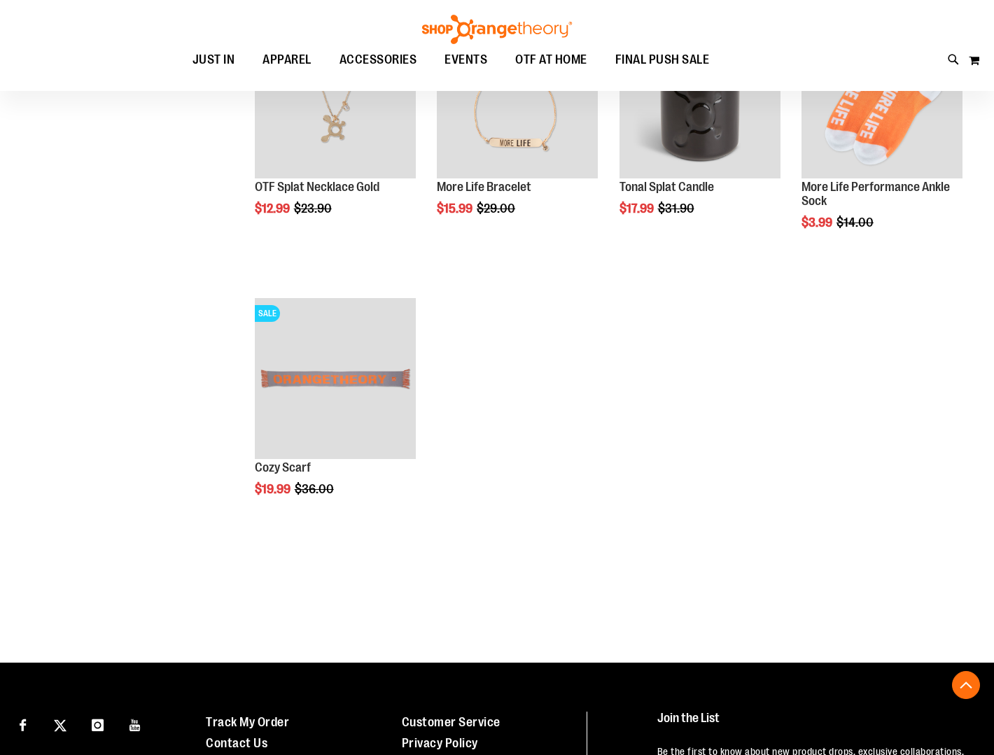
scroll to position [1112, 0]
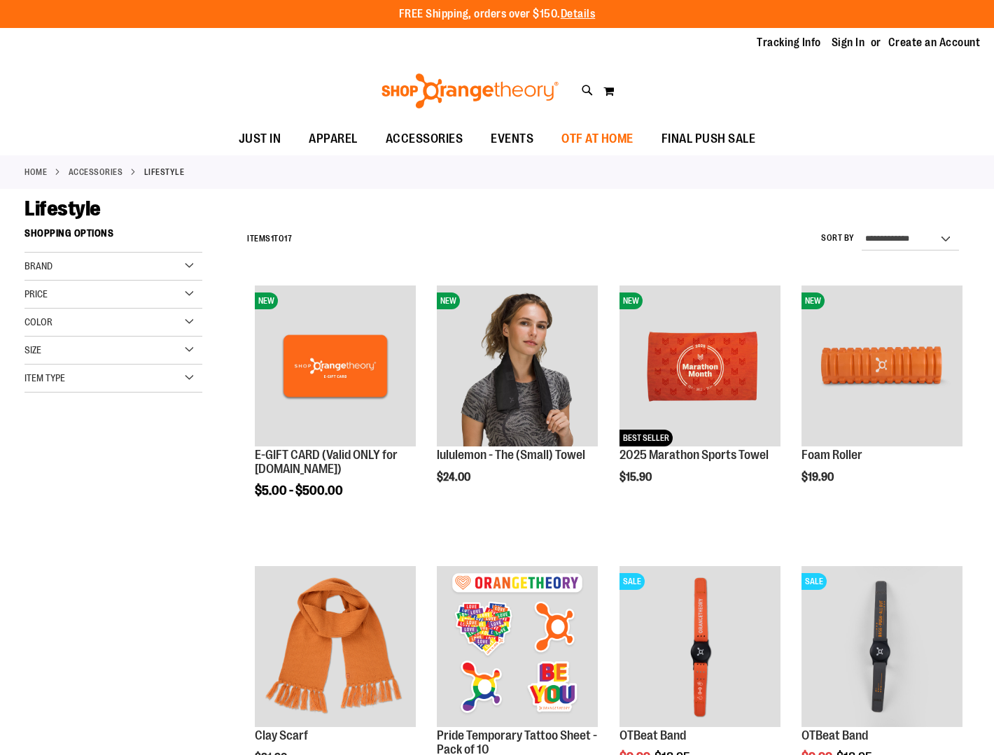
click at [588, 134] on span "OTF AT HOME" at bounding box center [597, 139] width 72 height 32
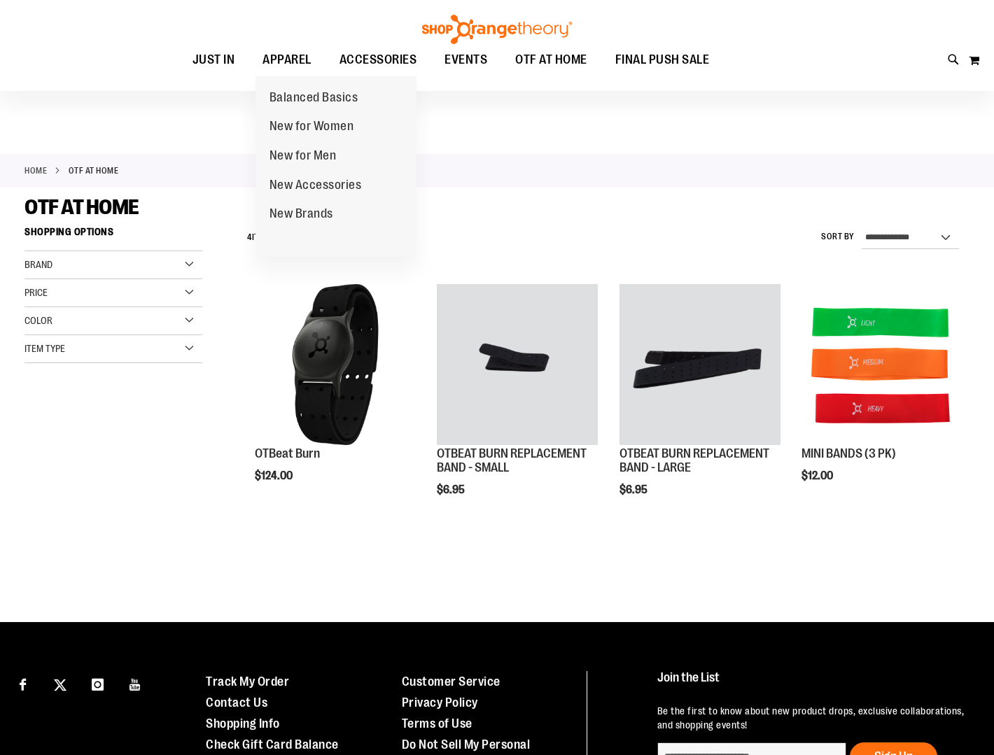
scroll to position [1, 0]
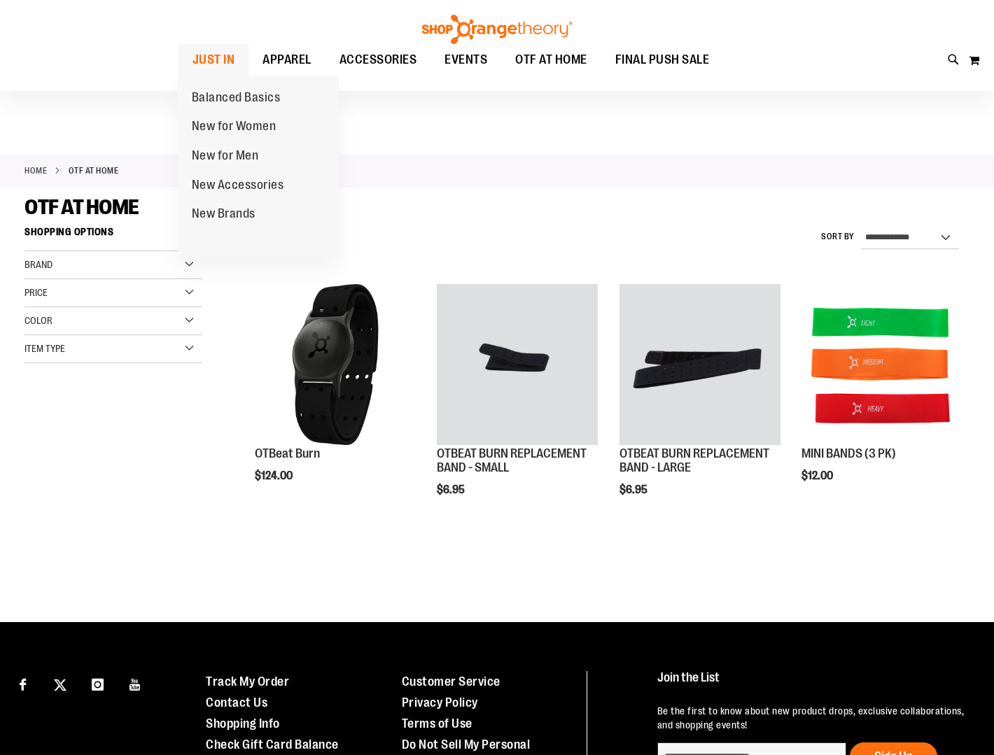
click at [219, 52] on span "JUST IN" at bounding box center [214, 60] width 43 height 32
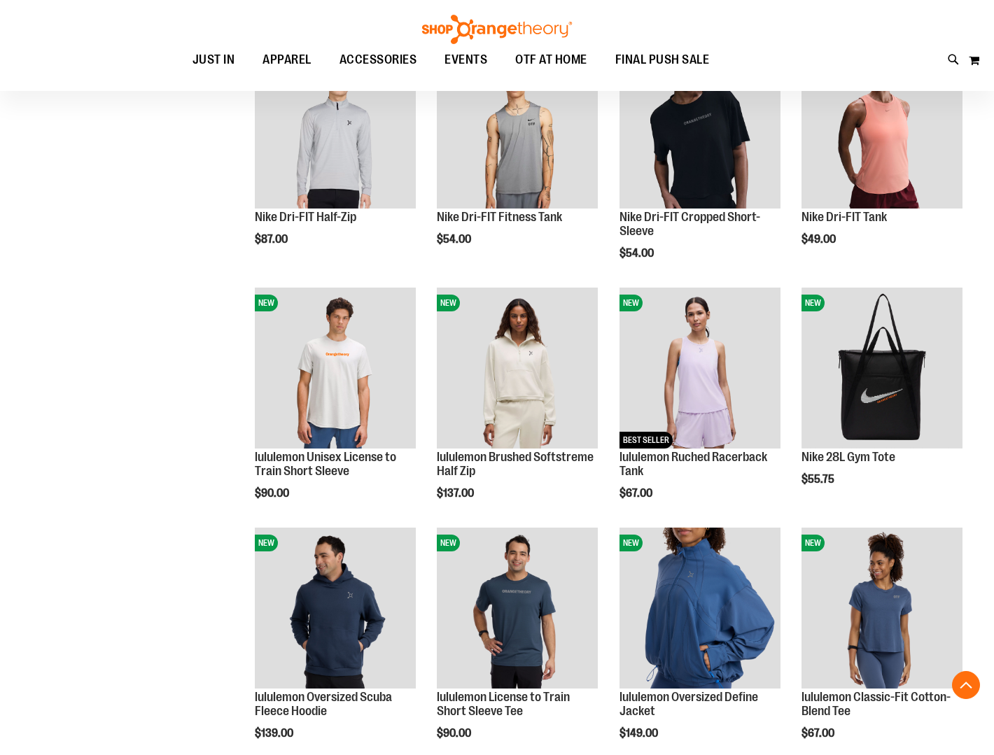
scroll to position [725, 0]
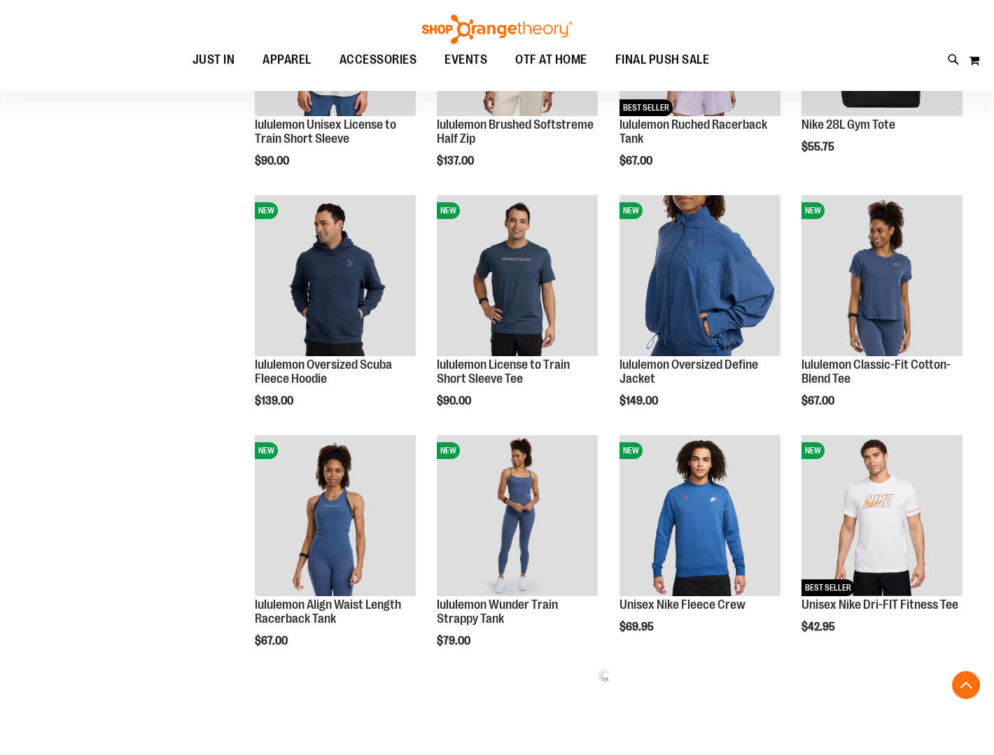
scroll to position [1049, 0]
